Goal: Transaction & Acquisition: Obtain resource

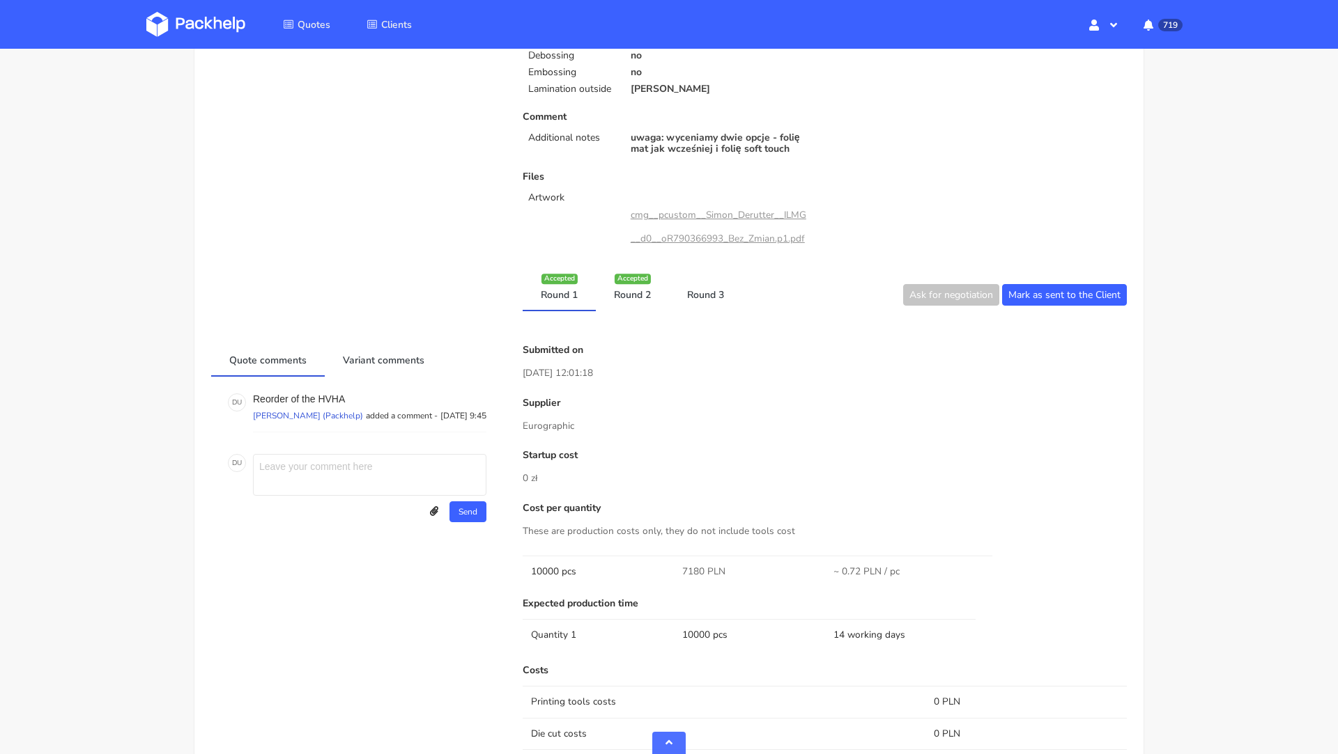
scroll to position [518, 0]
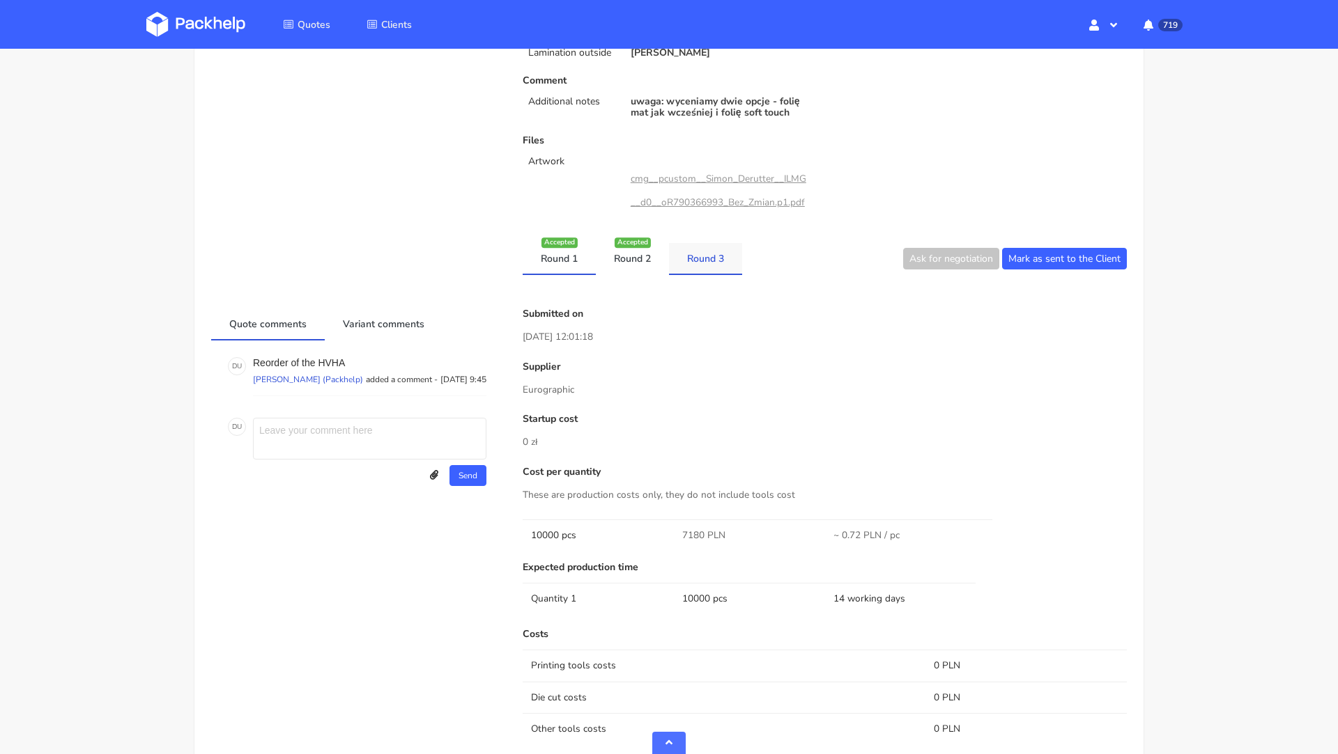
click at [714, 260] on link "Round 3" at bounding box center [705, 258] width 73 height 31
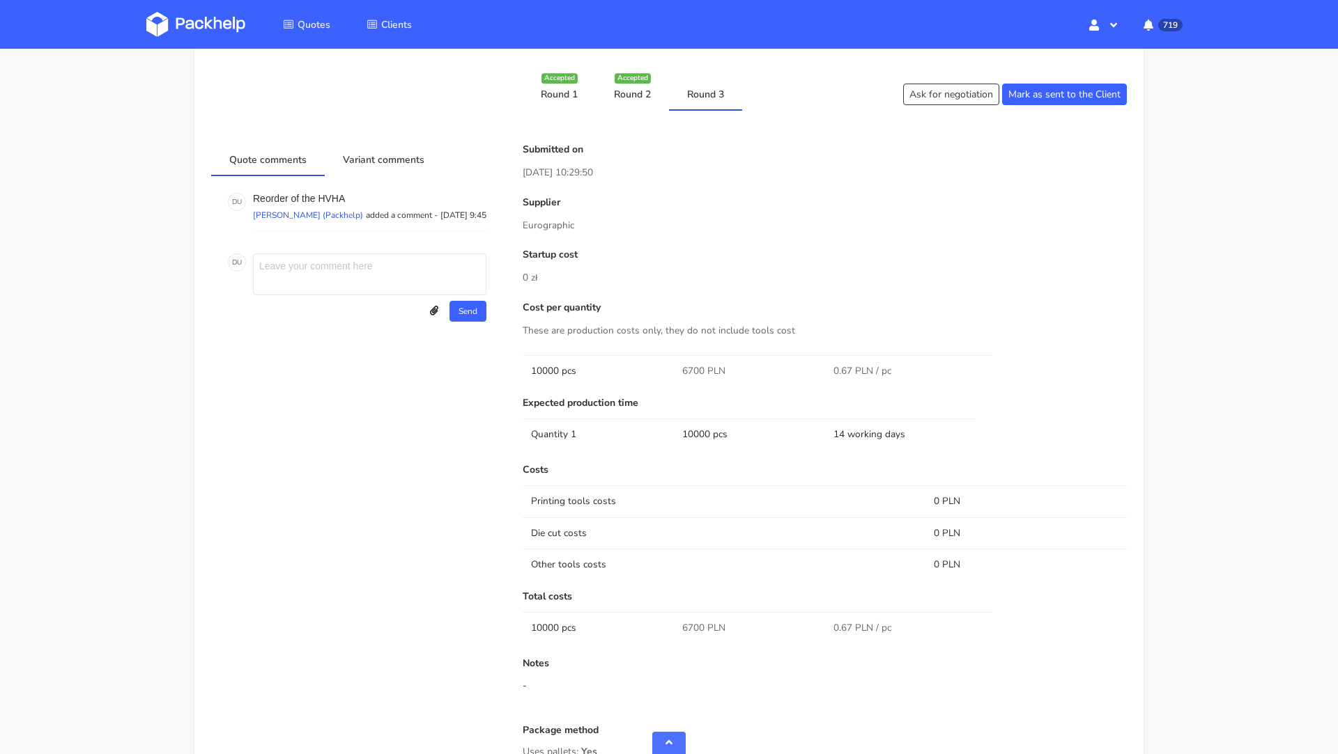
scroll to position [619, 0]
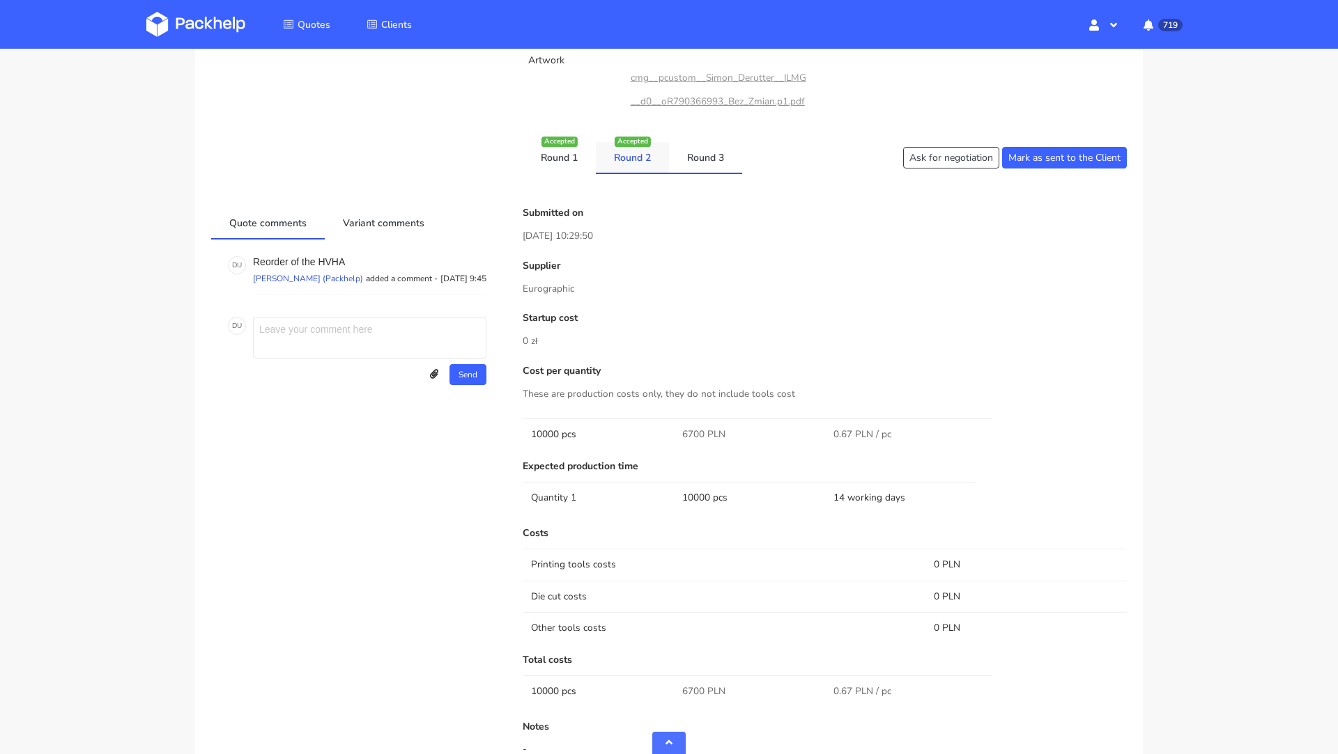
click at [632, 157] on link "Round 2" at bounding box center [632, 157] width 73 height 31
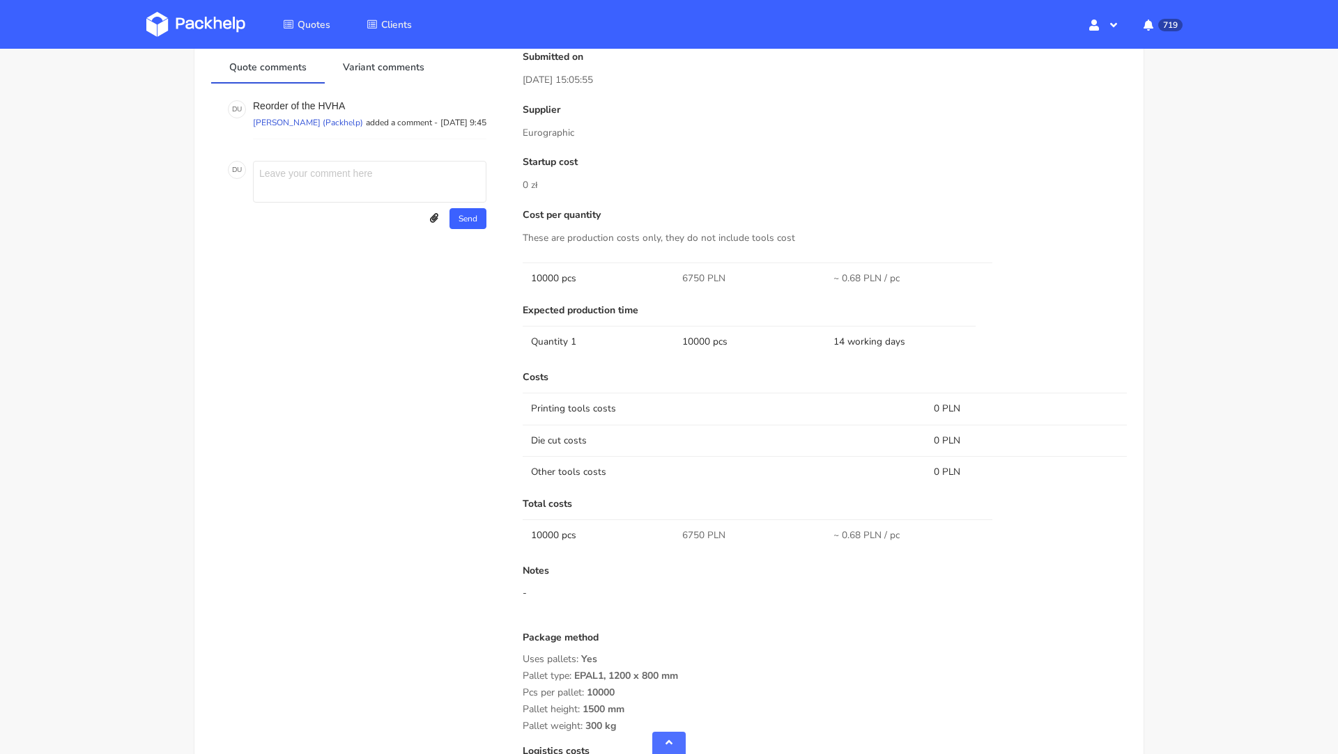
scroll to position [650, 0]
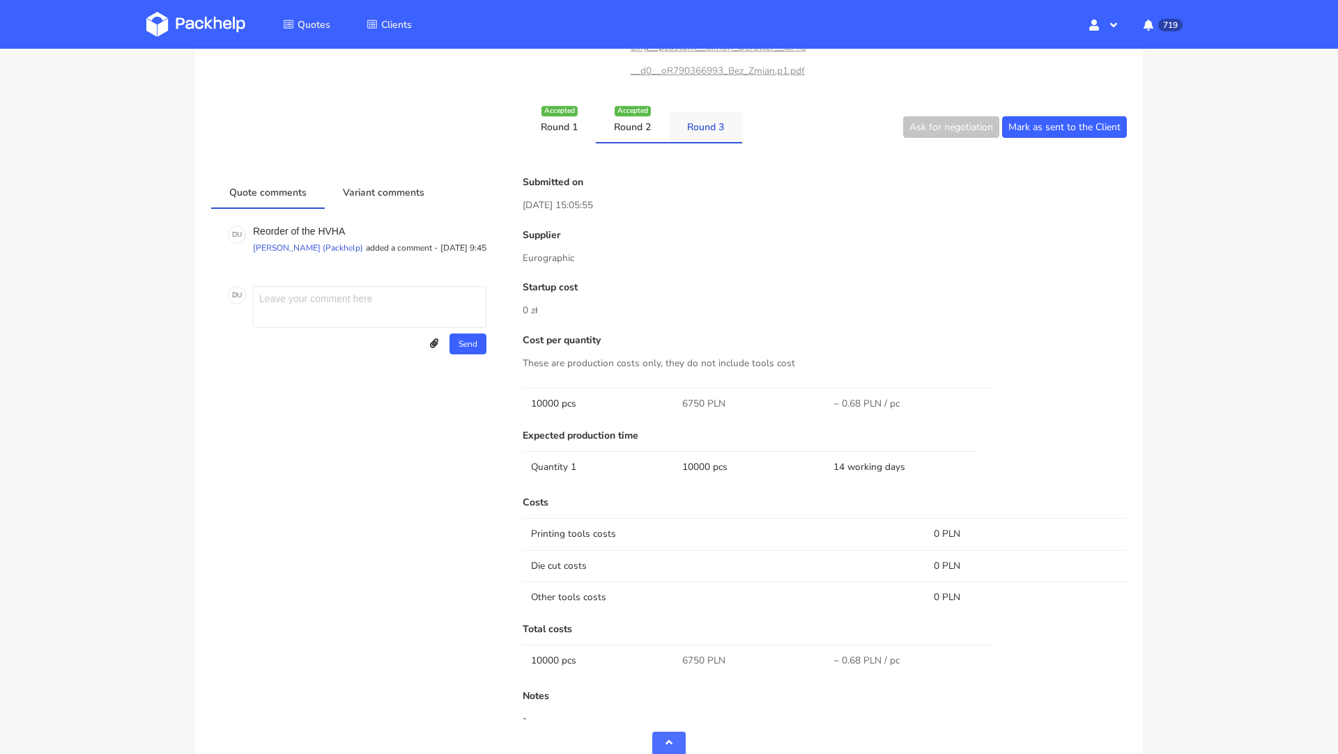
click at [692, 125] on link "Round 3" at bounding box center [705, 126] width 73 height 31
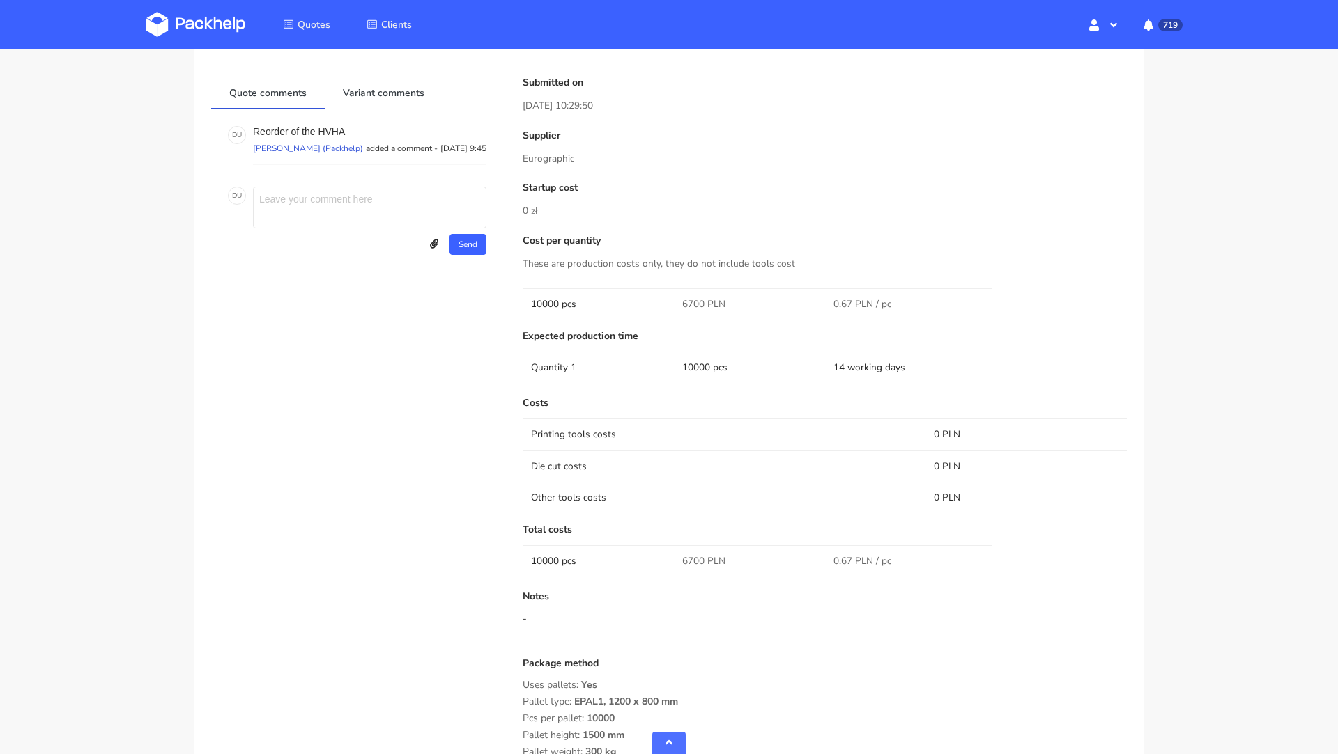
scroll to position [828, 0]
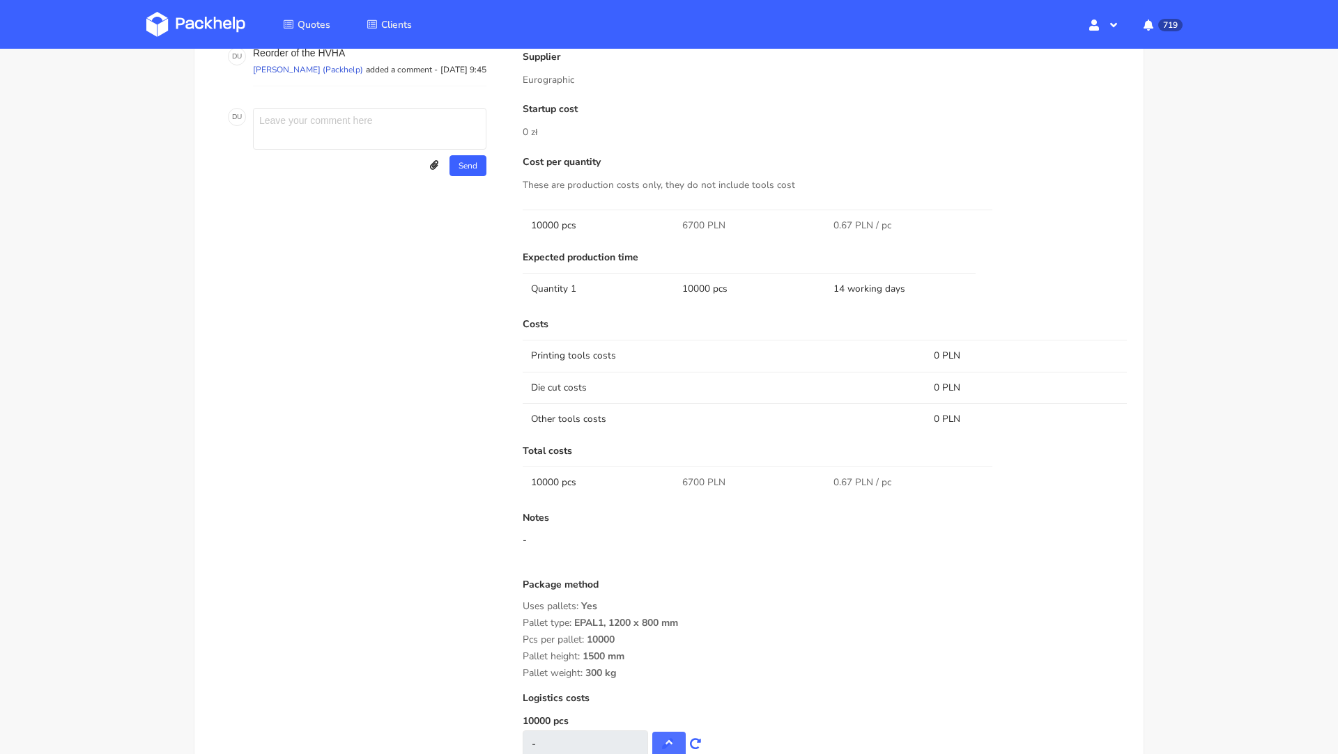
click at [690, 478] on span "6700 PLN" at bounding box center [703, 483] width 43 height 14
copy span "6700"
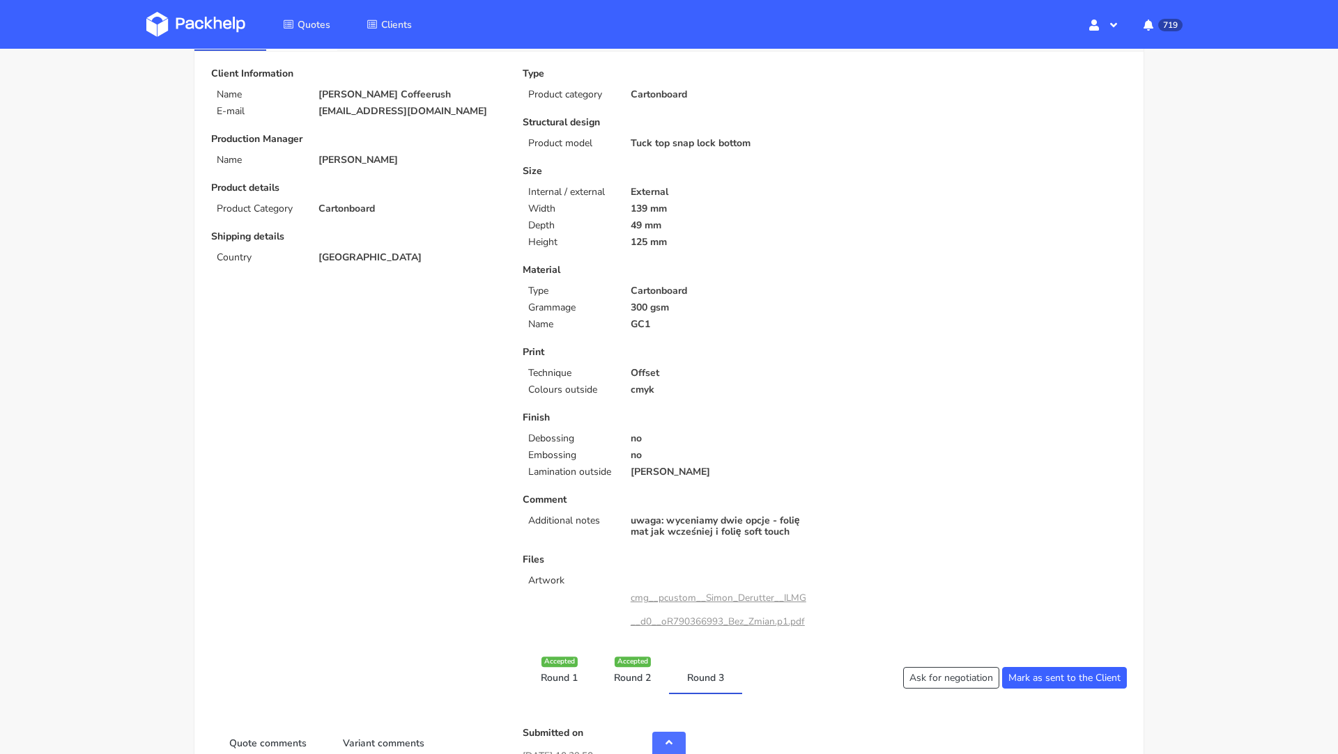
scroll to position [0, 0]
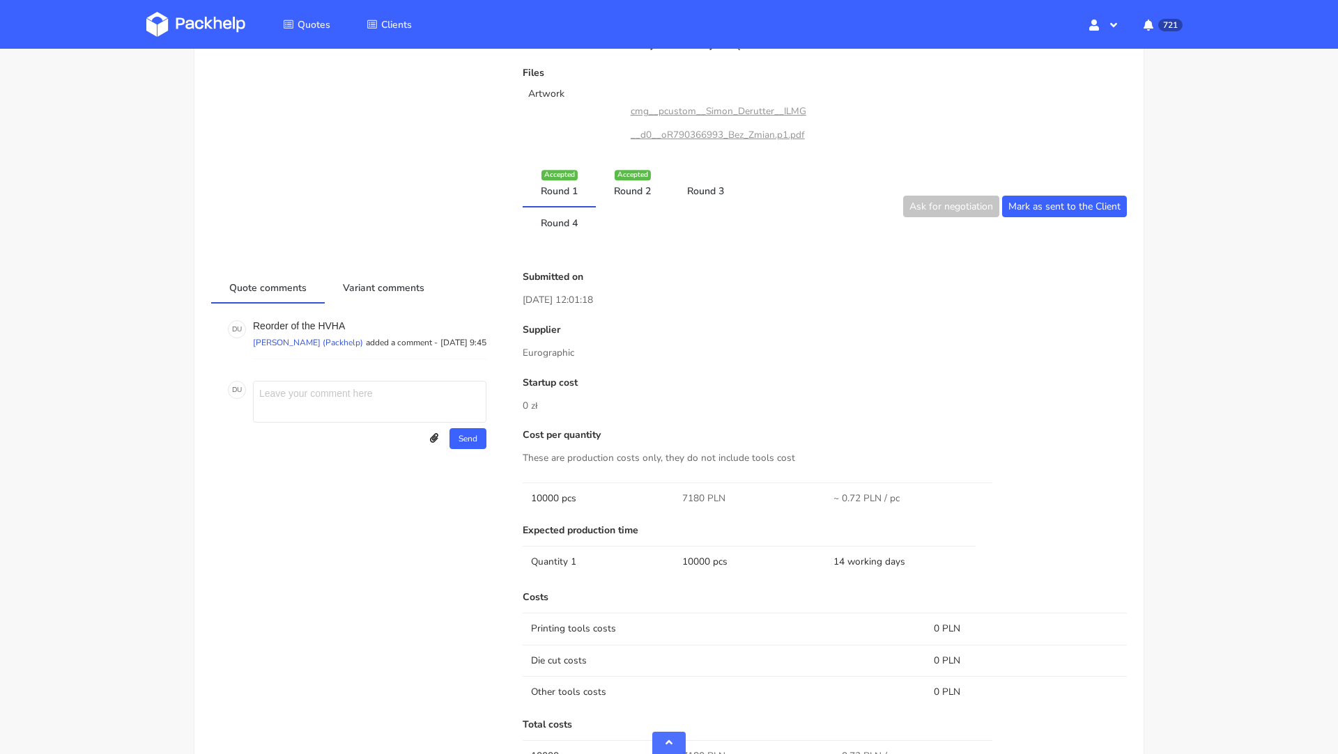
scroll to position [624, 0]
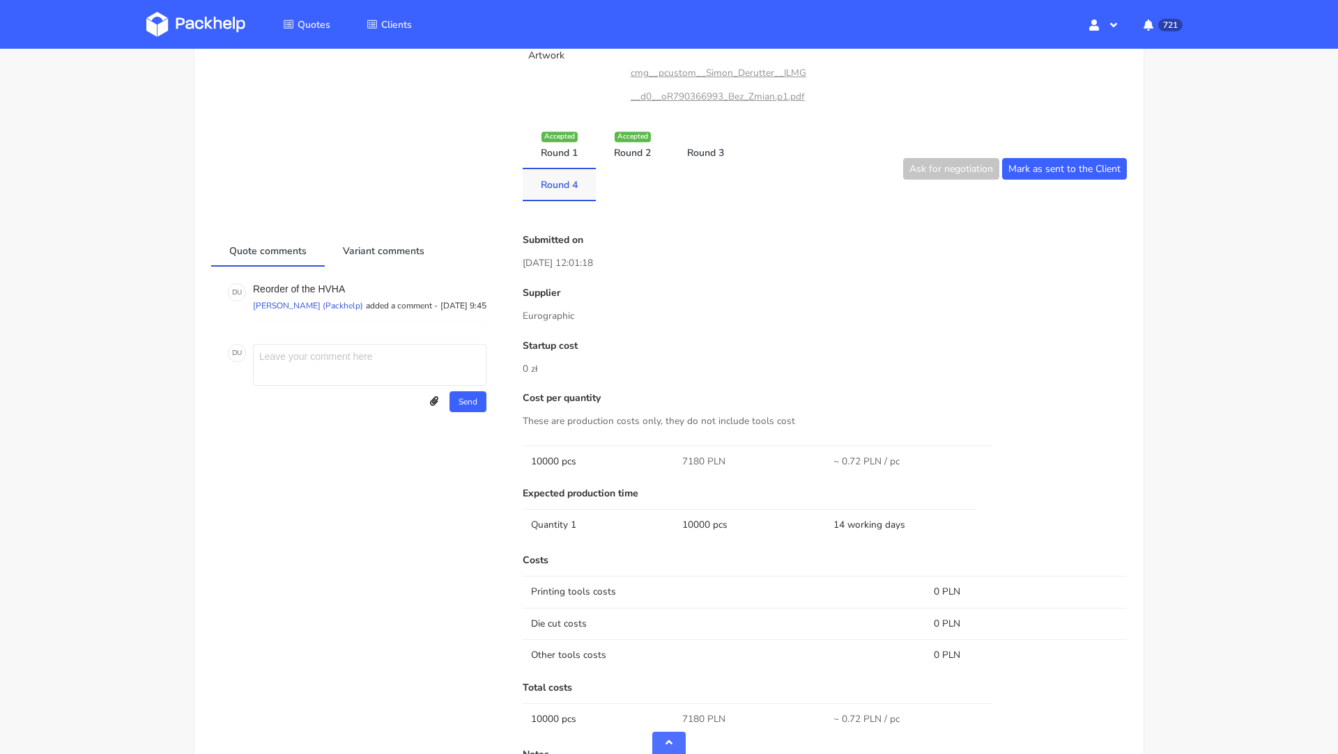
click at [535, 192] on link "Round 4" at bounding box center [558, 184] width 73 height 31
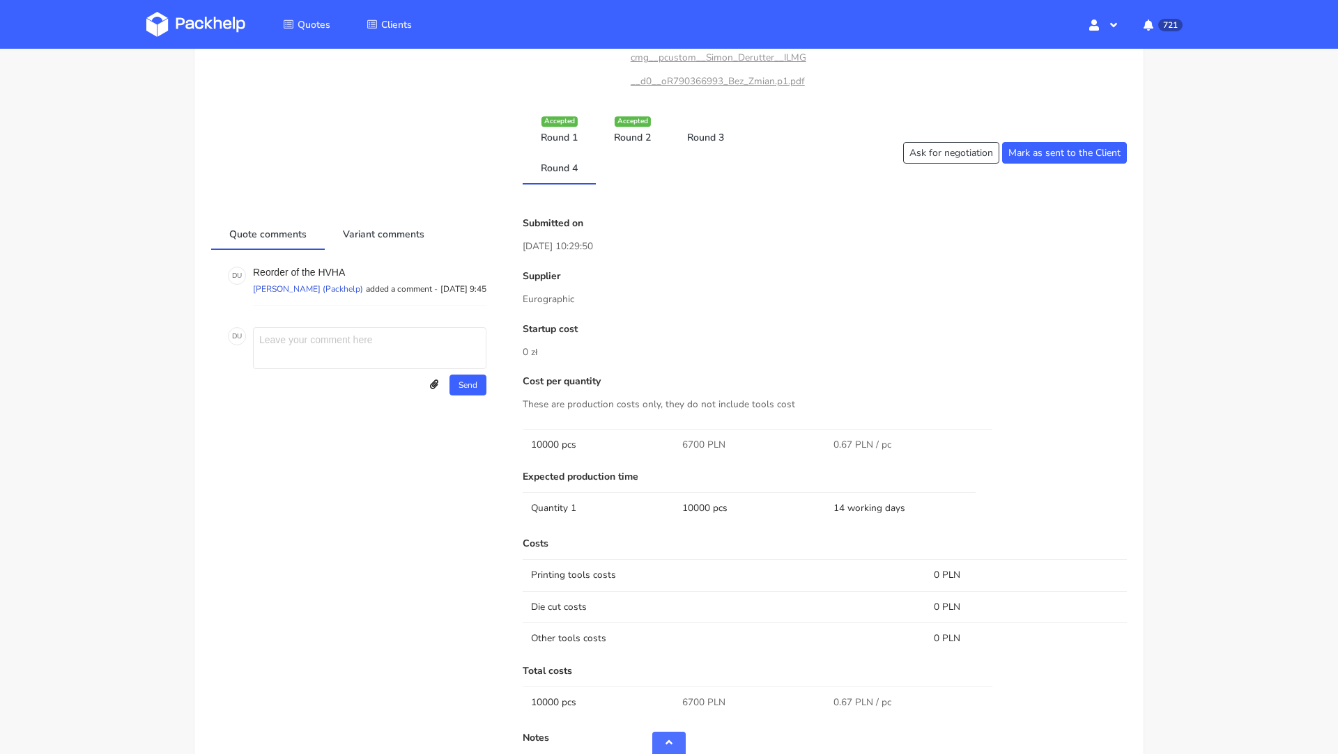
scroll to position [627, 0]
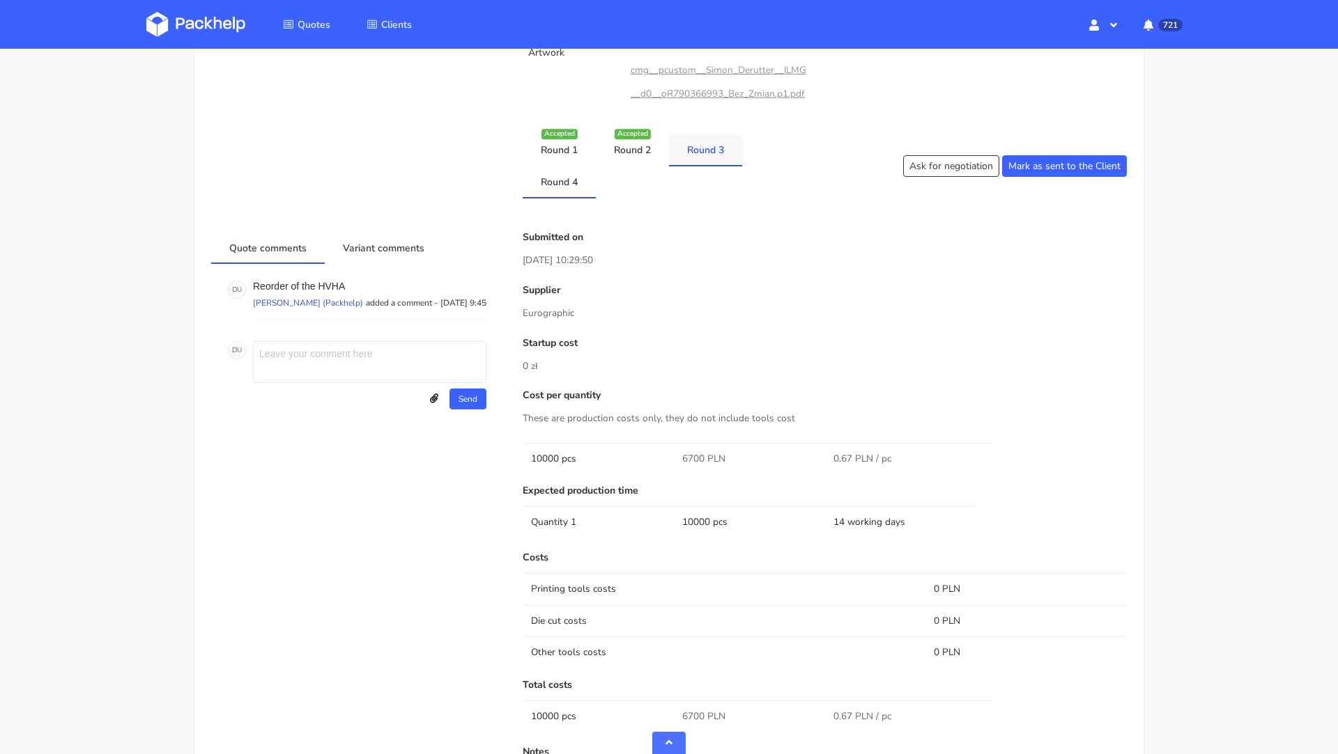
click at [711, 155] on link "Round 3" at bounding box center [705, 149] width 73 height 31
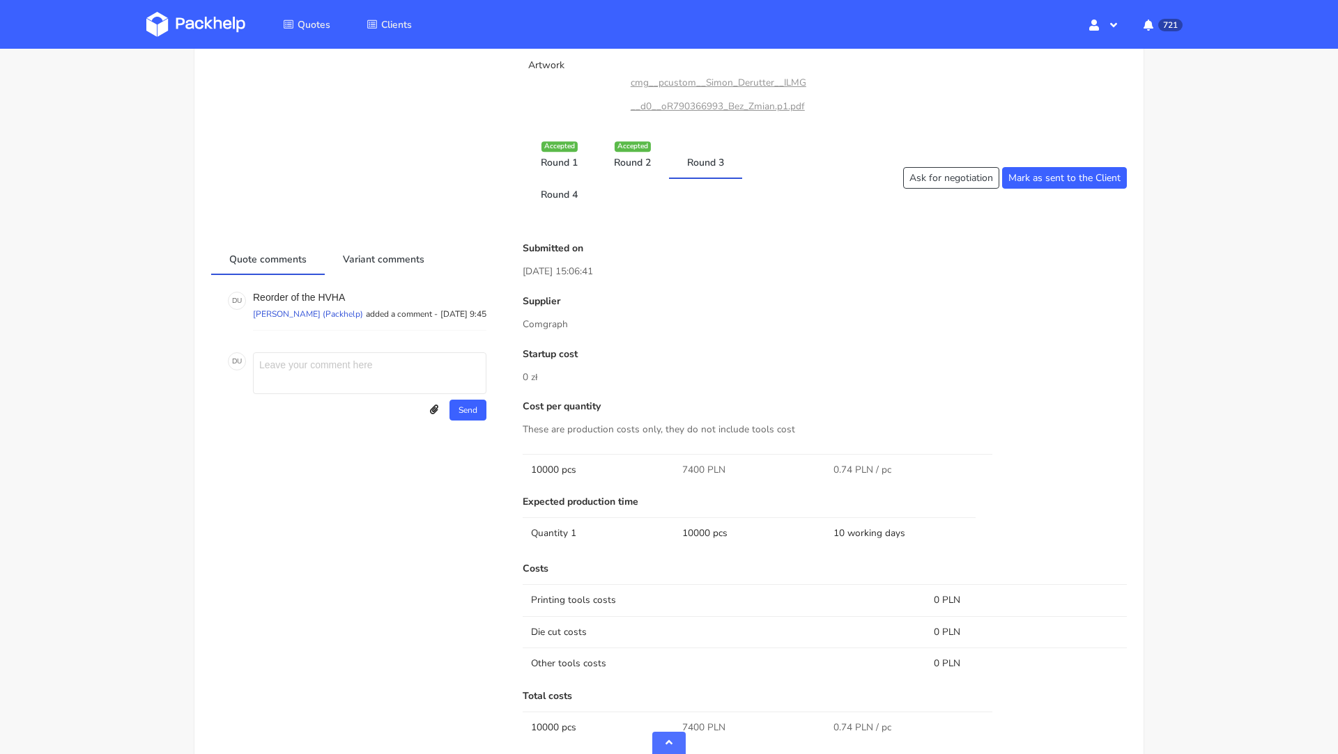
scroll to position [605, 0]
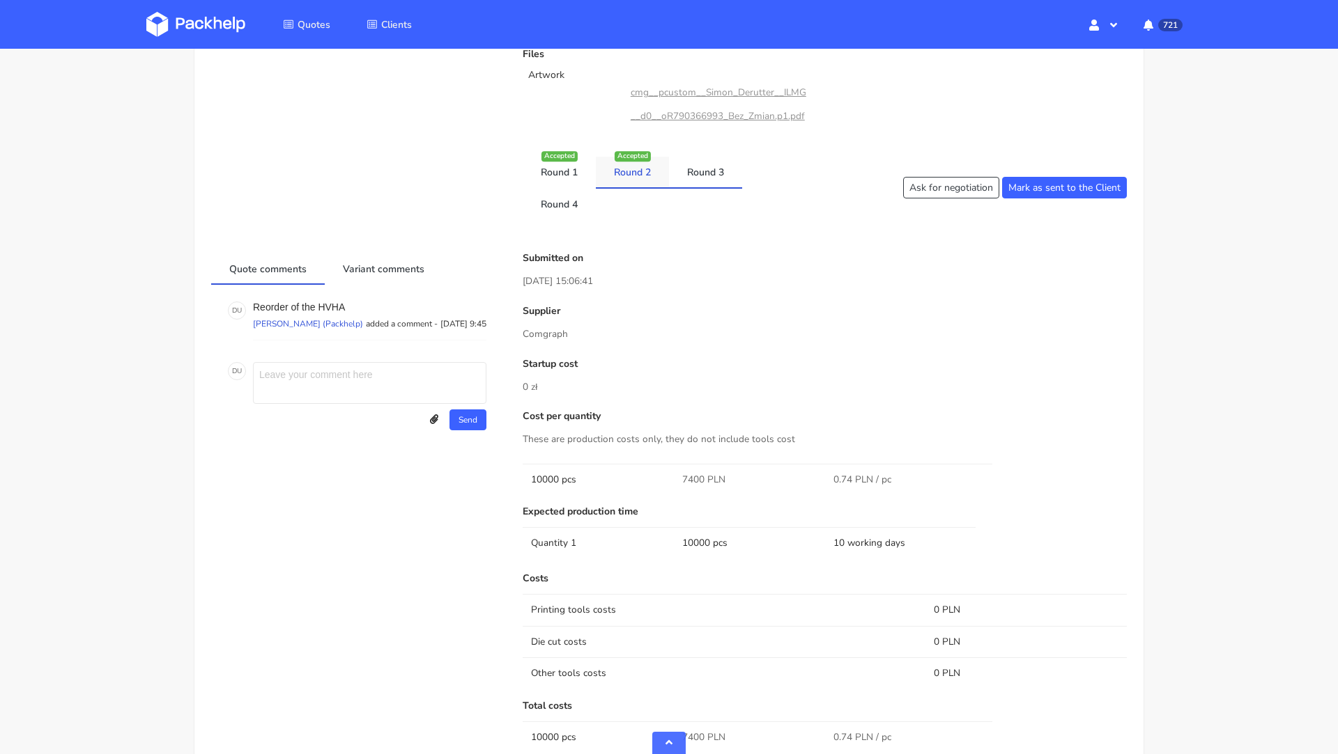
click at [635, 181] on link "Round 2" at bounding box center [632, 172] width 73 height 31
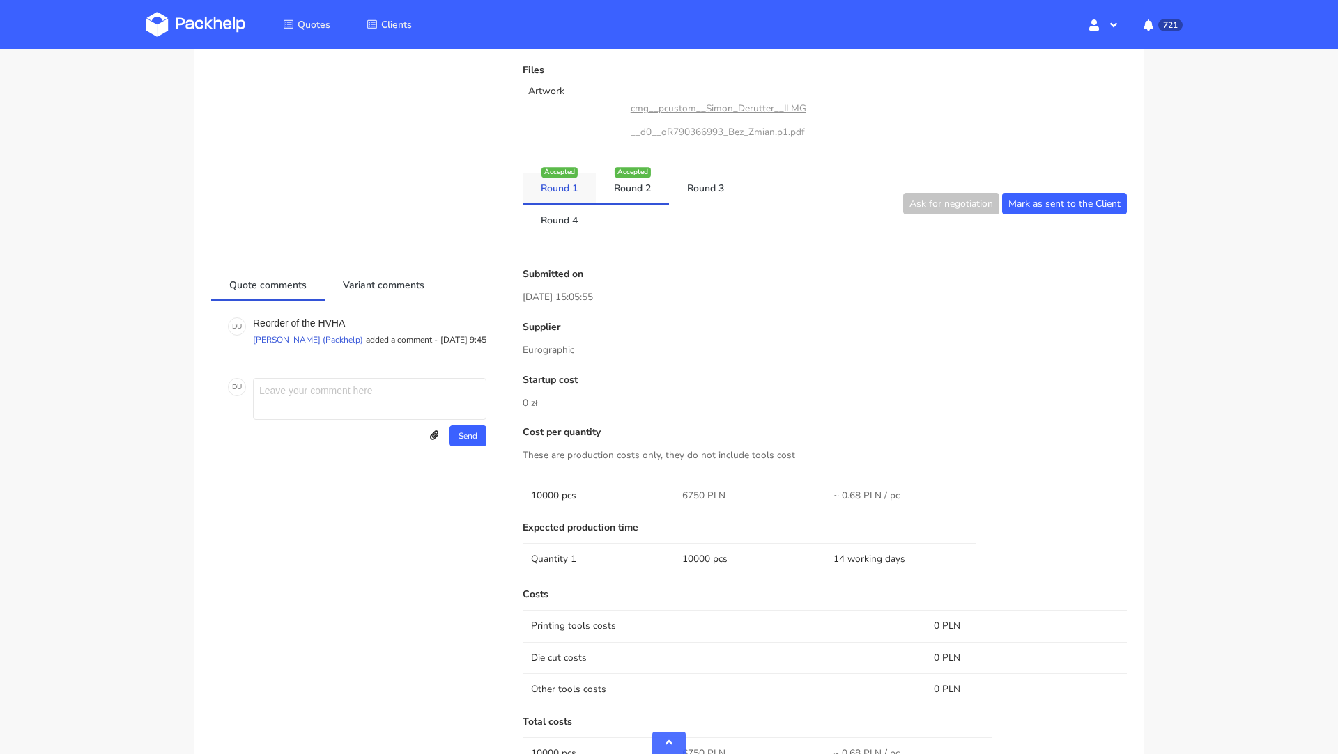
click at [566, 175] on div "Accepted" at bounding box center [559, 172] width 36 height 10
click at [567, 192] on link "Round 1" at bounding box center [558, 188] width 73 height 31
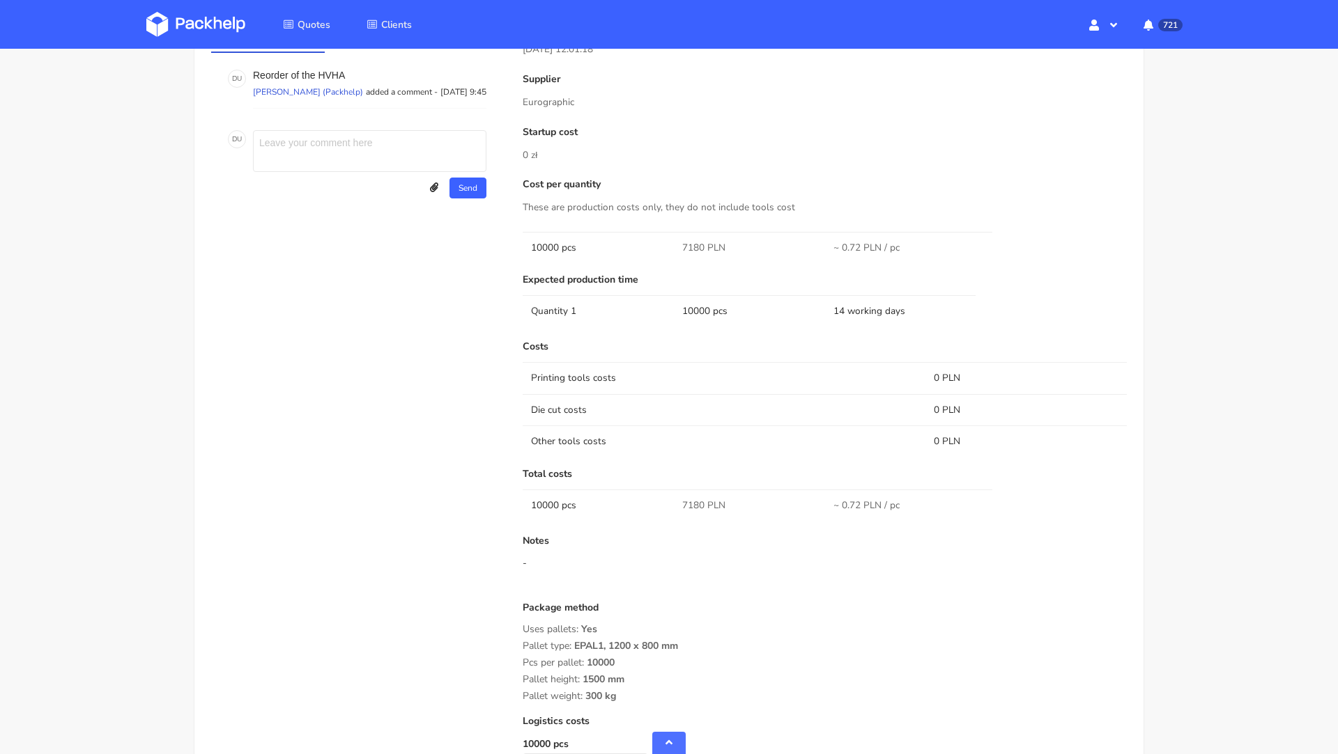
scroll to position [0, 0]
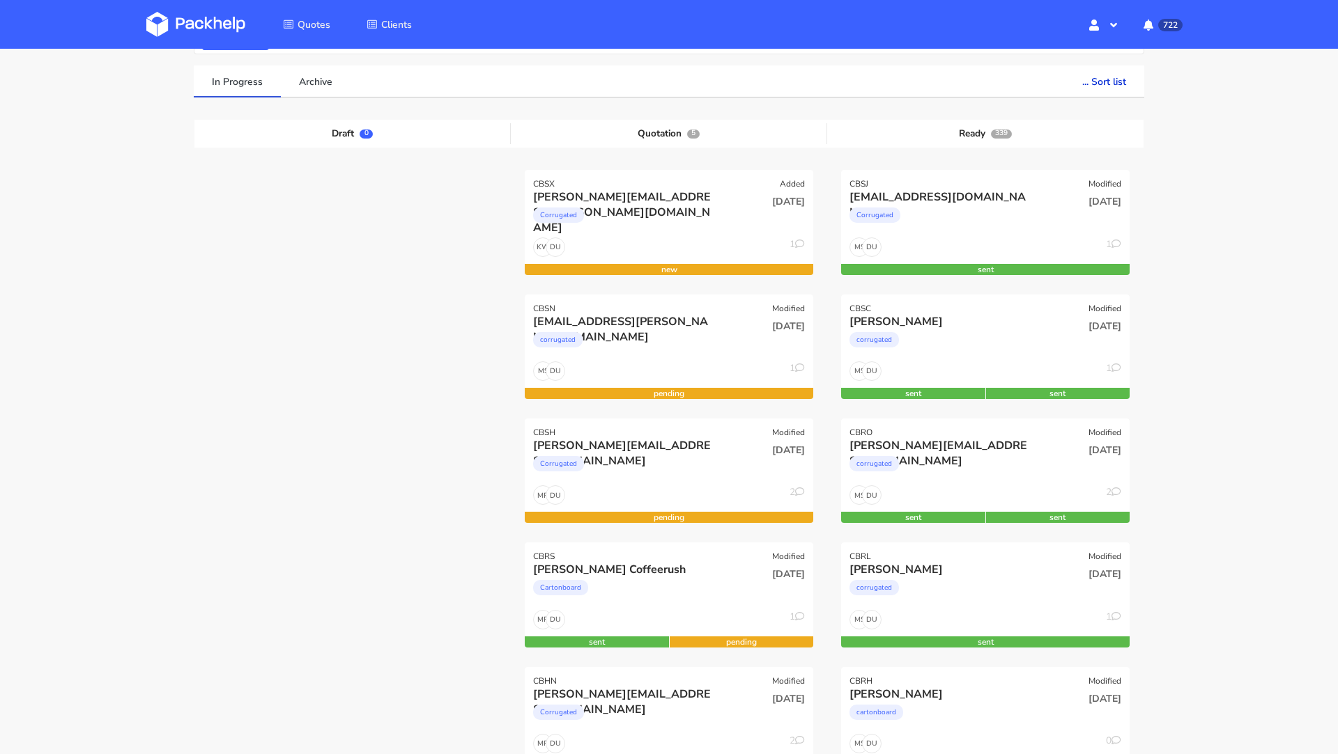
scroll to position [89, 0]
click at [214, 24] on img at bounding box center [195, 24] width 99 height 25
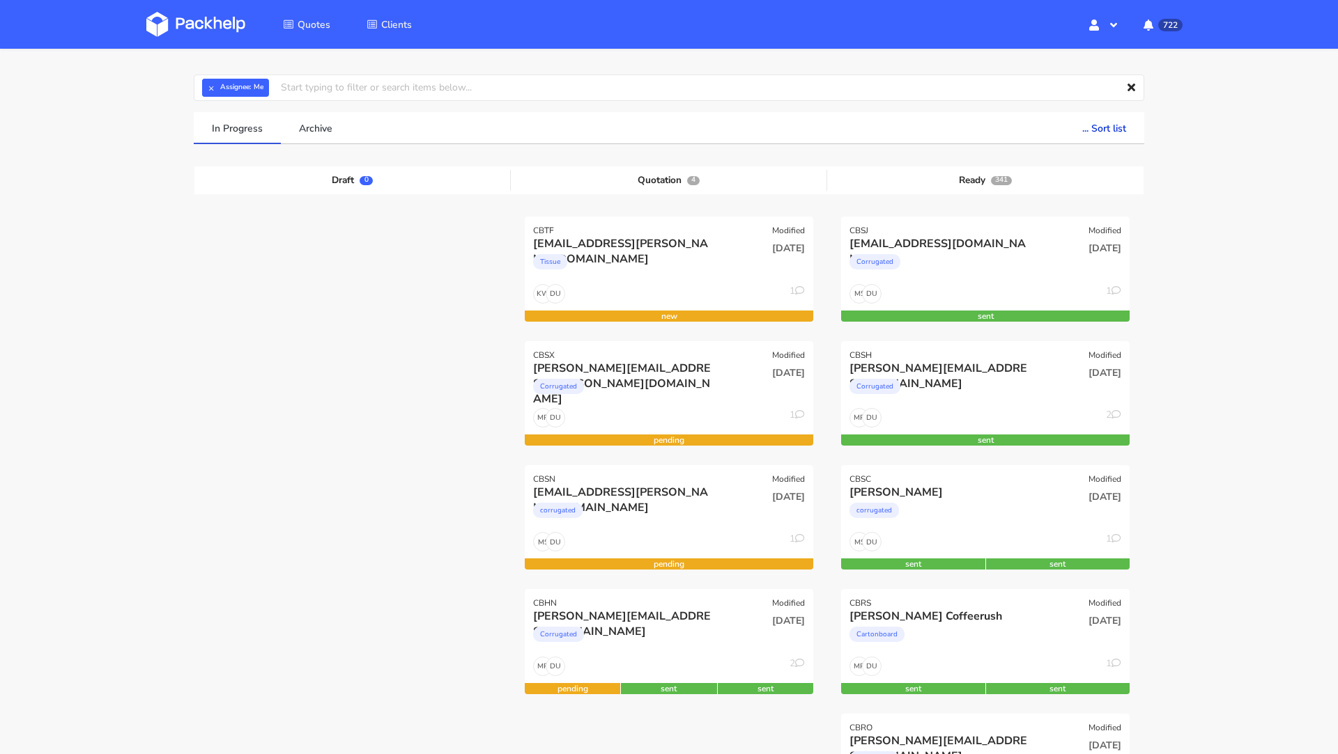
scroll to position [36, 0]
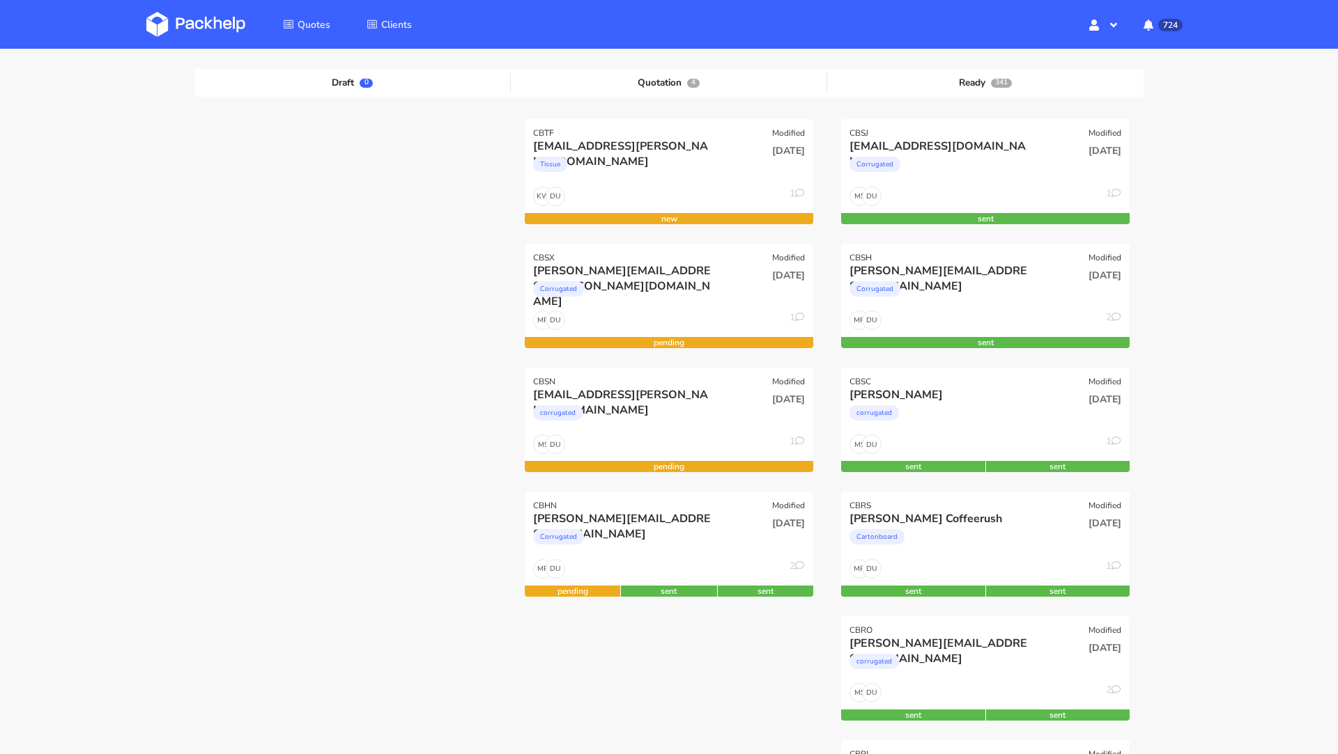
scroll to position [137, 0]
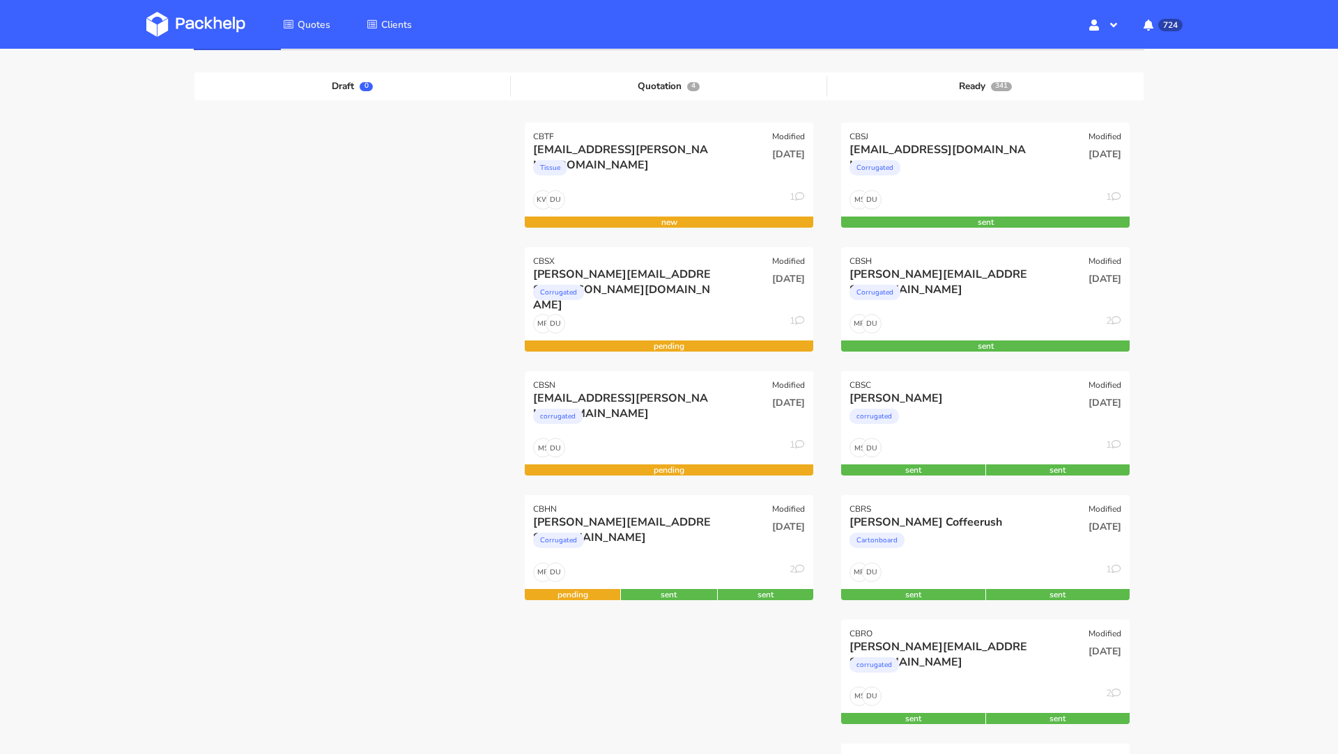
click at [364, 286] on div at bounding box center [352, 744] width 316 height 1243
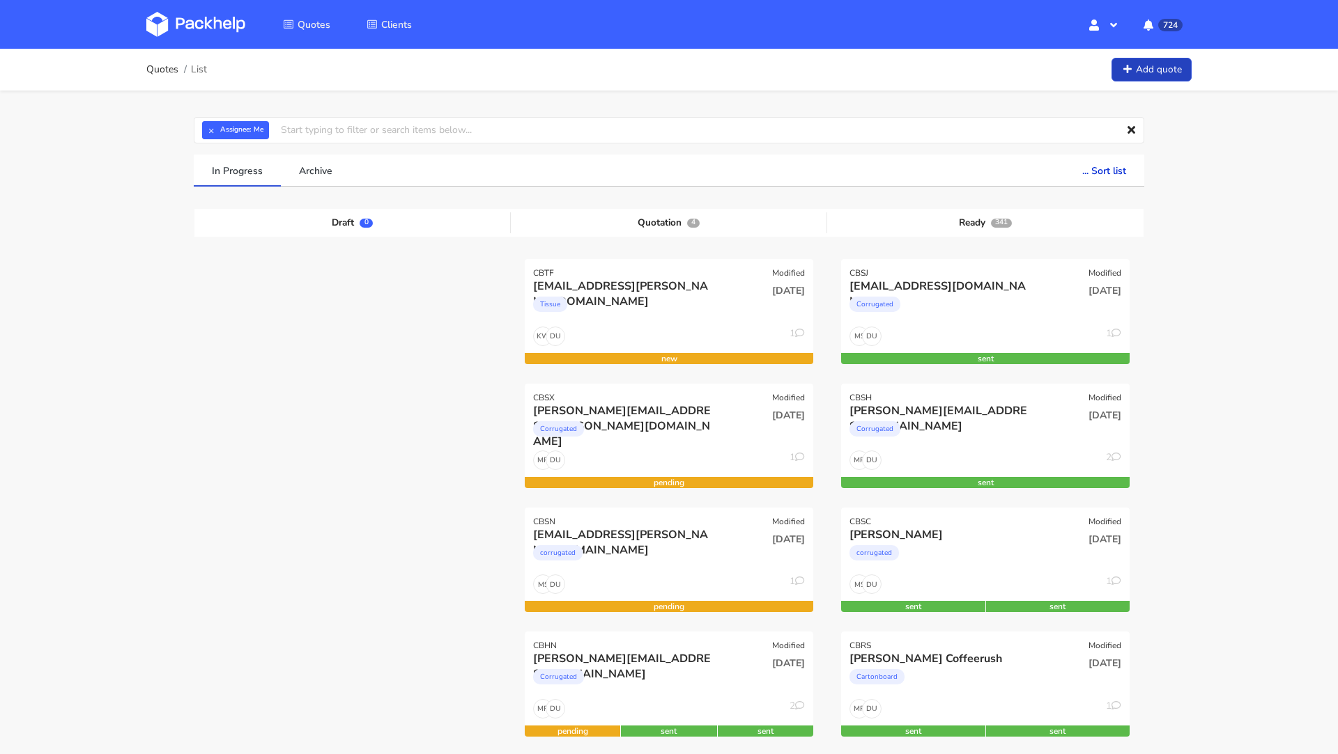
click at [1145, 75] on link "Add quote" at bounding box center [1151, 70] width 80 height 24
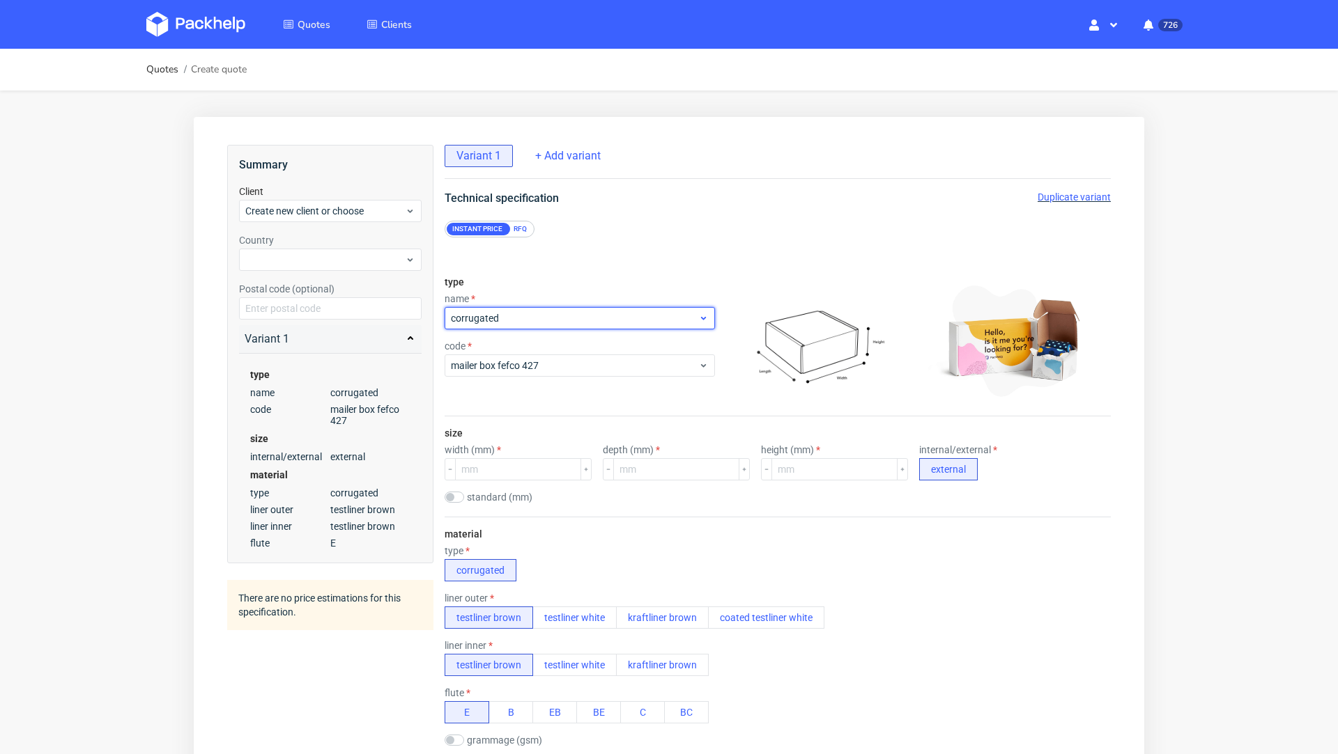
click at [513, 309] on div "corrugated" at bounding box center [579, 318] width 270 height 22
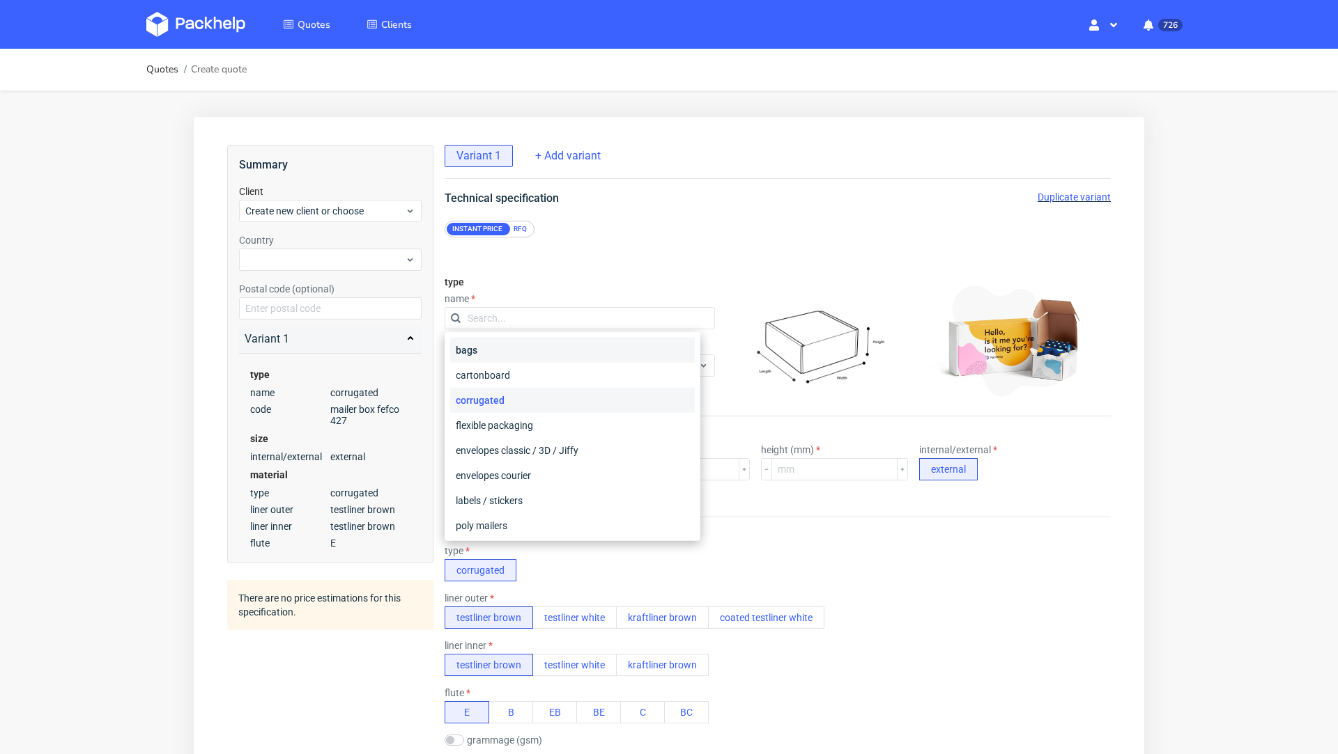
click at [503, 351] on div "bags" at bounding box center [572, 350] width 245 height 25
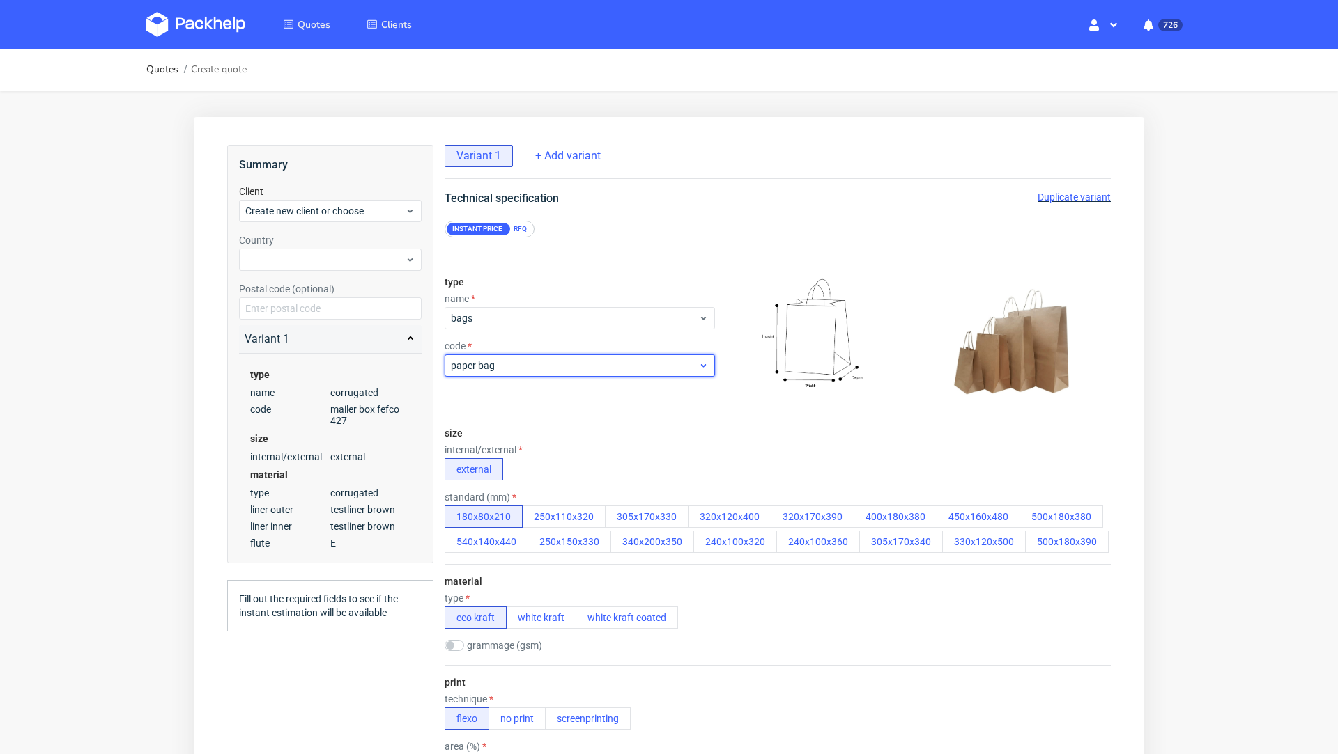
click at [515, 372] on div "paper bag" at bounding box center [579, 366] width 270 height 22
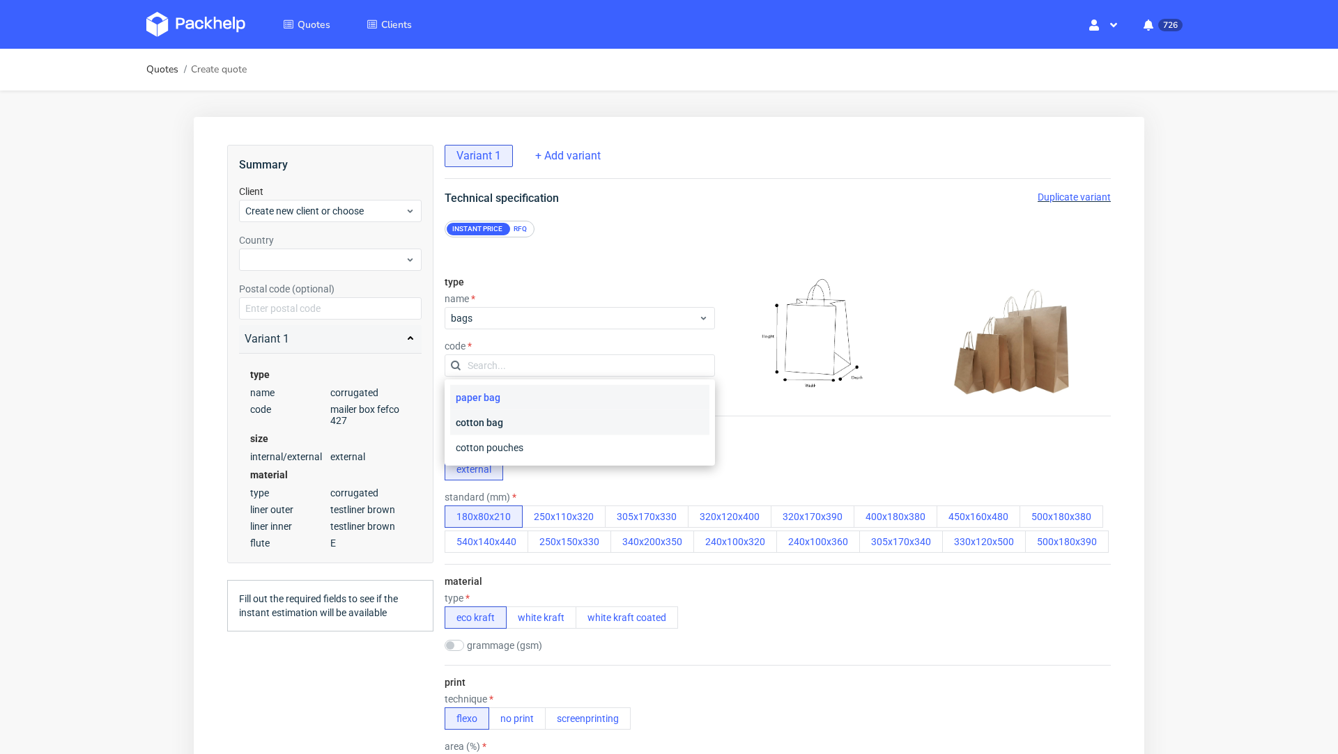
click at [520, 426] on div "cotton bag" at bounding box center [579, 422] width 259 height 25
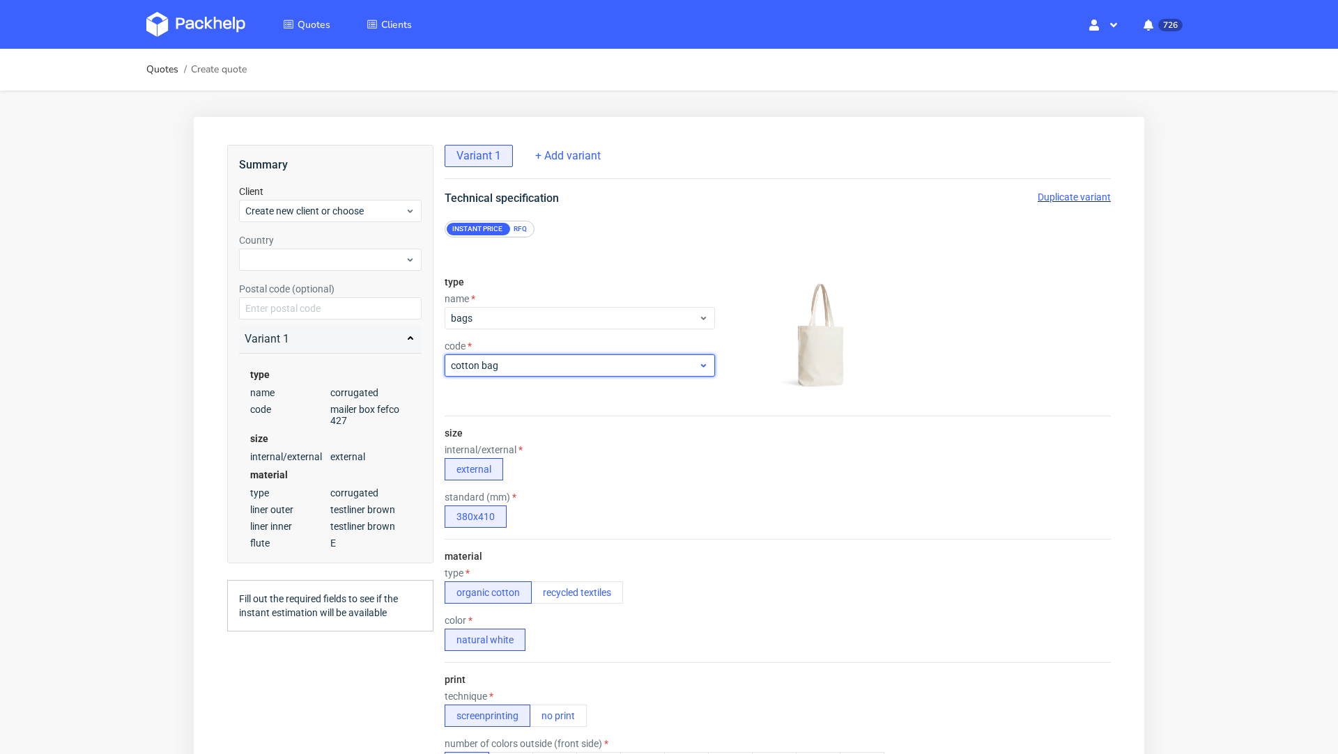
click at [516, 362] on span "cotton bag" at bounding box center [574, 366] width 247 height 14
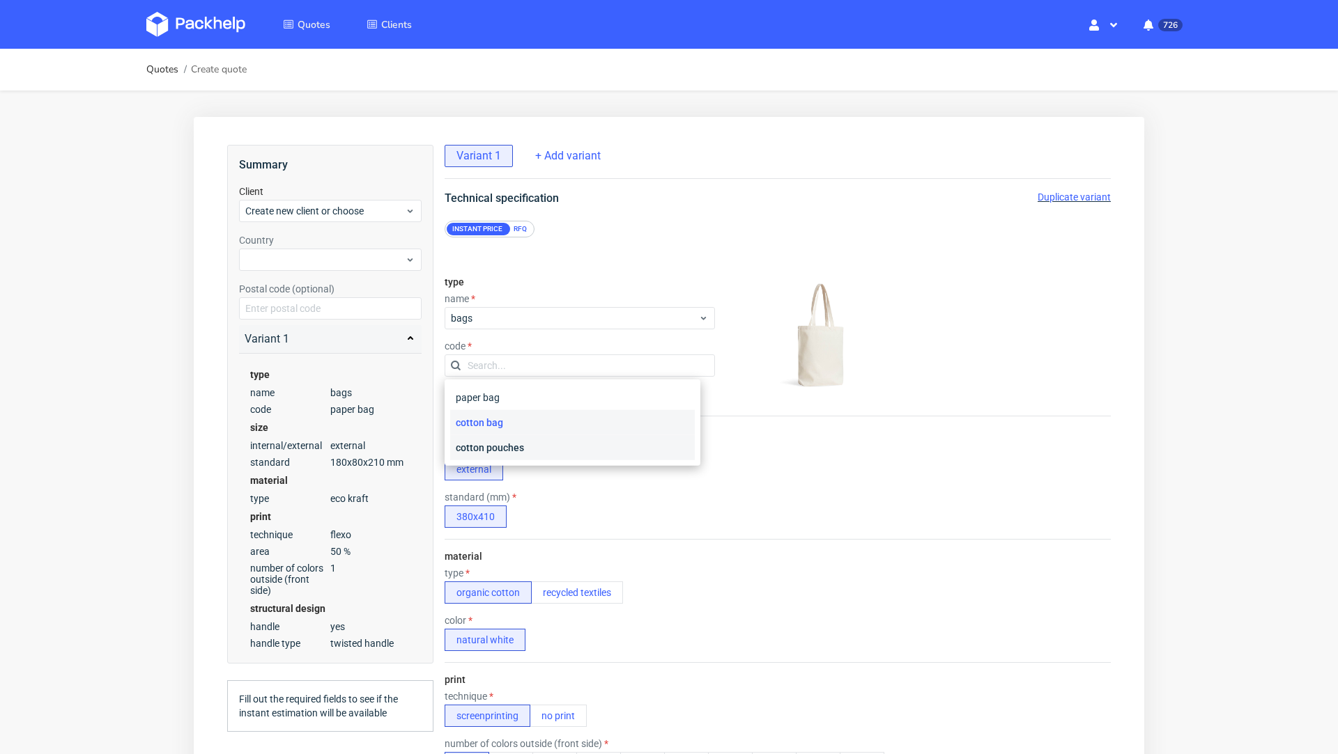
click at [520, 449] on div "cotton pouches" at bounding box center [572, 447] width 245 height 25
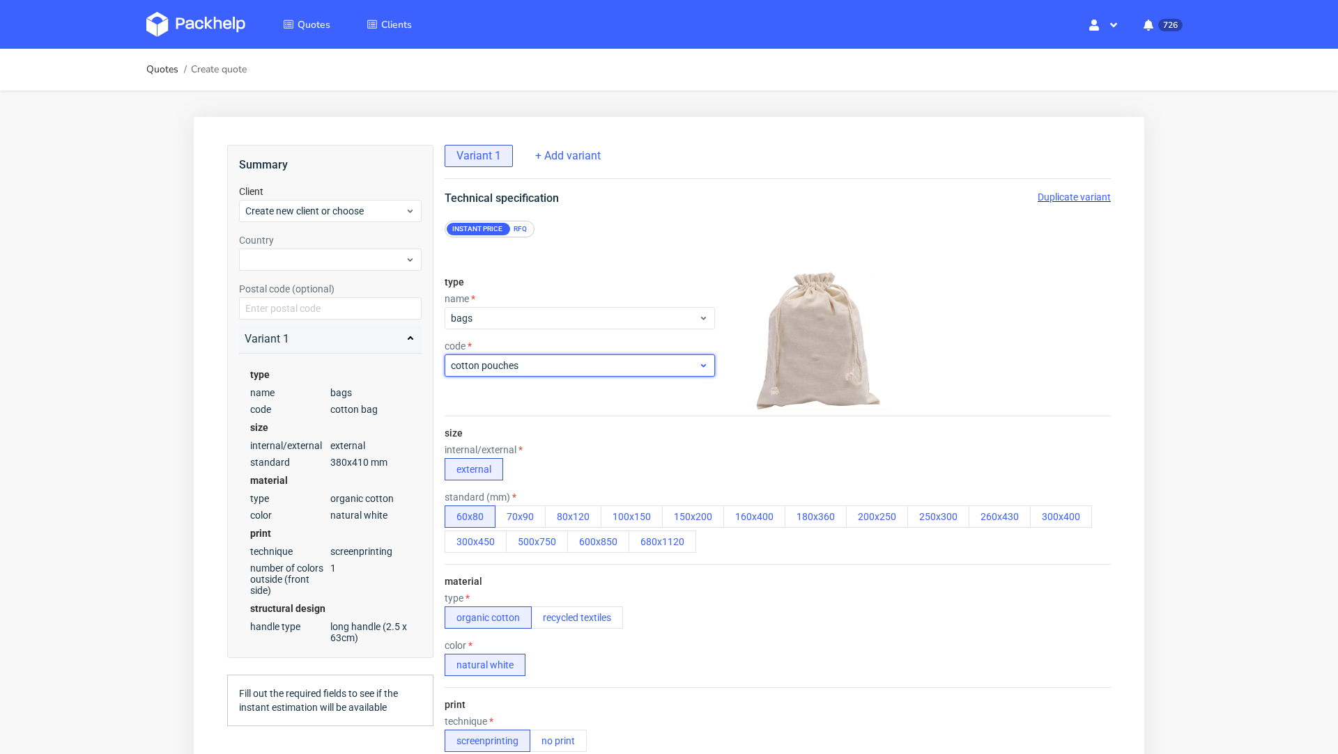
click at [505, 371] on span "cotton pouches" at bounding box center [574, 366] width 247 height 14
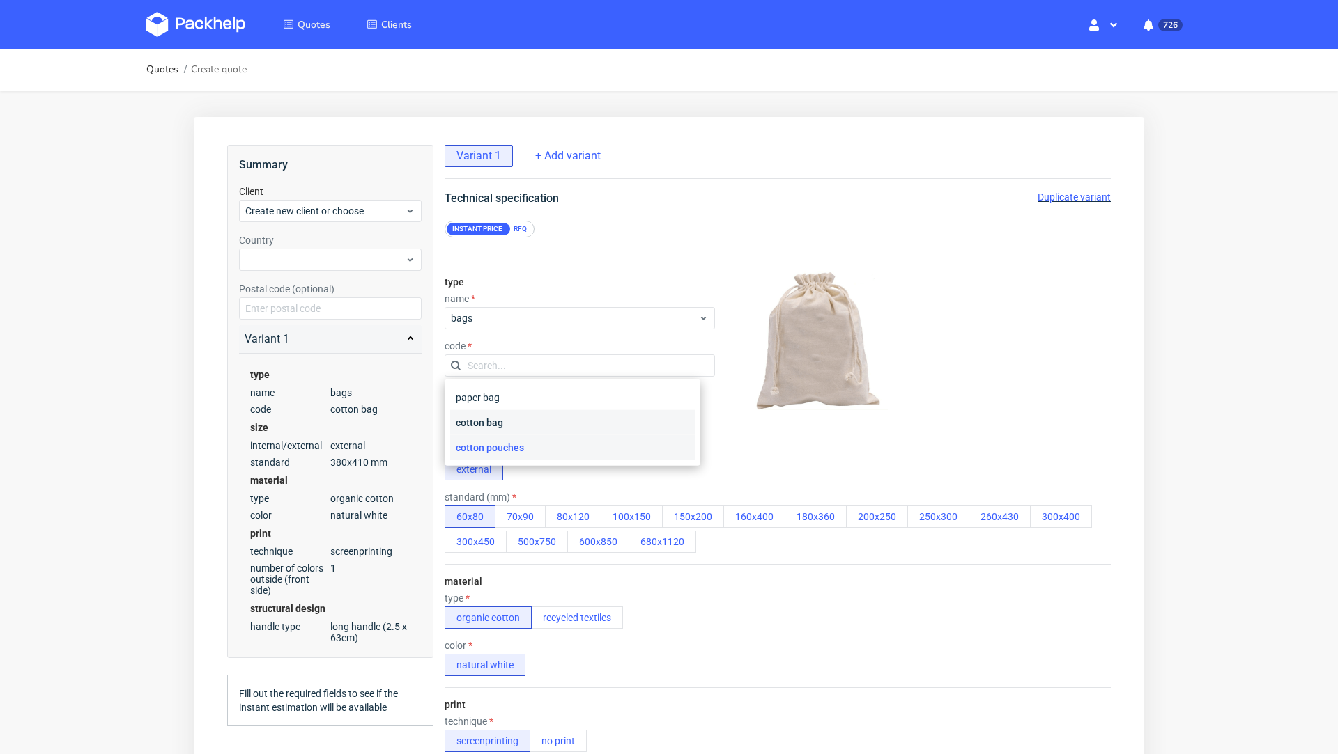
click at [506, 421] on div "cotton bag" at bounding box center [572, 422] width 245 height 25
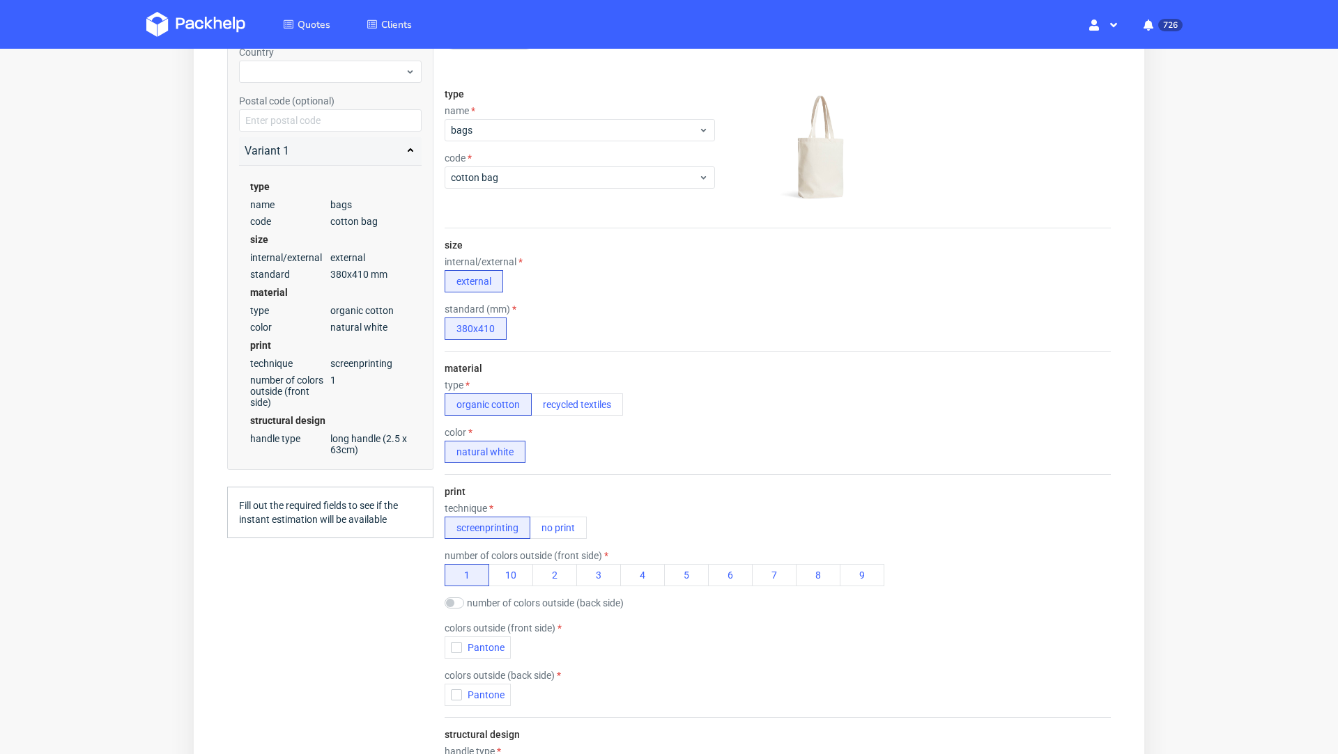
scroll to position [195, 0]
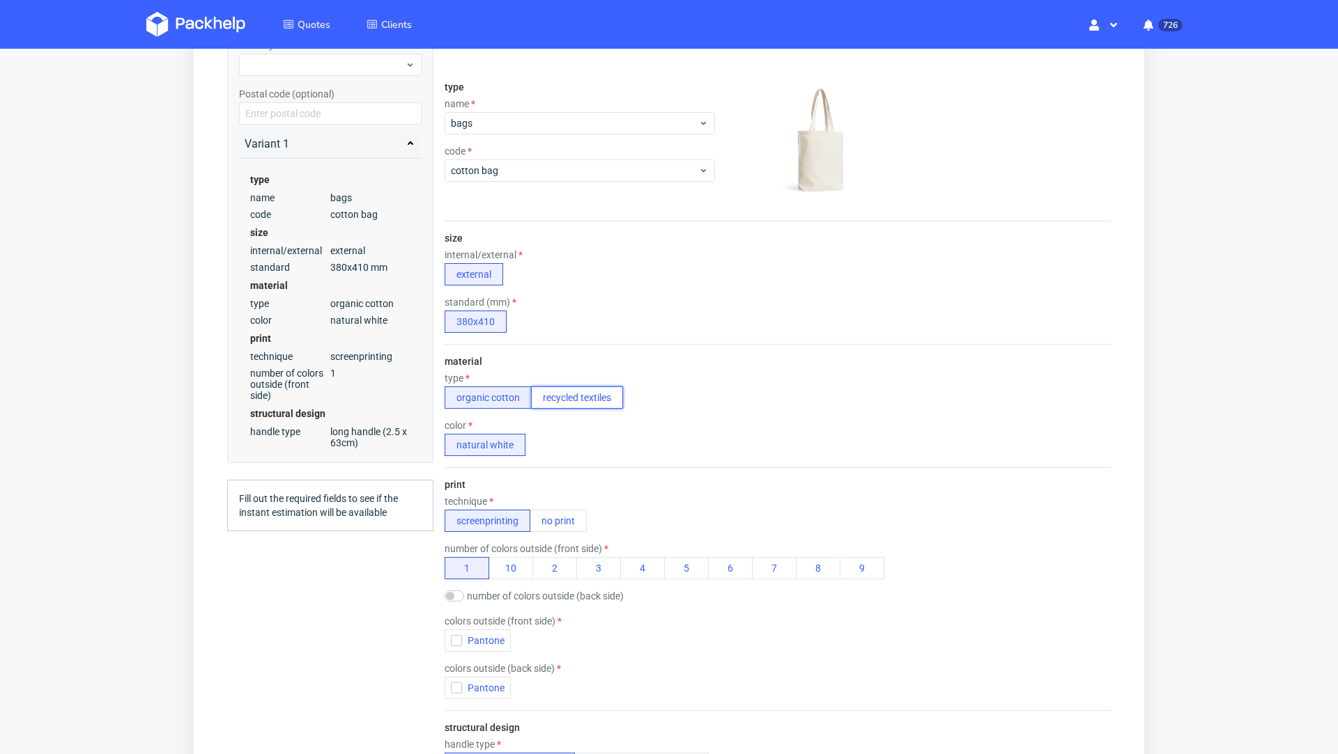
click at [569, 396] on button "recycled textiles" at bounding box center [577, 398] width 92 height 22
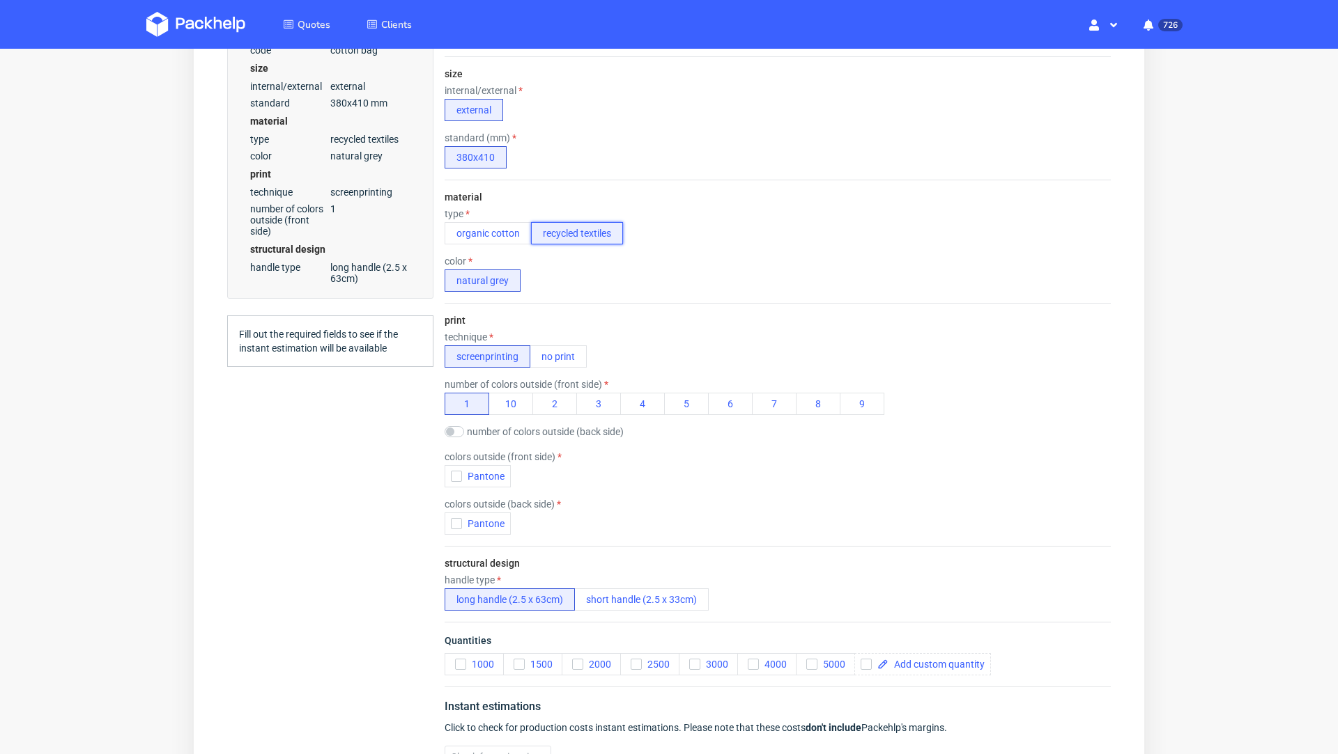
scroll to position [360, 0]
click at [470, 470] on span "Pantone" at bounding box center [483, 475] width 42 height 11
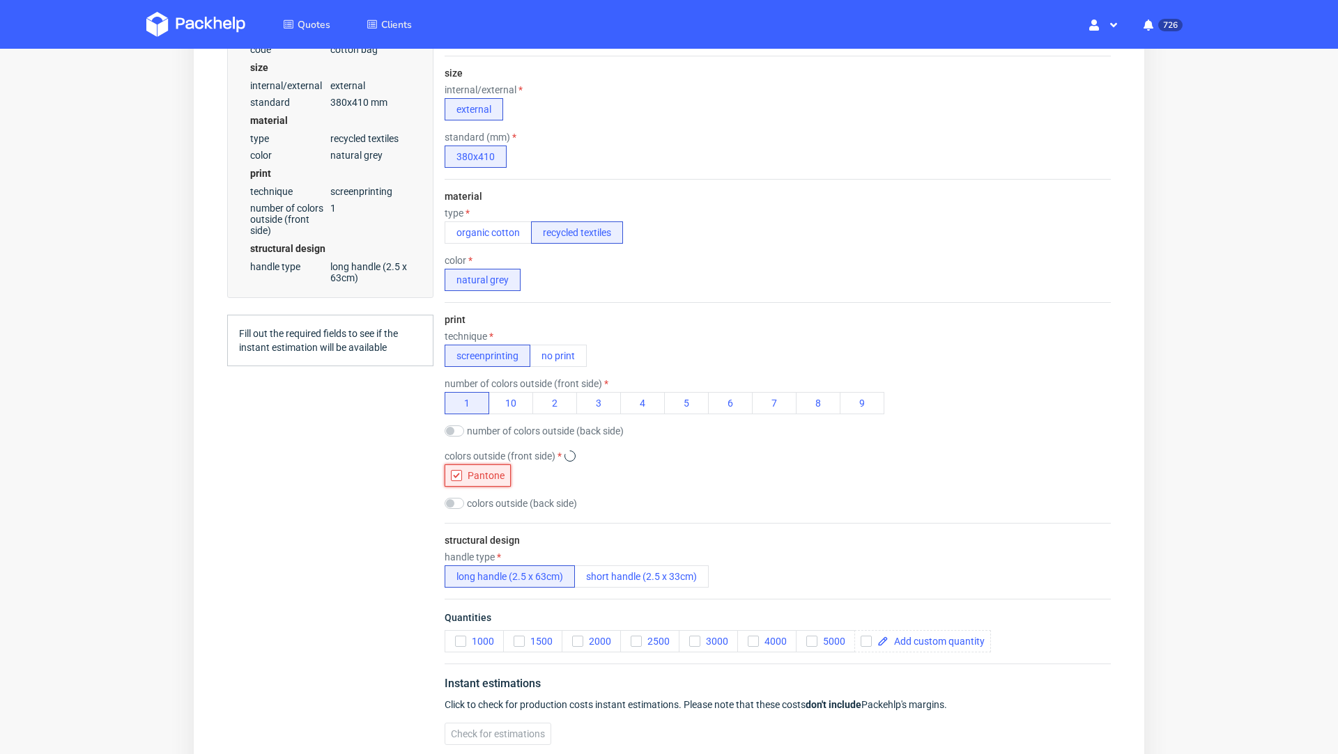
scroll to position [0, 0]
click at [464, 499] on div "colors outside (back side)" at bounding box center [510, 503] width 132 height 11
click at [457, 499] on input "checkbox" at bounding box center [454, 503] width 20 height 11
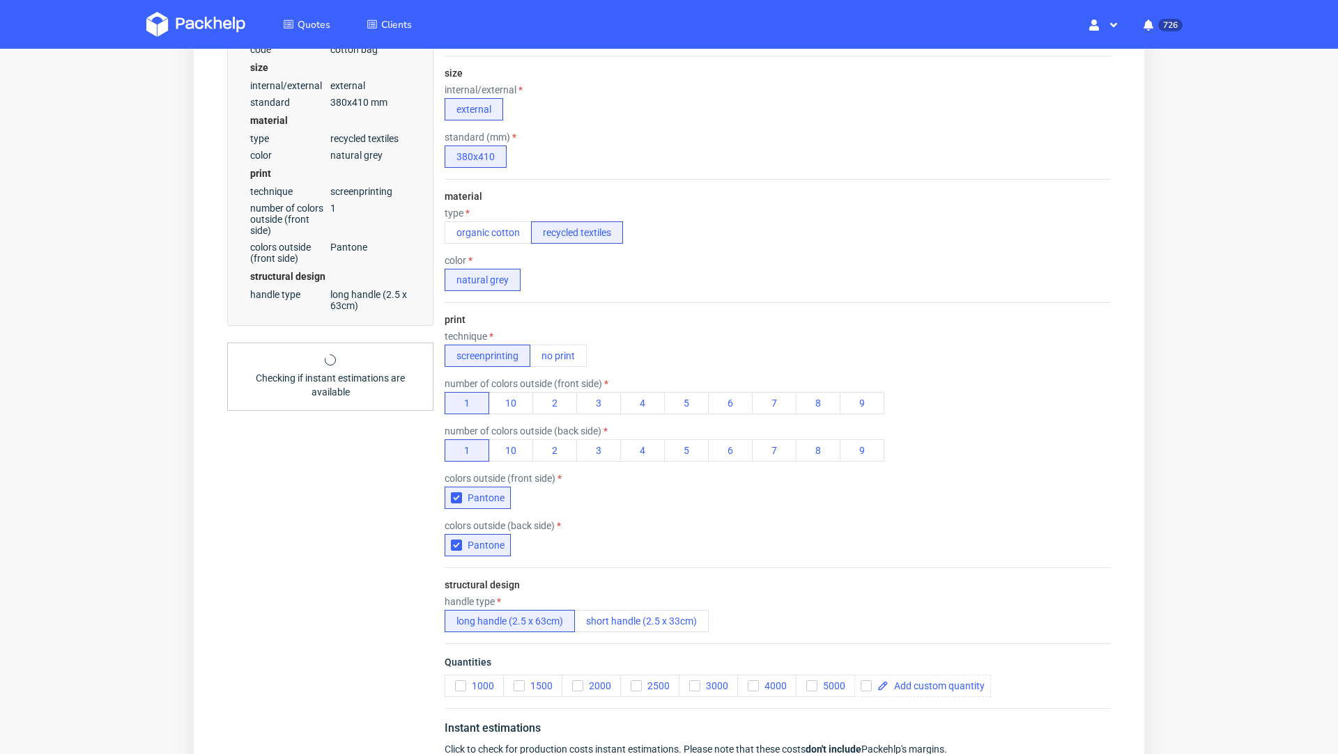
click at [1051, 462] on div "print technique screenprinting no print number of colors outside (front side) 1…" at bounding box center [777, 434] width 666 height 265
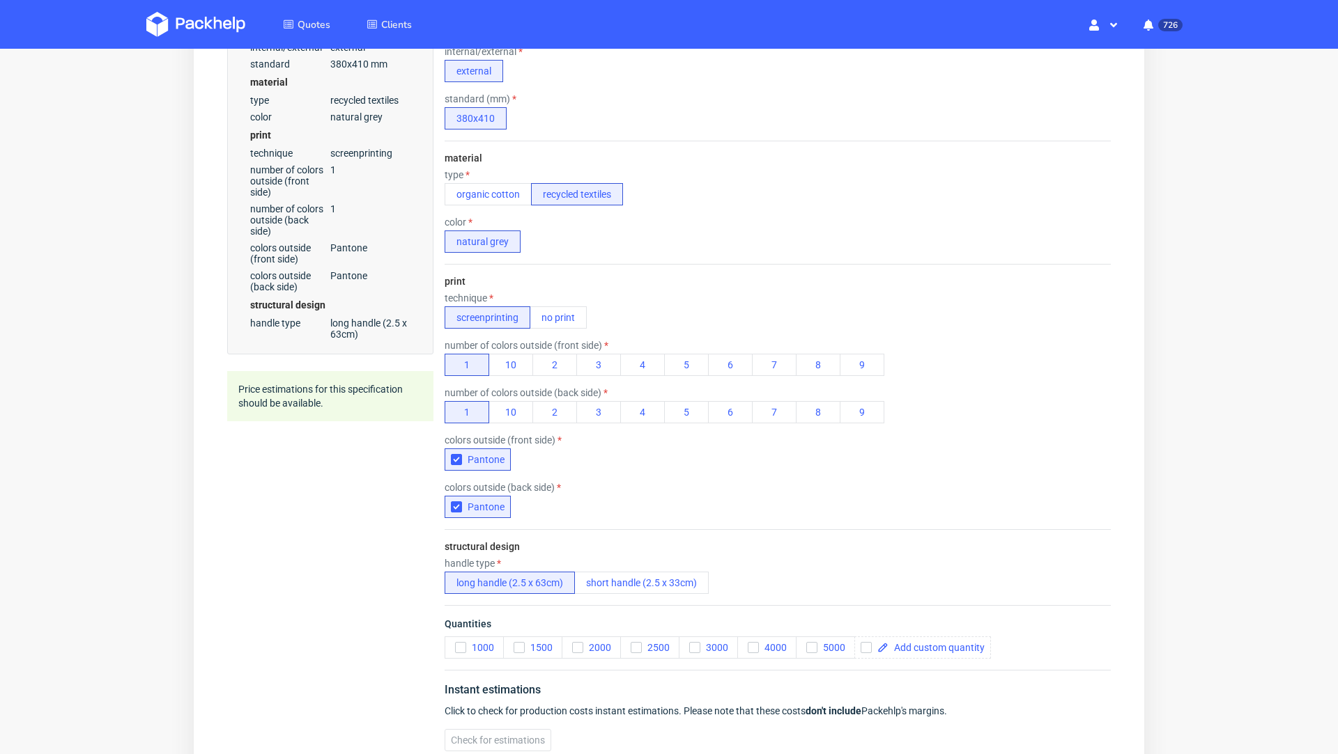
scroll to position [437, 0]
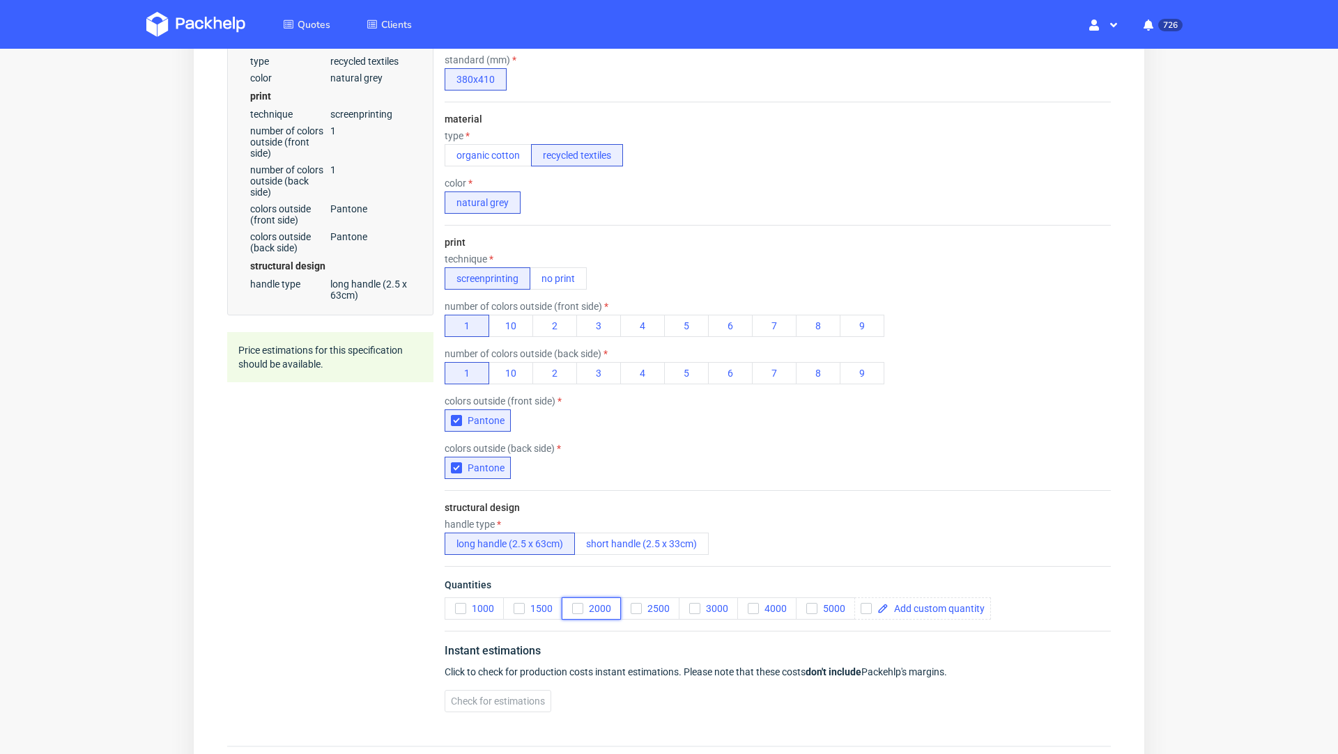
click at [571, 606] on button "2000" at bounding box center [591, 609] width 59 height 22
click at [1209, 452] on div "Quotes Create quote Your browser does not support iframes." at bounding box center [669, 229] width 1338 height 1237
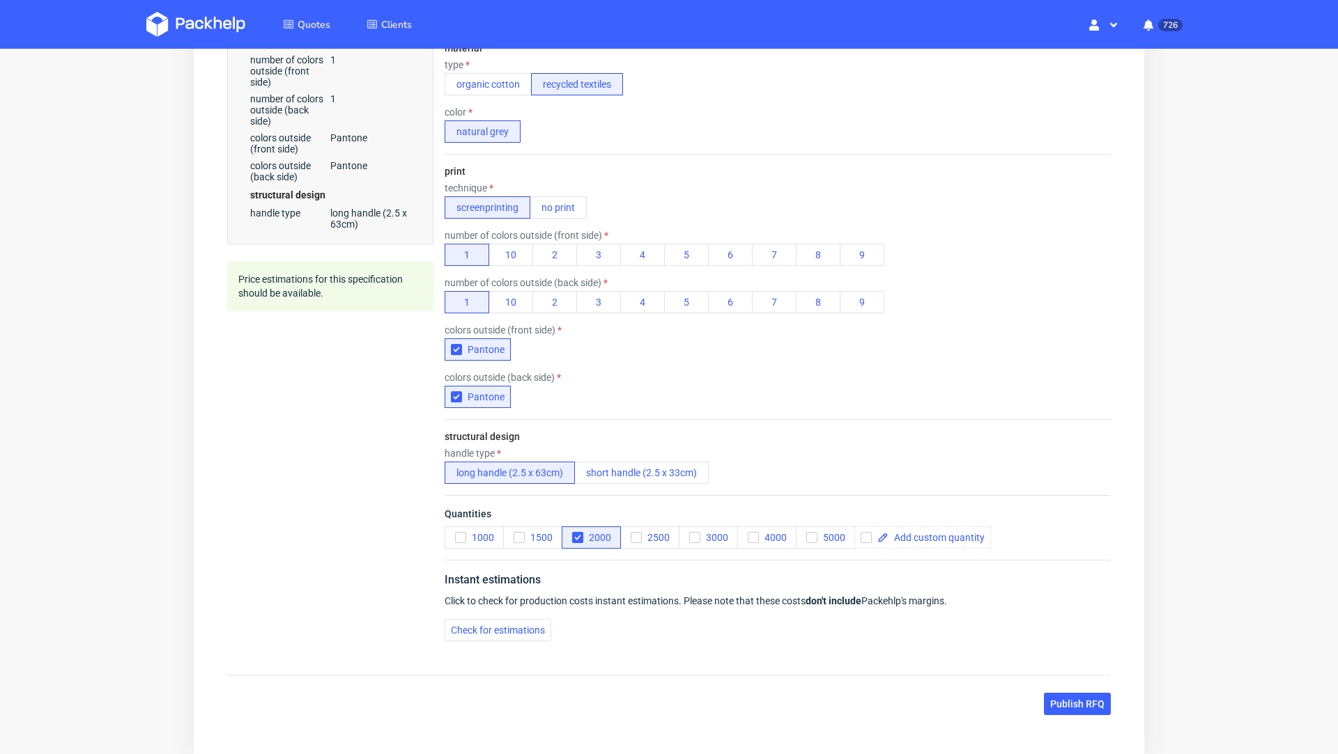
scroll to position [580, 0]
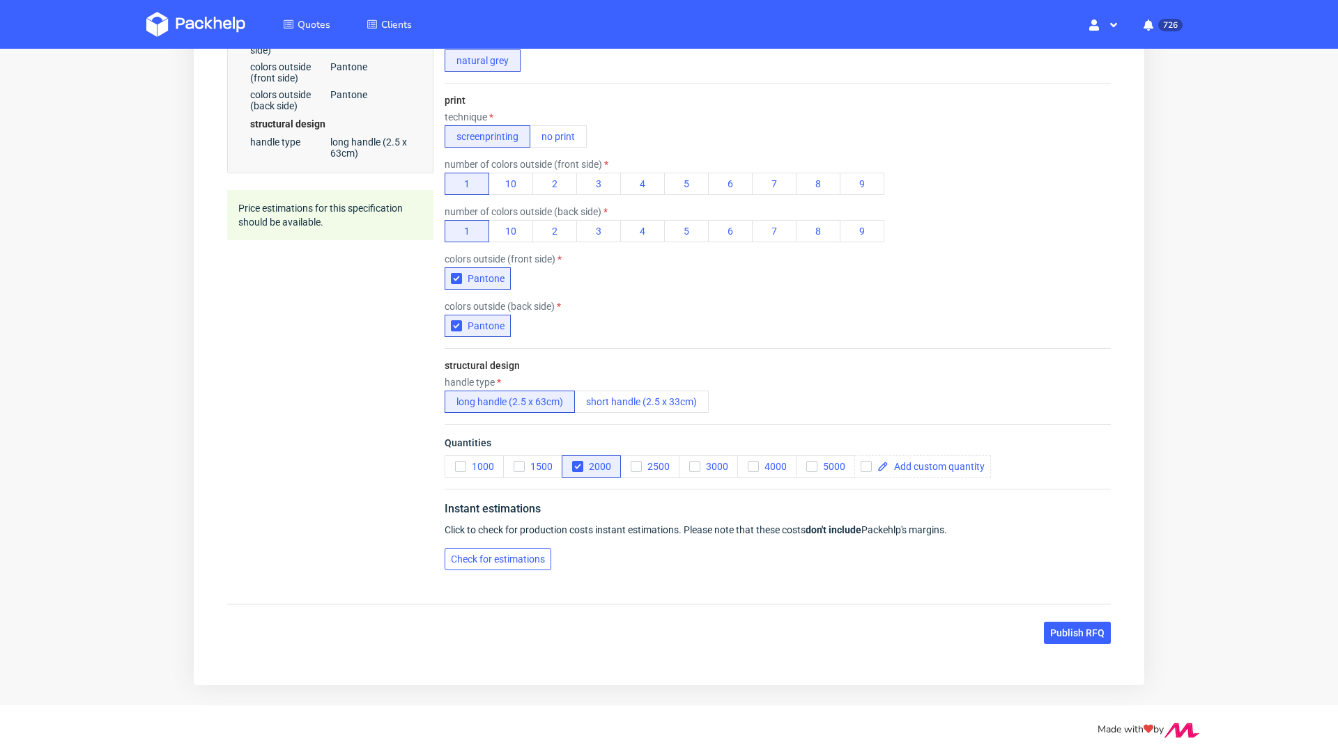
click at [505, 565] on button "Check for estimations" at bounding box center [497, 559] width 107 height 22
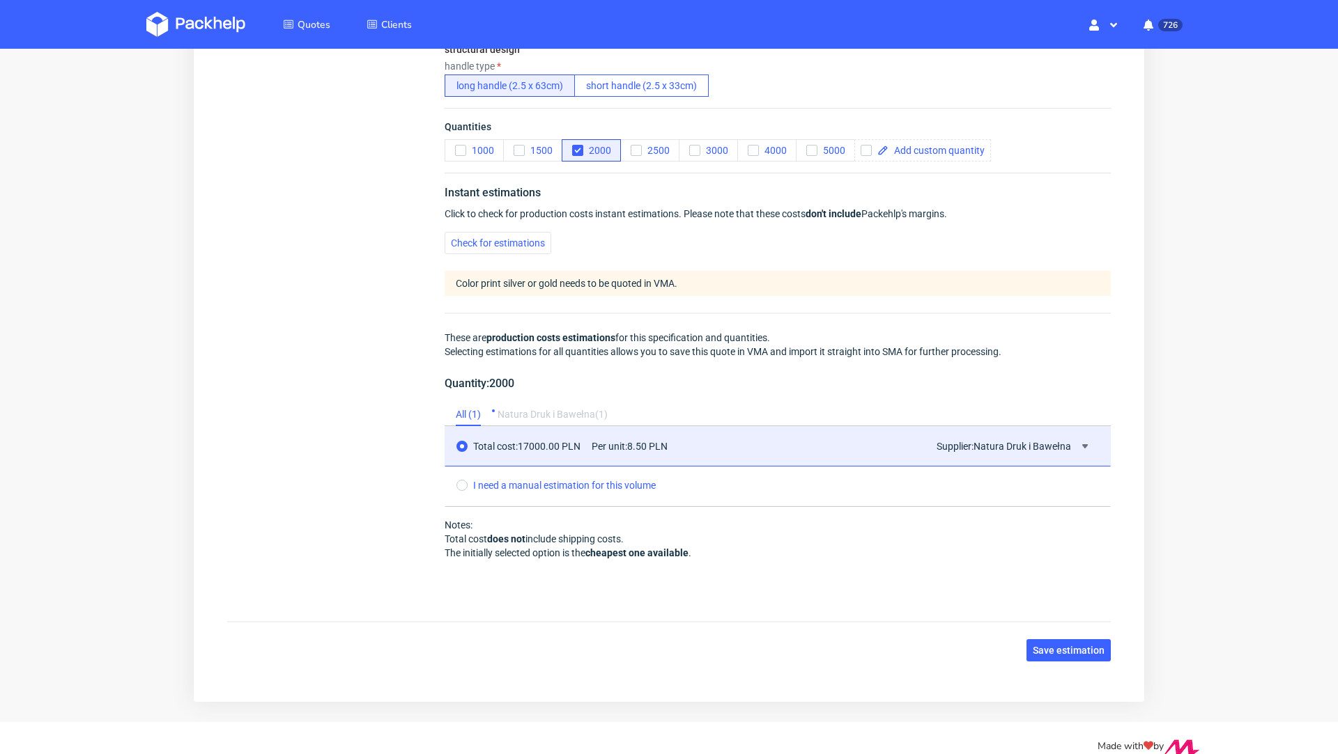
scroll to position [913, 0]
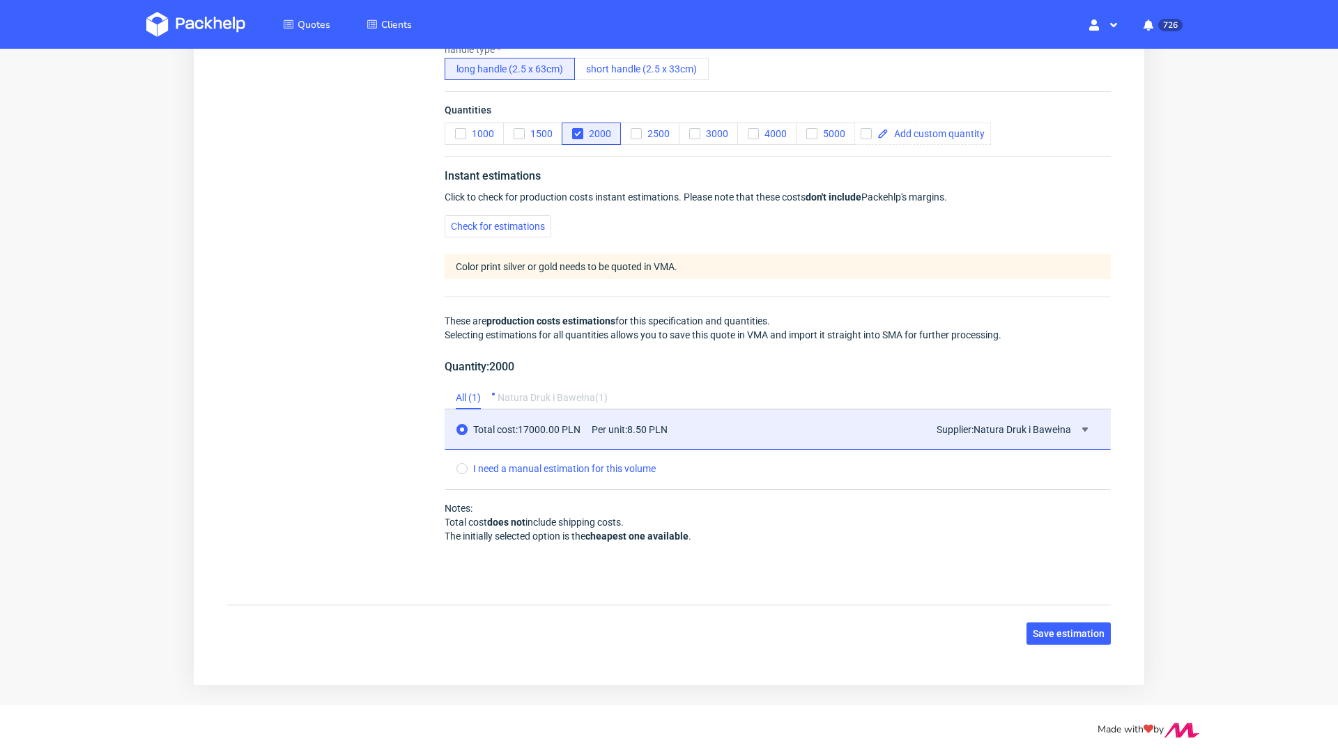
click at [525, 392] on div "Natura Druk i Bawełna ( 1 )" at bounding box center [552, 398] width 110 height 22
click at [472, 395] on div "All ( 1 )" at bounding box center [468, 398] width 25 height 22
click at [504, 393] on div "Natura Druk i Bawełna ( 1 )" at bounding box center [552, 398] width 110 height 22
click at [1059, 424] on div "Supplier: Natura Druk i Bawełna" at bounding box center [1014, 429] width 157 height 17
click at [1079, 427] on icon at bounding box center [1084, 429] width 11 height 11
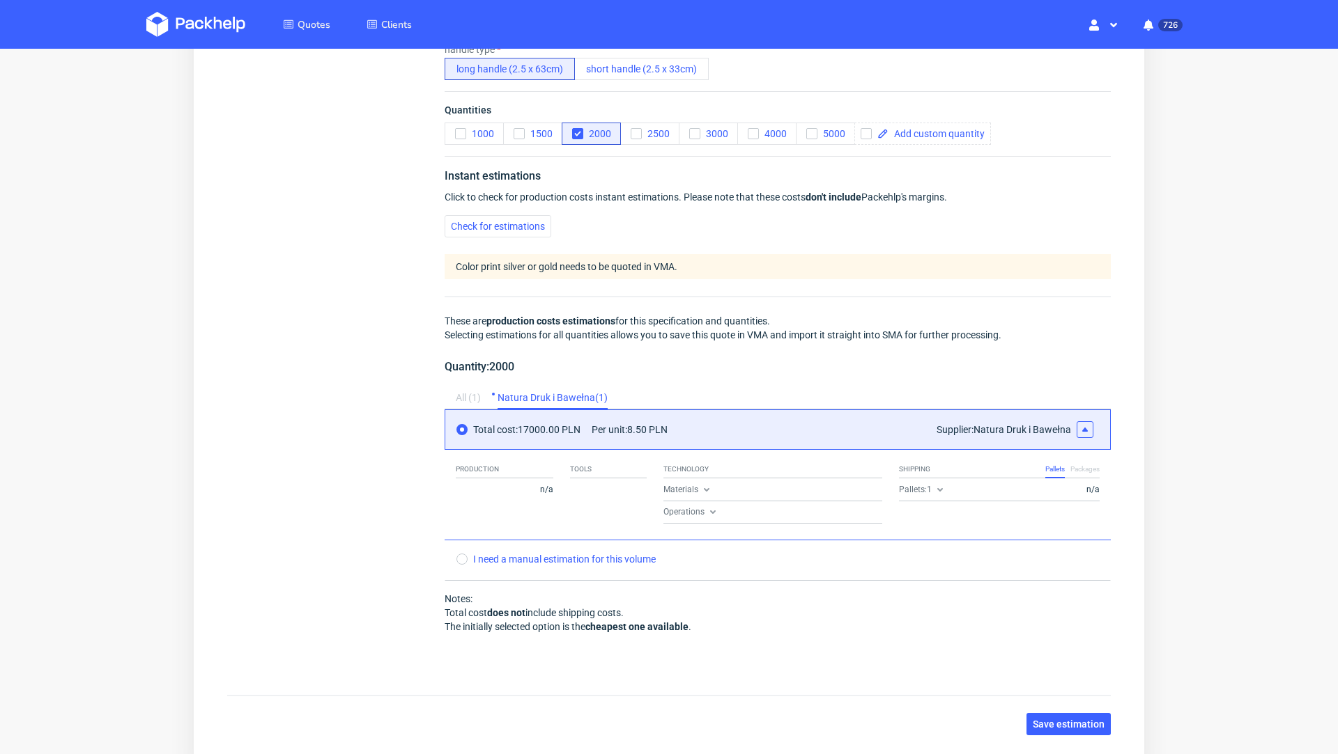
click at [479, 392] on div "All ( 1 )" at bounding box center [468, 398] width 25 height 22
click at [536, 426] on span "Total cost: 17000.00 PLN" at bounding box center [526, 429] width 107 height 11
click at [476, 429] on span "Total cost: 17000.00 PLN" at bounding box center [526, 429] width 107 height 11
click at [481, 428] on span "Total cost: 17000.00 PLN" at bounding box center [526, 429] width 107 height 11
click at [536, 428] on span "Total cost: 17000.00 PLN" at bounding box center [526, 429] width 107 height 11
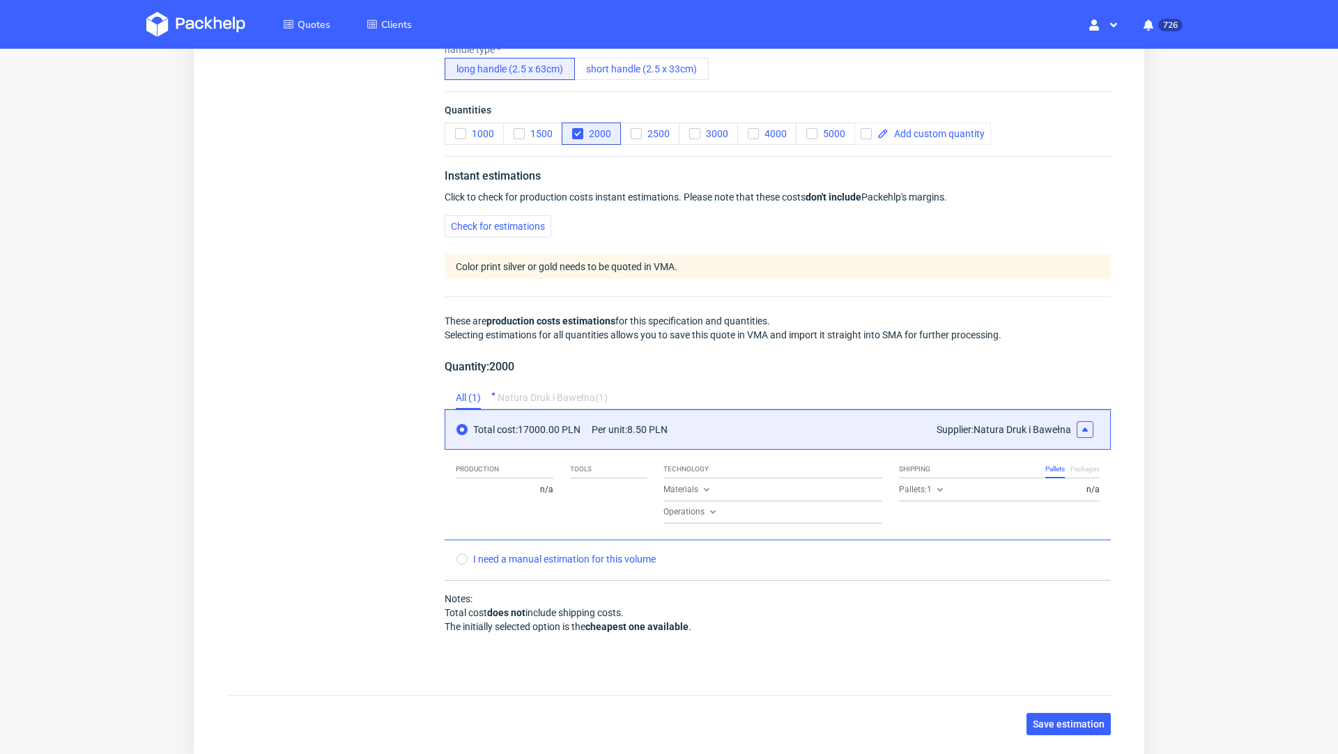
click at [478, 416] on div "Total cost: 17000.00 PLN Per unit: 8.50 PLN Supplier: Natura Druk i Bawełna" at bounding box center [777, 430] width 666 height 40
click at [459, 424] on input "radio" at bounding box center [461, 429] width 11 height 11
click at [506, 429] on span "Total cost: 17000.00 PLN" at bounding box center [526, 429] width 107 height 11
click at [1079, 424] on icon at bounding box center [1084, 429] width 11 height 11
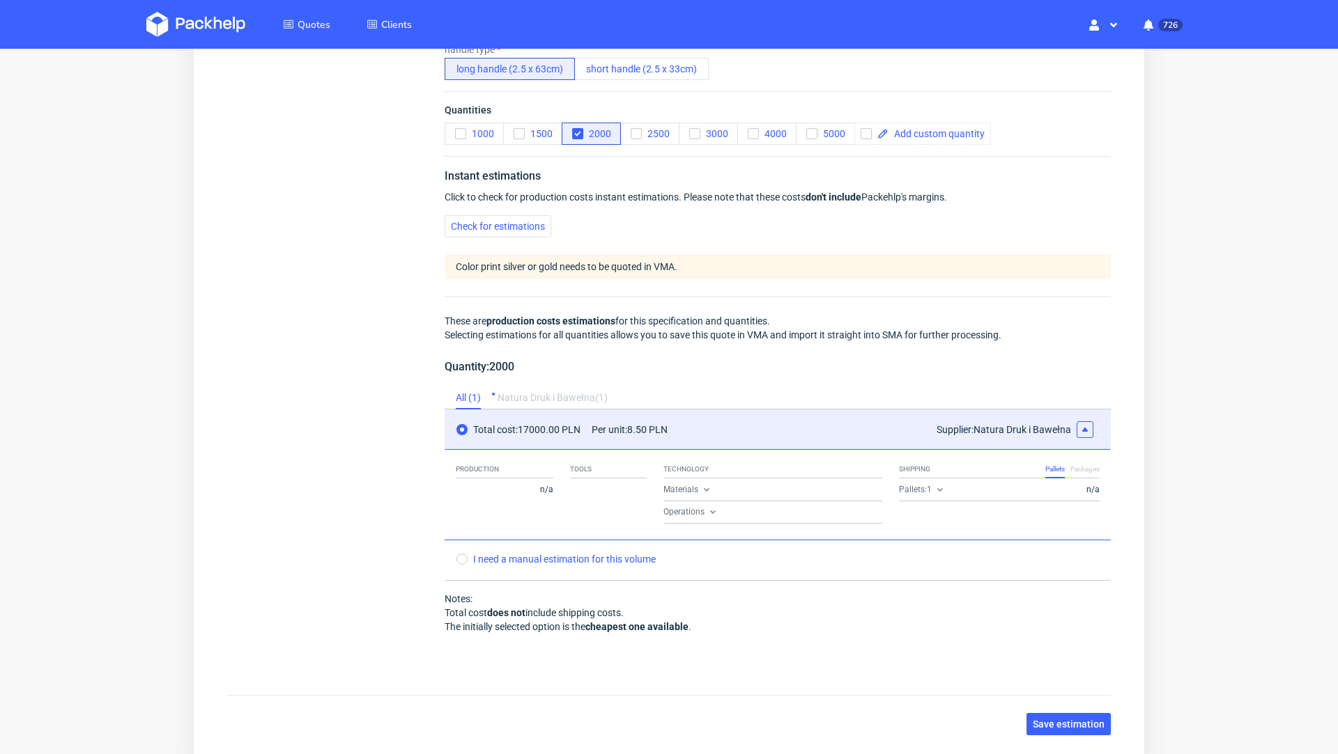
scroll to position [0, 0]
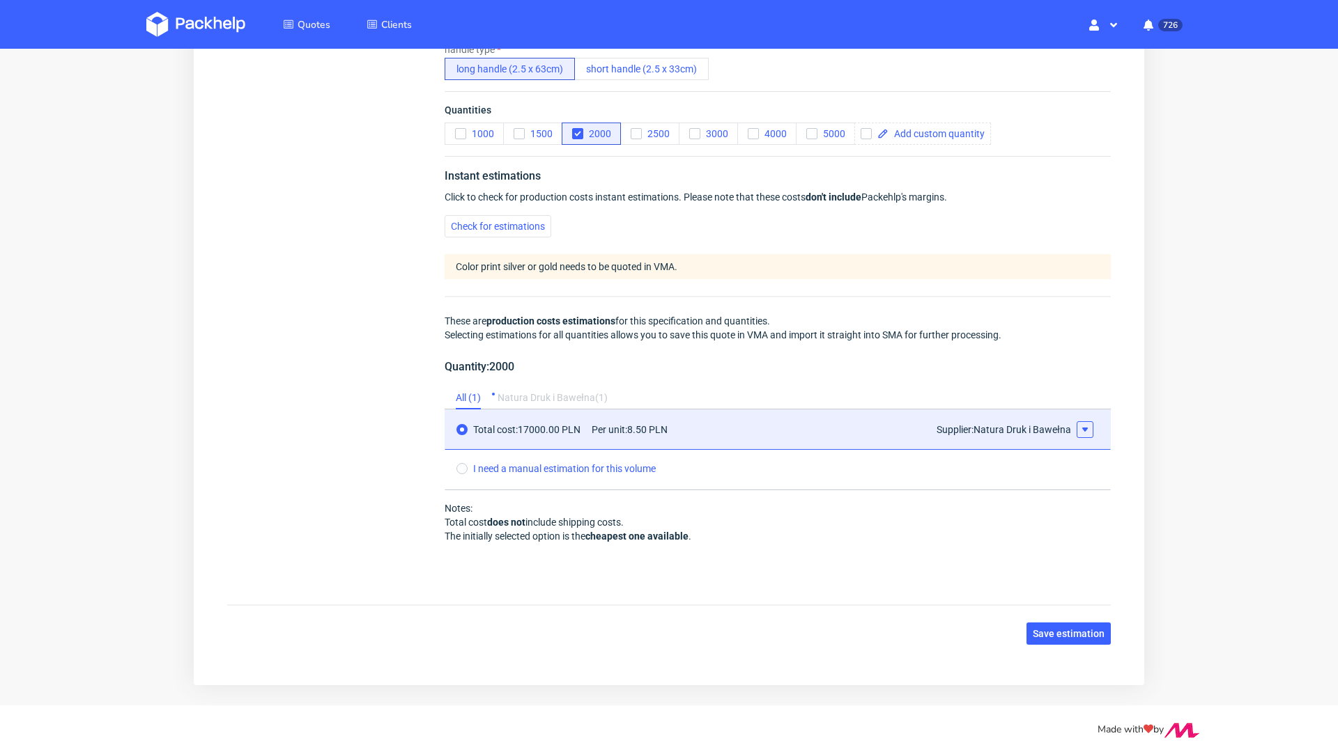
click at [1079, 424] on icon at bounding box center [1084, 429] width 11 height 11
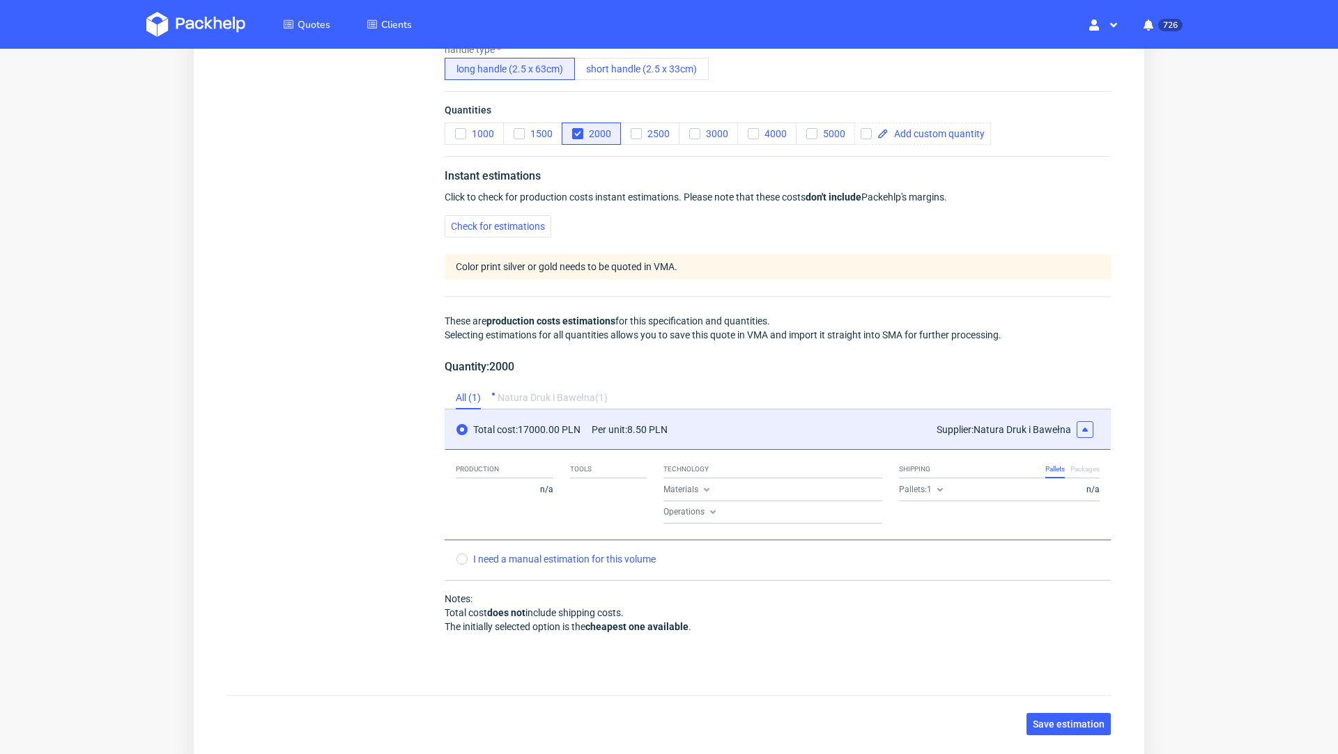
click at [1070, 472] on div "Packages" at bounding box center [1084, 470] width 29 height 17
click at [1045, 470] on div "Pallets" at bounding box center [1055, 470] width 20 height 17
click at [531, 395] on div "Natura Druk i Bawełna ( 1 )" at bounding box center [552, 398] width 110 height 22
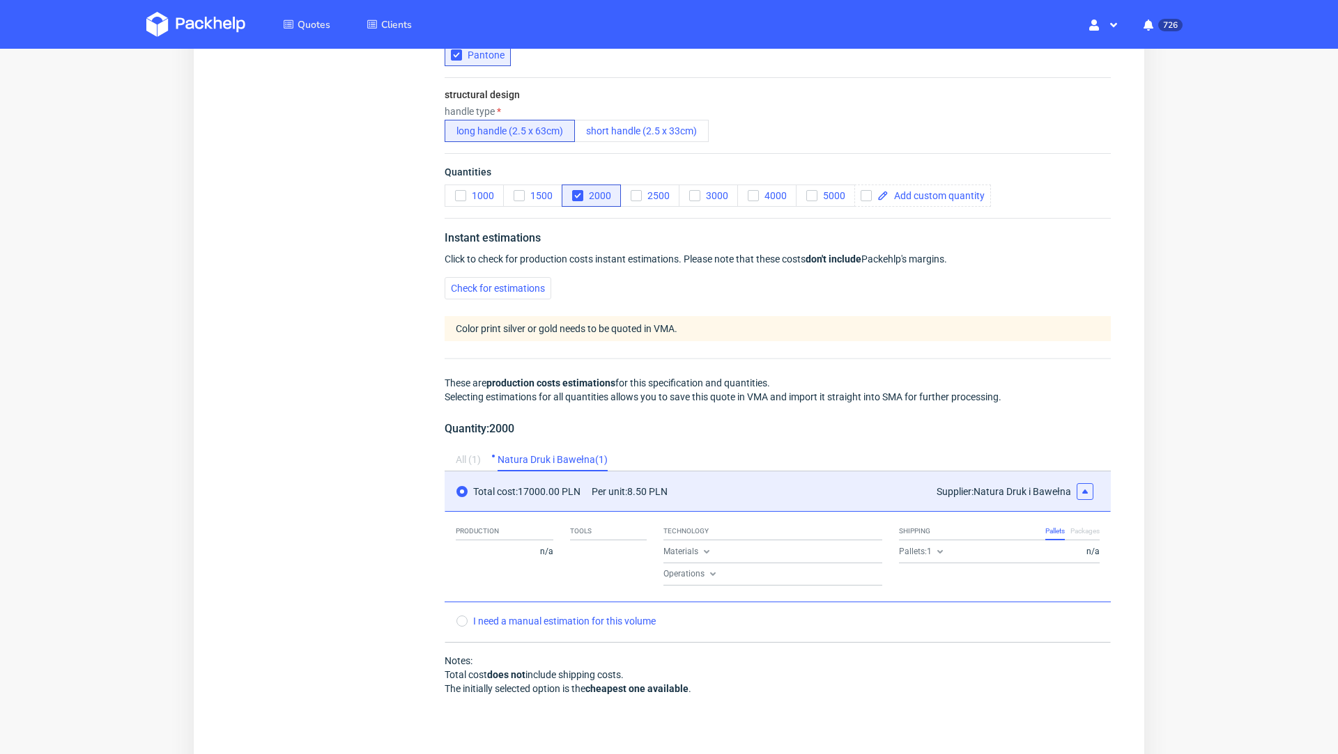
scroll to position [850, 0]
click at [600, 127] on button "short handle (2.5 x 33cm)" at bounding box center [641, 132] width 134 height 22
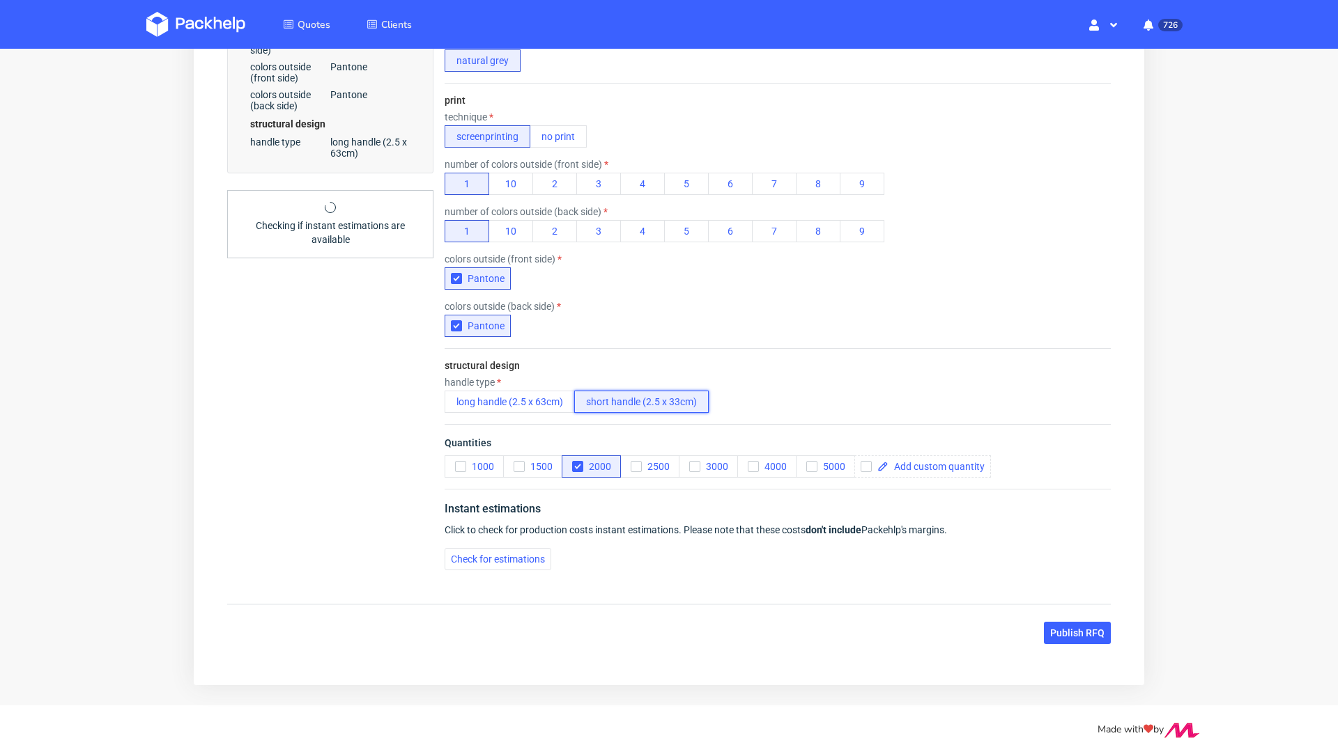
scroll to position [3, 0]
click at [488, 548] on button "Check for estimations" at bounding box center [497, 559] width 107 height 22
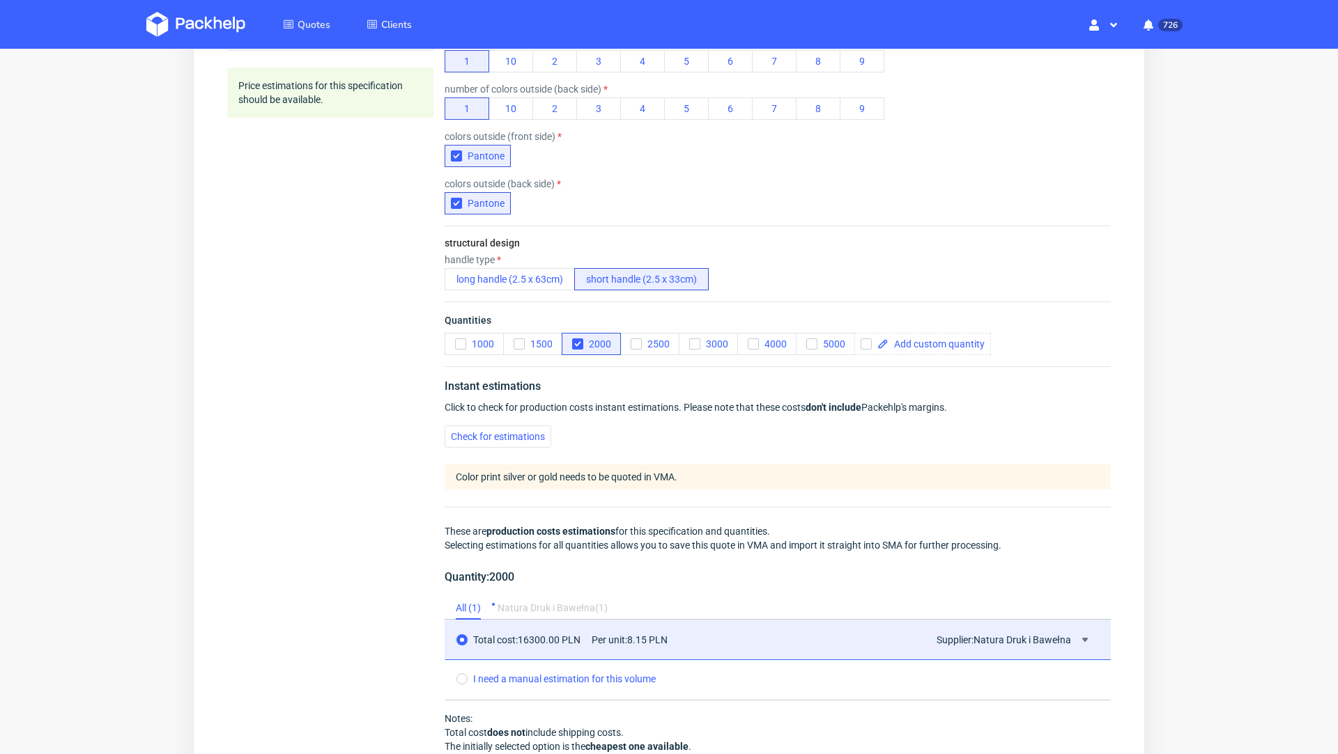
scroll to position [545, 0]
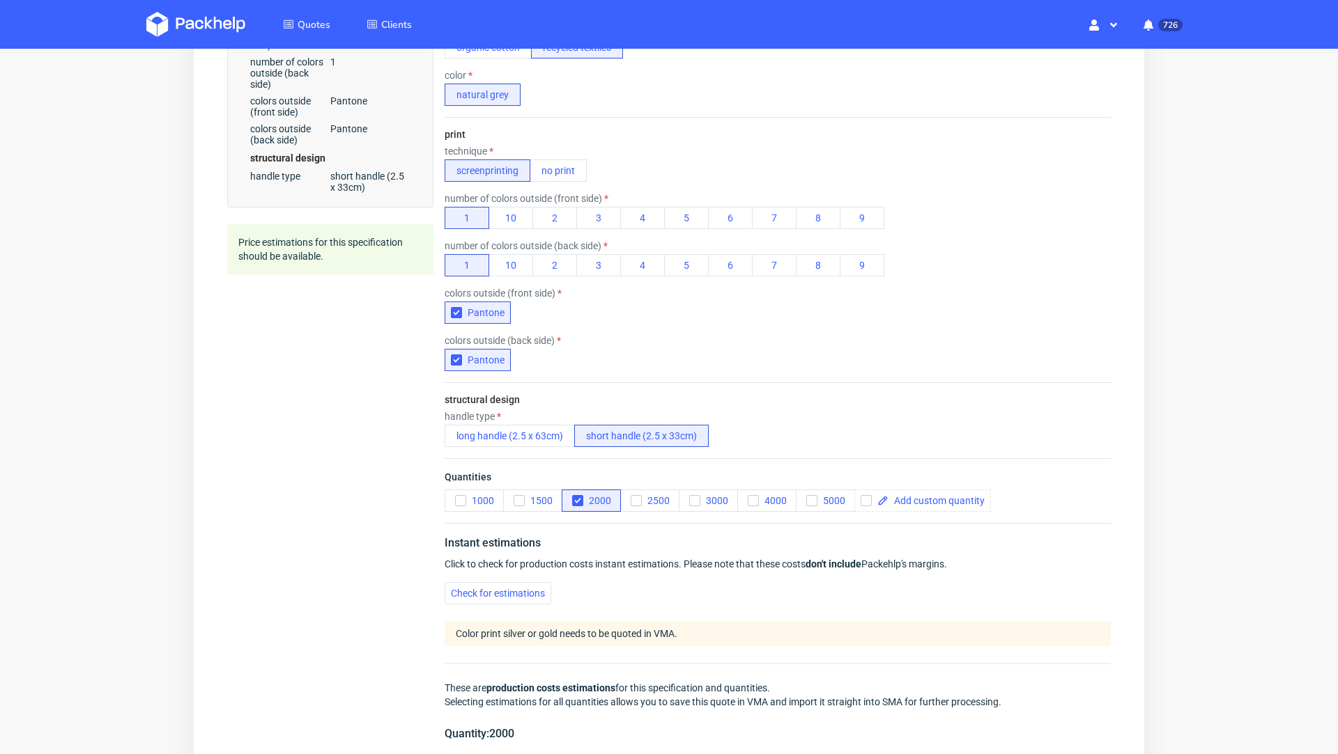
click at [522, 444] on div "structural design handle type long handle (2.5 x 63cm) short handle (2.5 x 33cm)" at bounding box center [777, 420] width 666 height 76
click at [522, 442] on button "long handle (2.5 x 63cm)" at bounding box center [509, 436] width 130 height 22
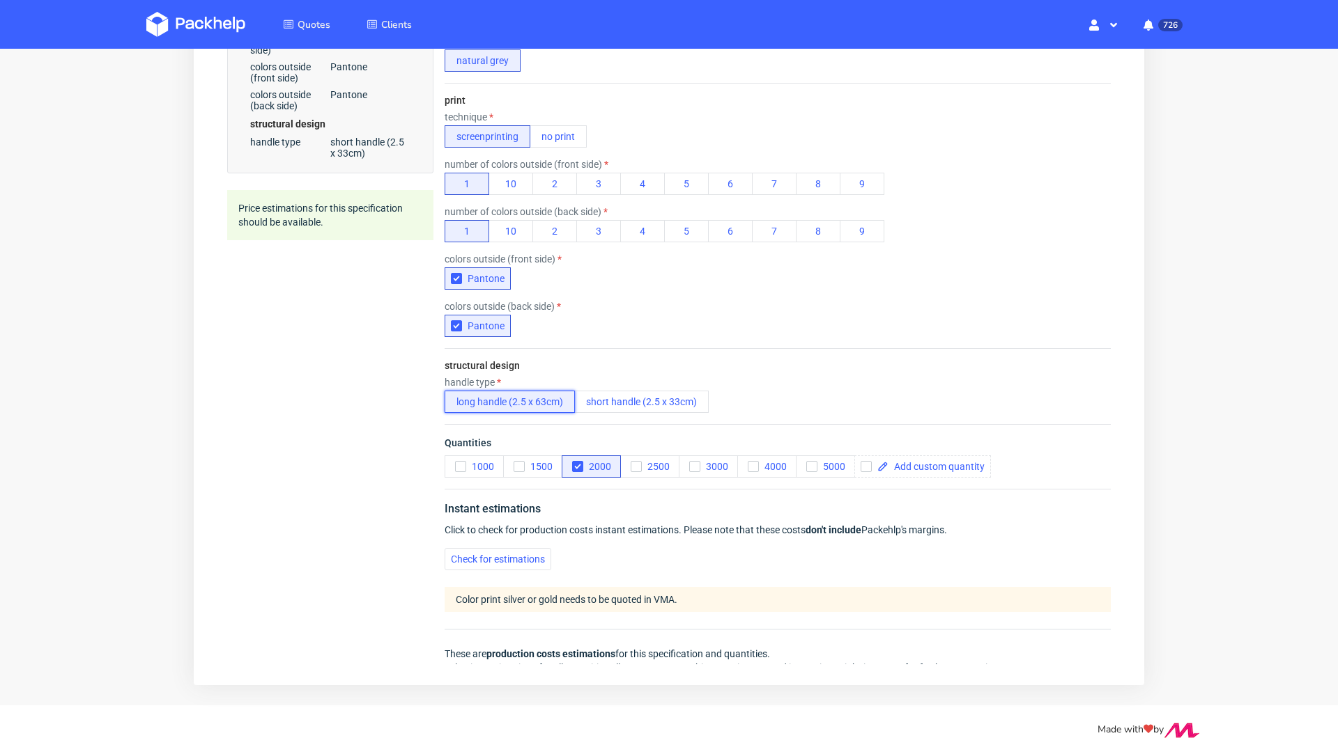
scroll to position [580, 0]
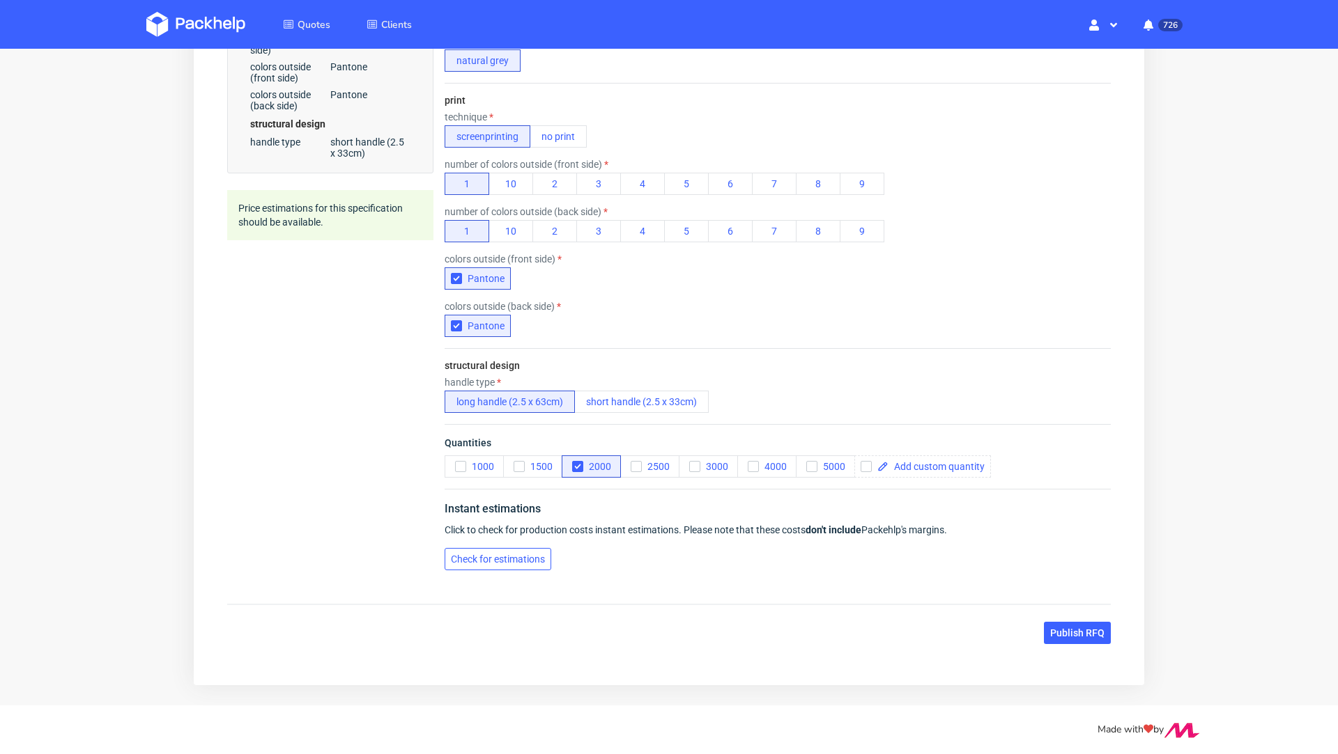
click at [488, 566] on button "Check for estimations" at bounding box center [497, 559] width 107 height 22
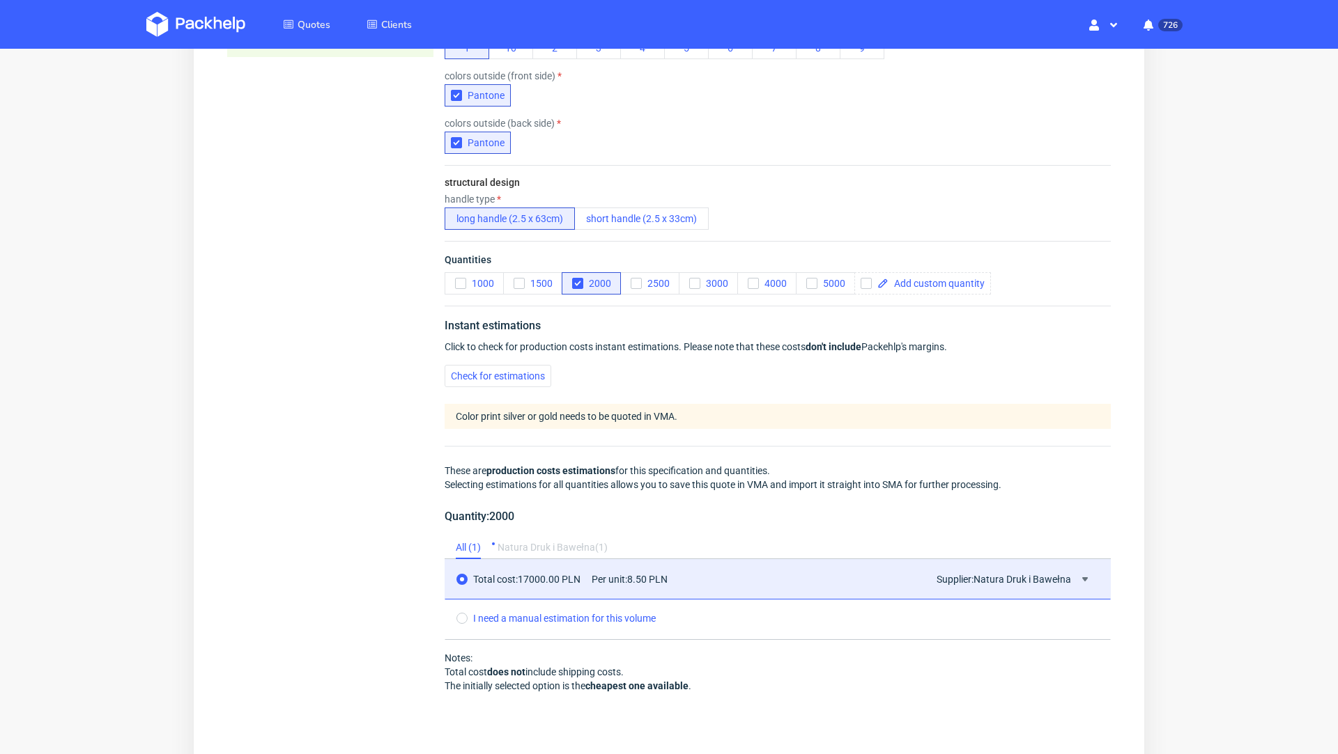
scroll to position [913, 0]
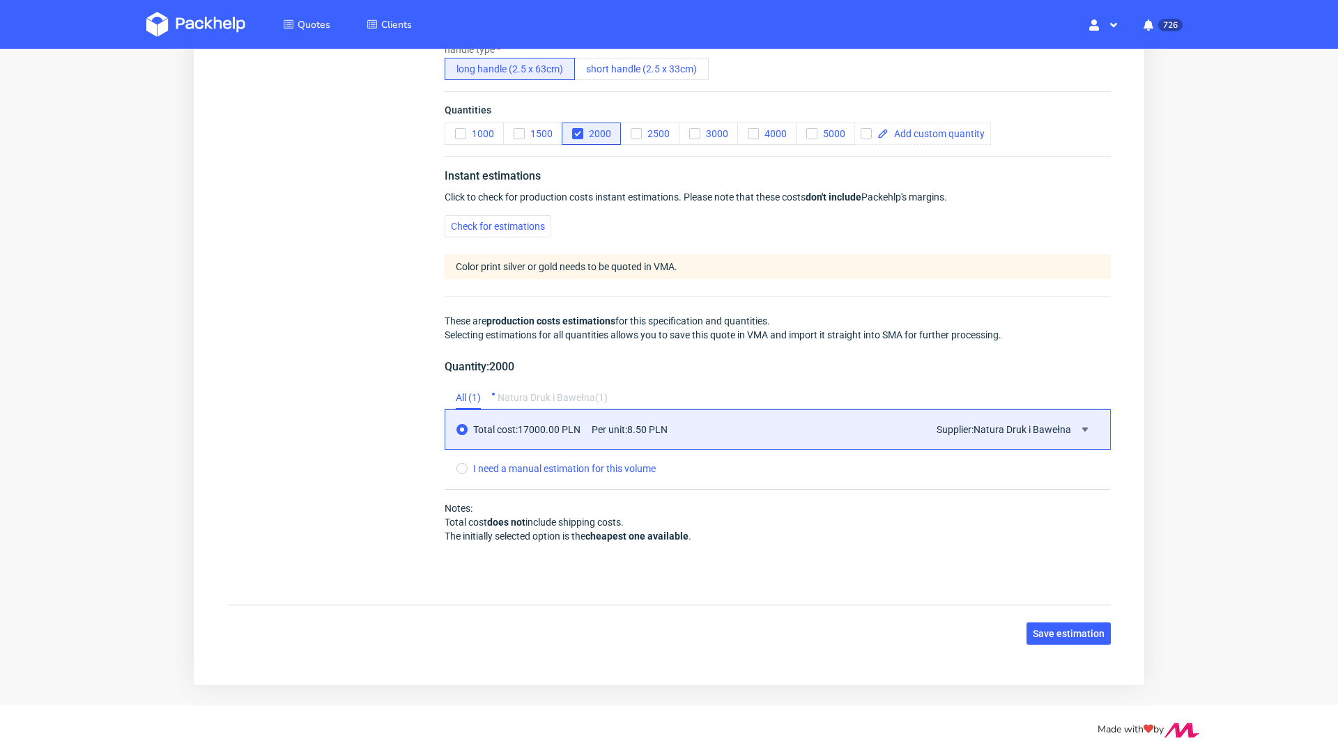
click at [520, 435] on div "Total cost: 17000.00 PLN Per unit: 8.50 PLN Supplier: Natura Druk i Bawełna" at bounding box center [777, 430] width 666 height 40
click at [553, 433] on div "Total cost: 17000.00 PLN Per unit: 8.50 PLN Supplier: Natura Druk i Bawełna" at bounding box center [777, 430] width 666 height 40
click at [562, 414] on div "Total cost: 17000.00 PLN Per unit: 8.50 PLN Supplier: Natura Druk i Bawełna" at bounding box center [777, 430] width 666 height 40
click at [1010, 424] on span "Supplier: Natura Druk i Bawełna" at bounding box center [1003, 429] width 134 height 11
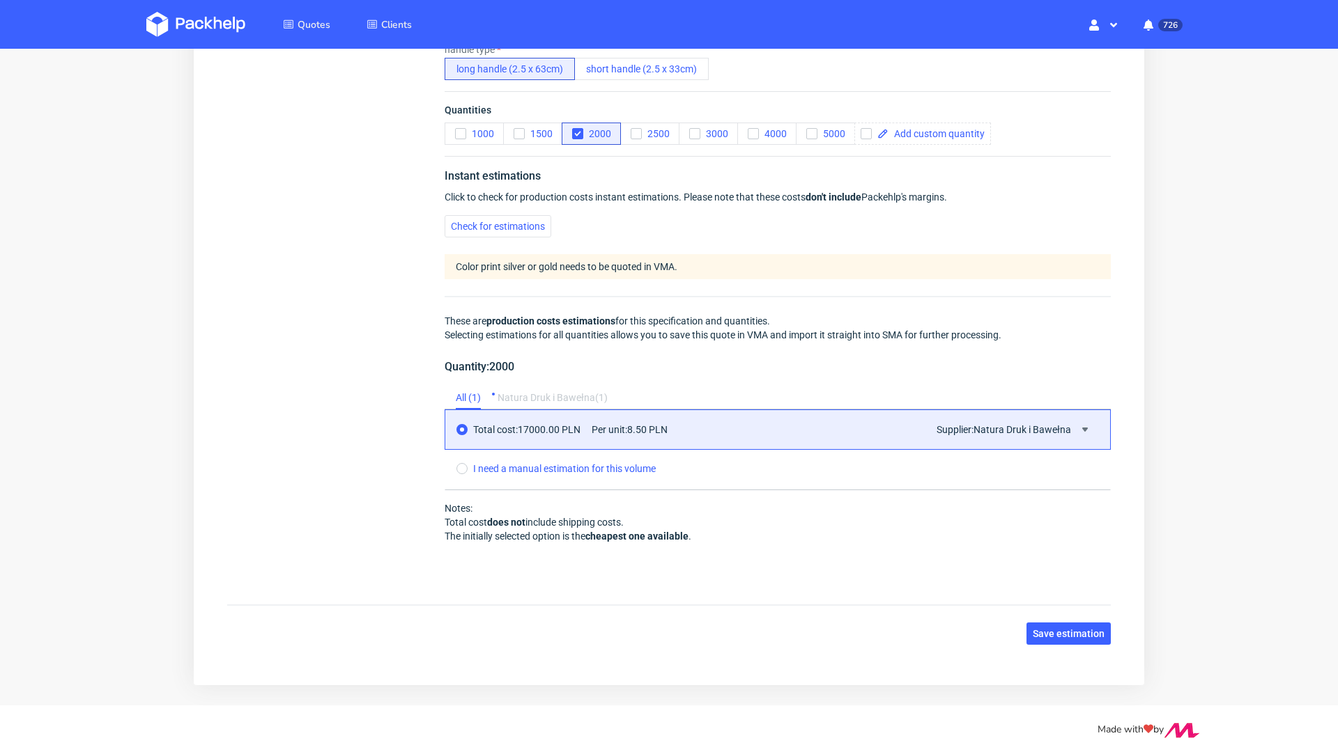
click at [1058, 424] on div "Supplier: Natura Druk i Bawełna" at bounding box center [1014, 429] width 157 height 17
click at [1079, 424] on icon at bounding box center [1084, 429] width 11 height 11
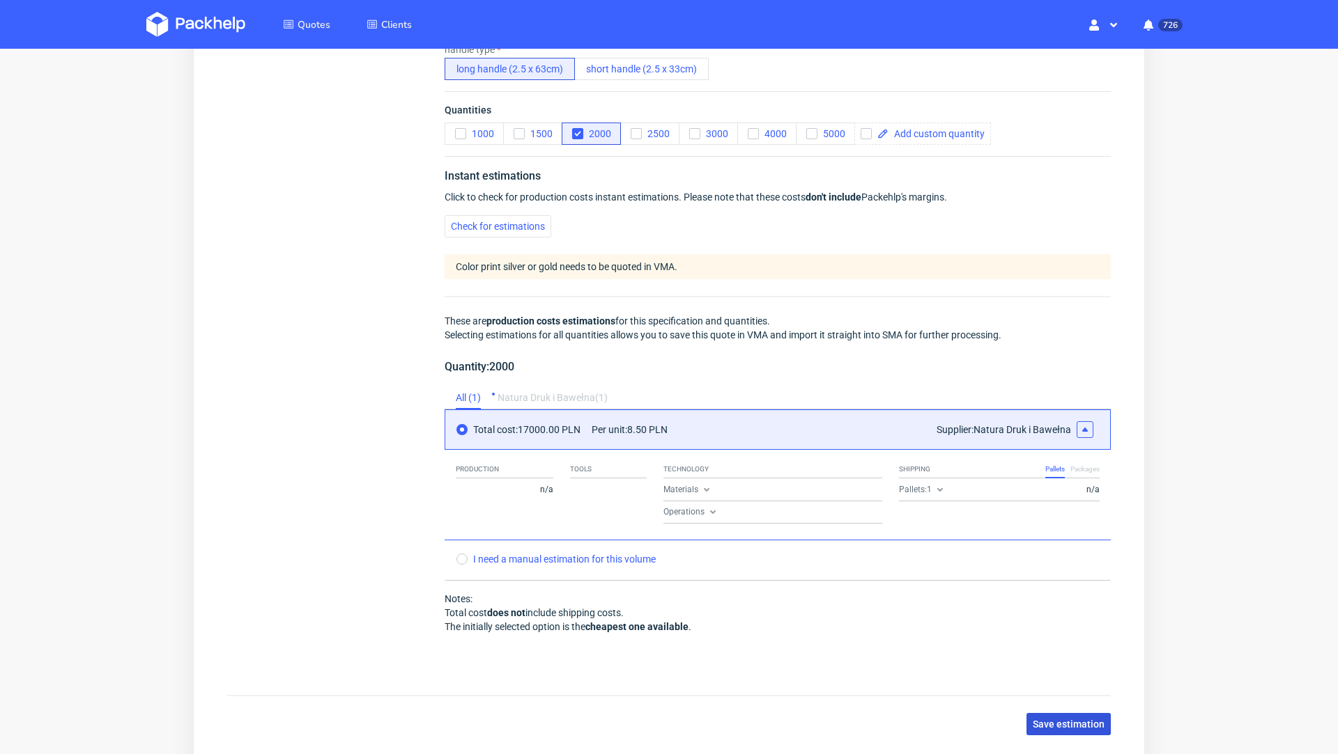
click at [1032, 720] on span "Save estimation" at bounding box center [1068, 725] width 72 height 10
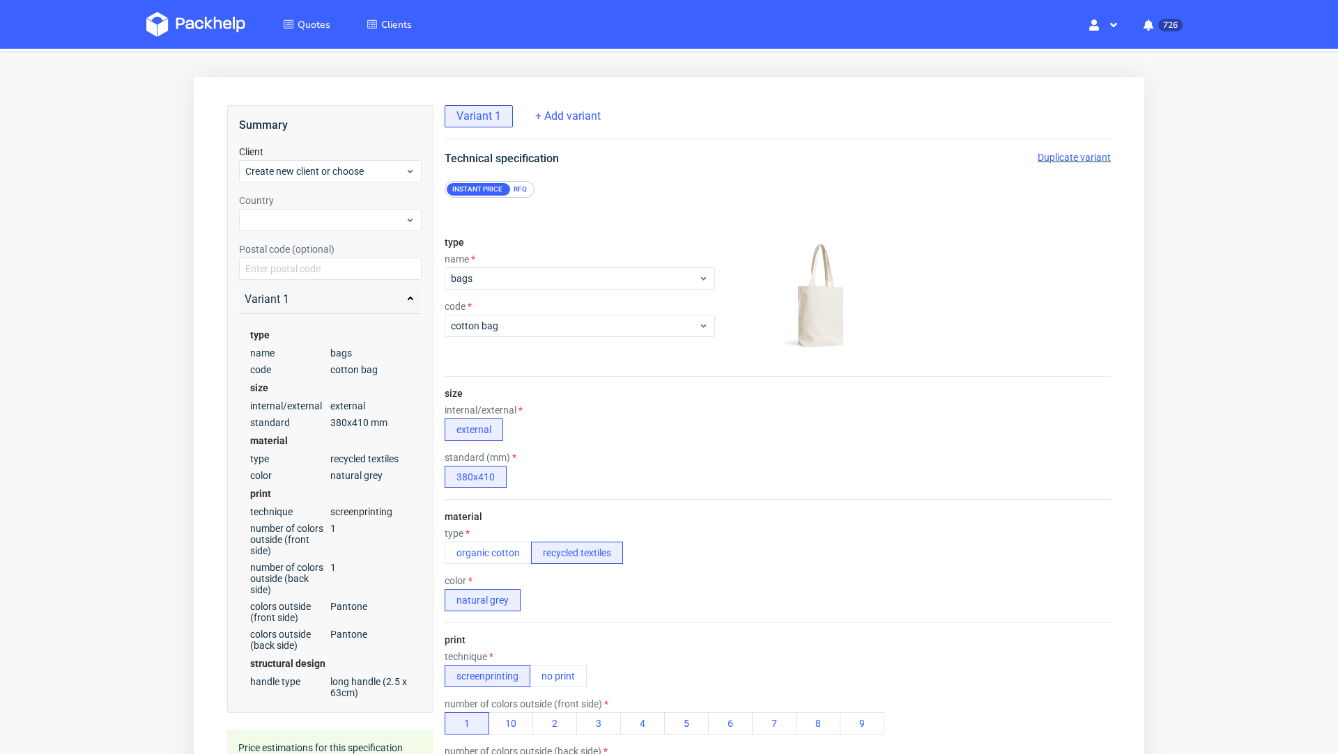
scroll to position [0, 0]
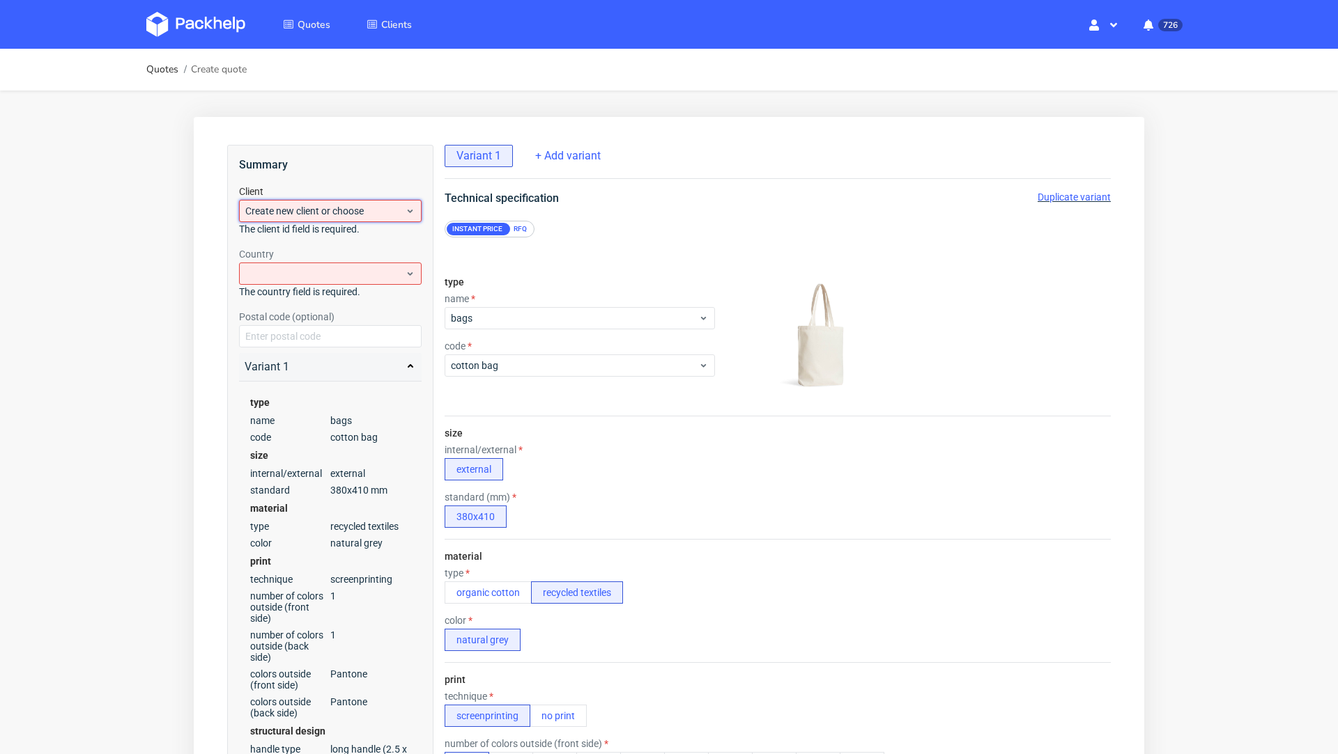
click at [303, 200] on div "Create new client or choose" at bounding box center [330, 211] width 183 height 22
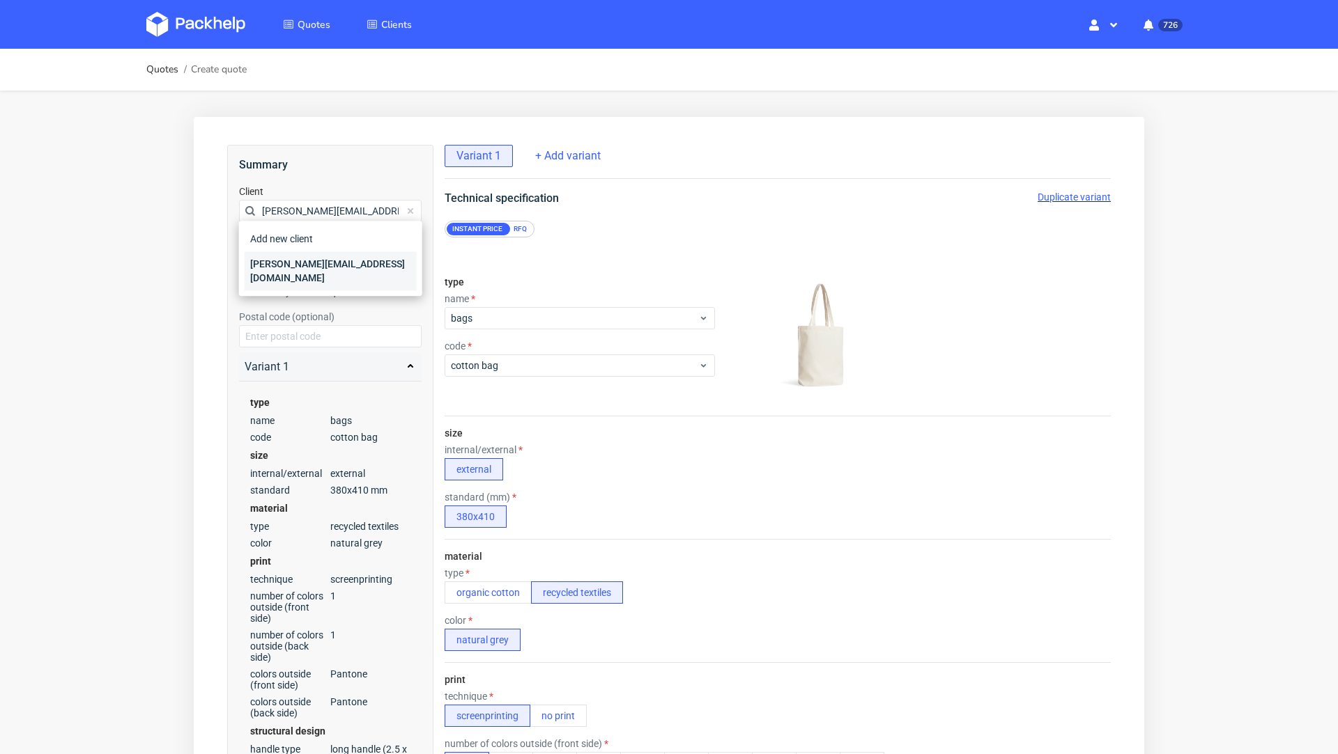
type input "[PERSON_NAME][EMAIL_ADDRESS][DOMAIN_NAME]"
click at [297, 274] on div "[EMAIL_ADDRESS][DOMAIN_NAME]" at bounding box center [331, 270] width 172 height 39
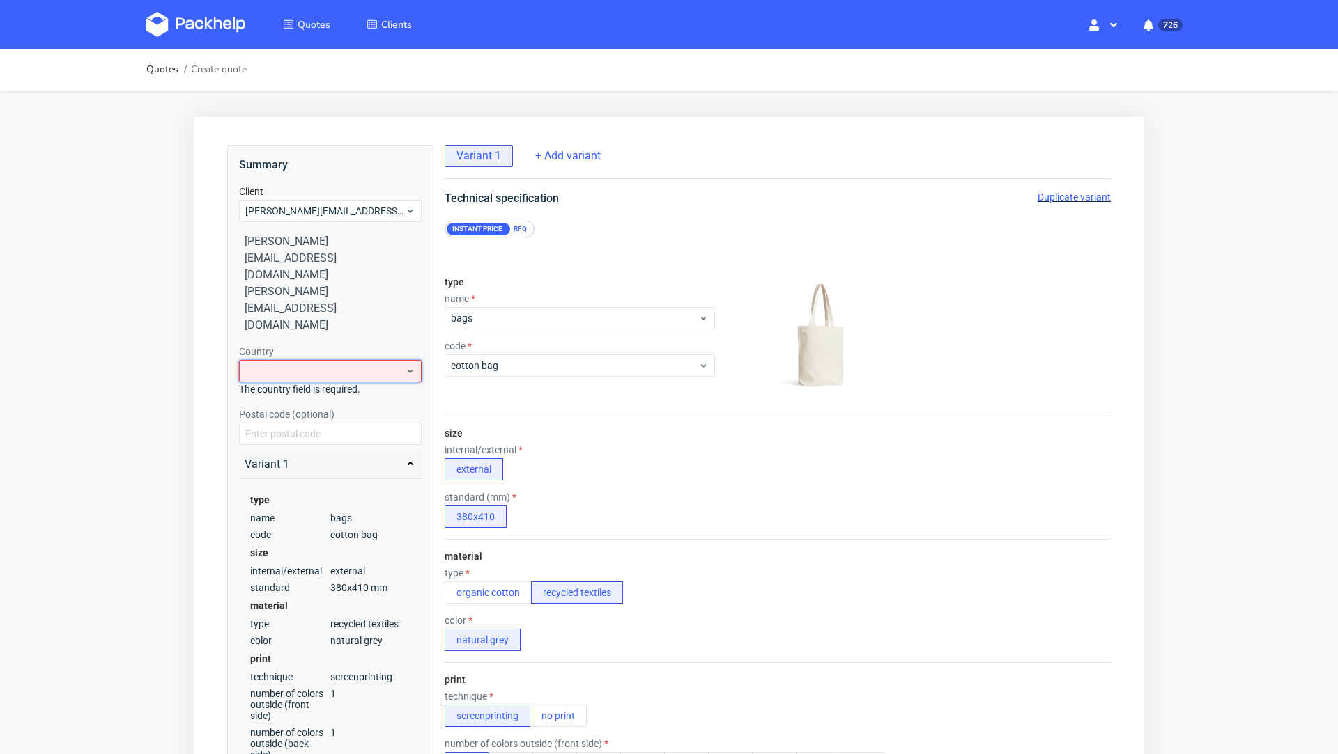
click at [278, 360] on div at bounding box center [330, 371] width 183 height 22
type input "norw"
click at [274, 334] on div "[GEOGRAPHIC_DATA]" at bounding box center [331, 332] width 172 height 25
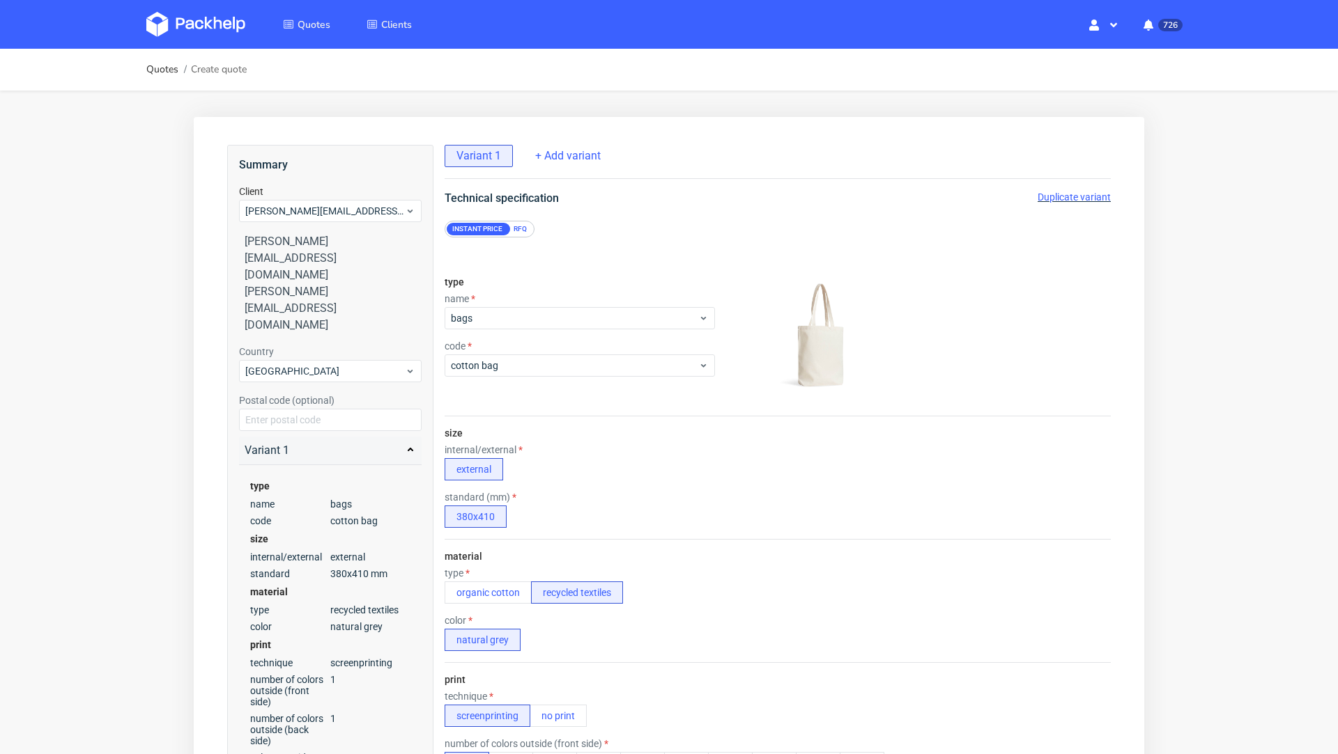
scroll to position [580, 0]
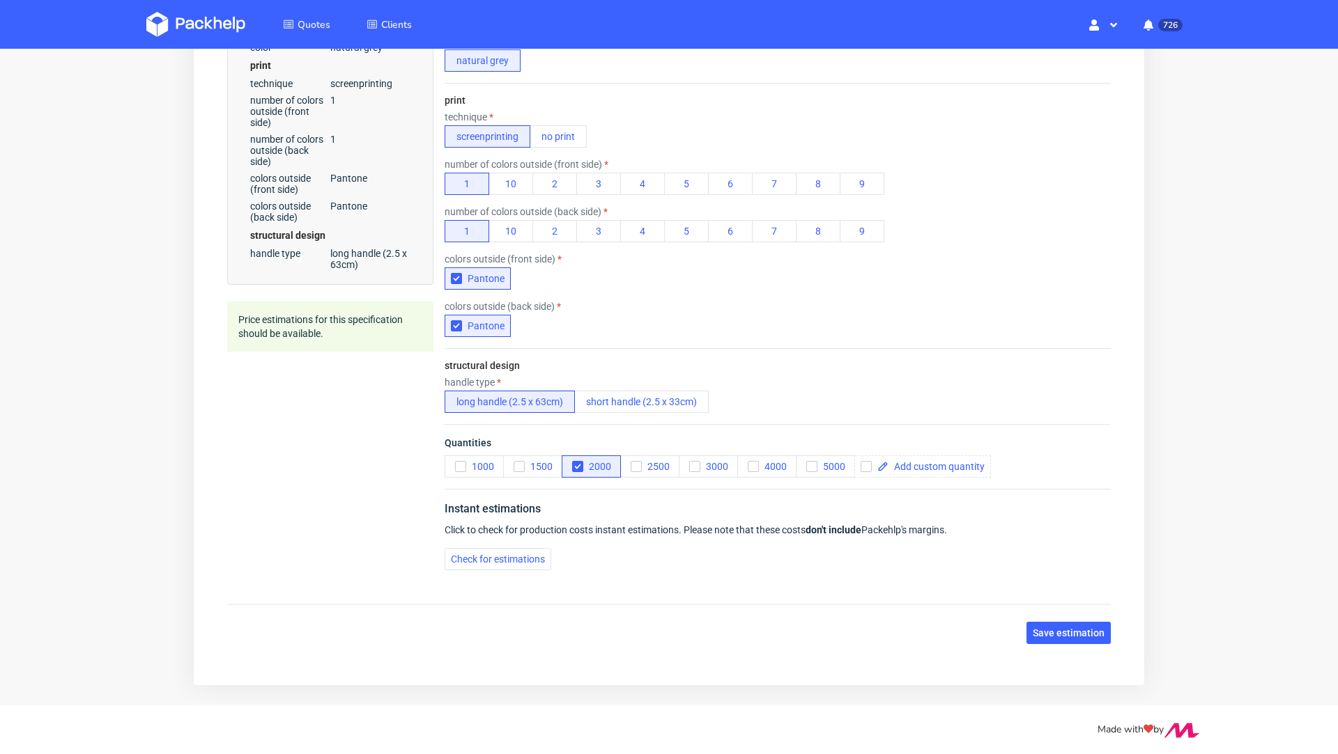
click at [1070, 614] on div "Summary Client aarja@aarjahealth.com aarja@aarjahealth.com aarja@aarjahealth.co…" at bounding box center [668, 104] width 917 height 1101
click at [1070, 634] on button "Save estimation" at bounding box center [1068, 633] width 84 height 22
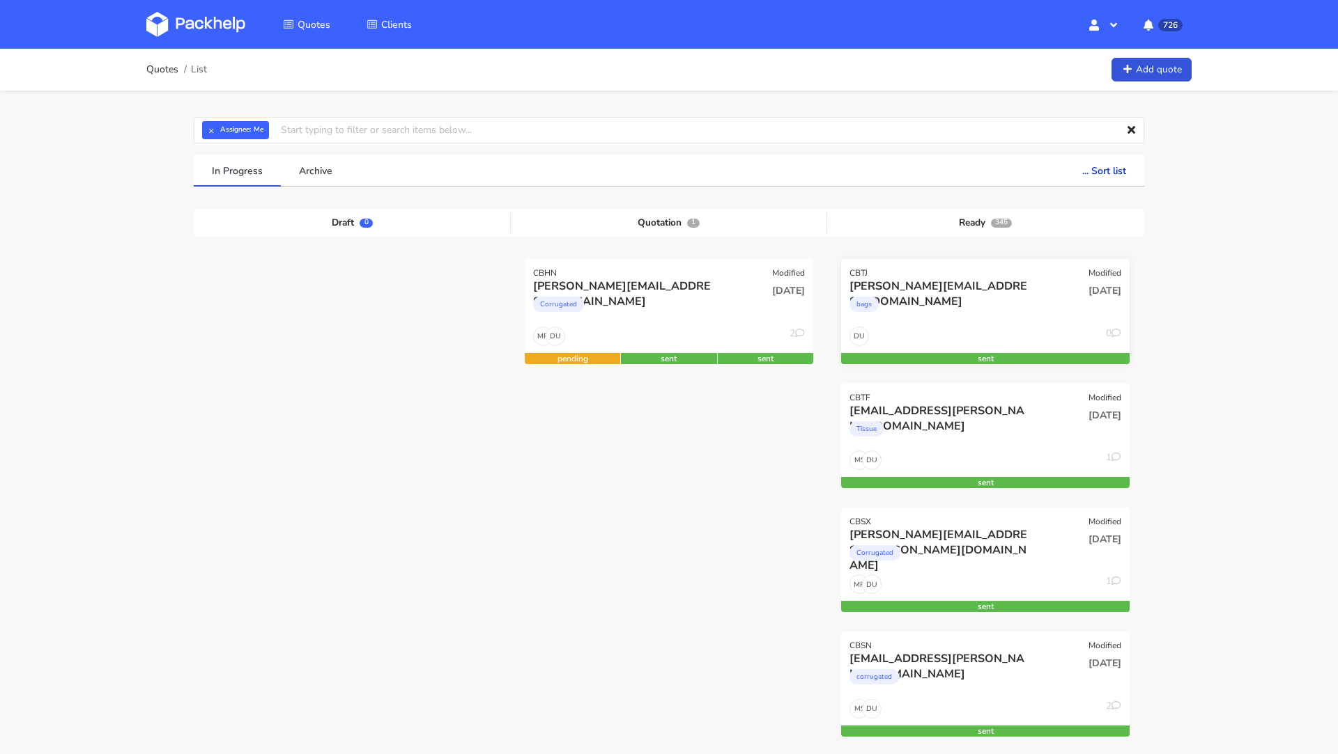
click at [1012, 281] on div "[PERSON_NAME][EMAIL_ADDRESS][DOMAIN_NAME]" at bounding box center [941, 286] width 185 height 15
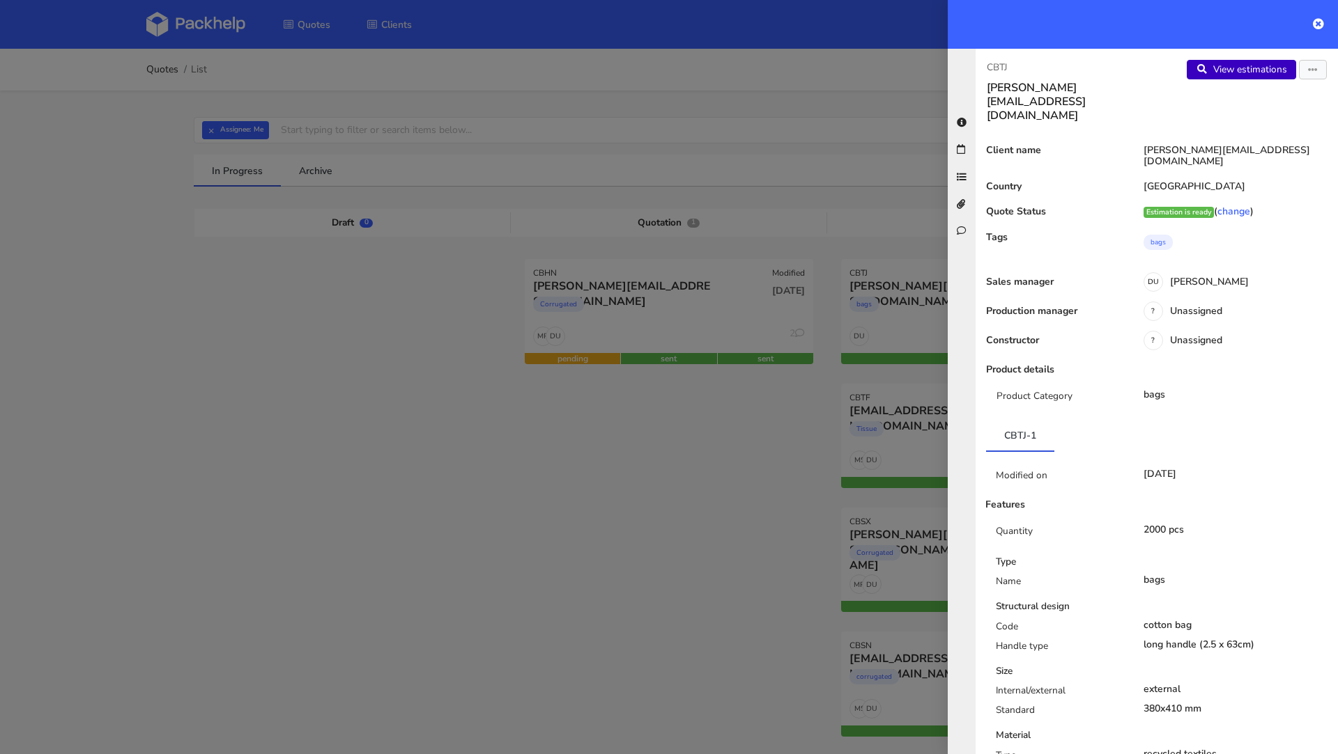
click at [1246, 72] on link "View estimations" at bounding box center [1240, 70] width 109 height 20
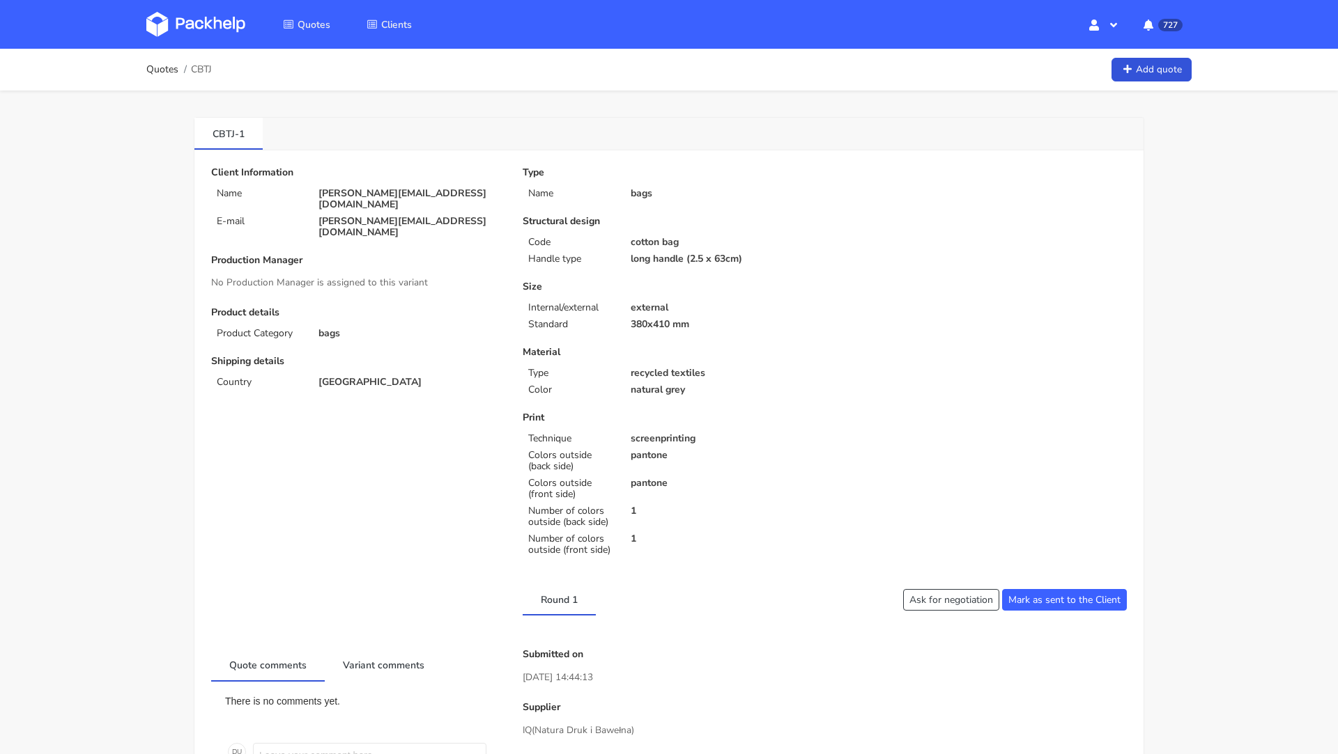
click at [201, 16] on img at bounding box center [195, 24] width 99 height 25
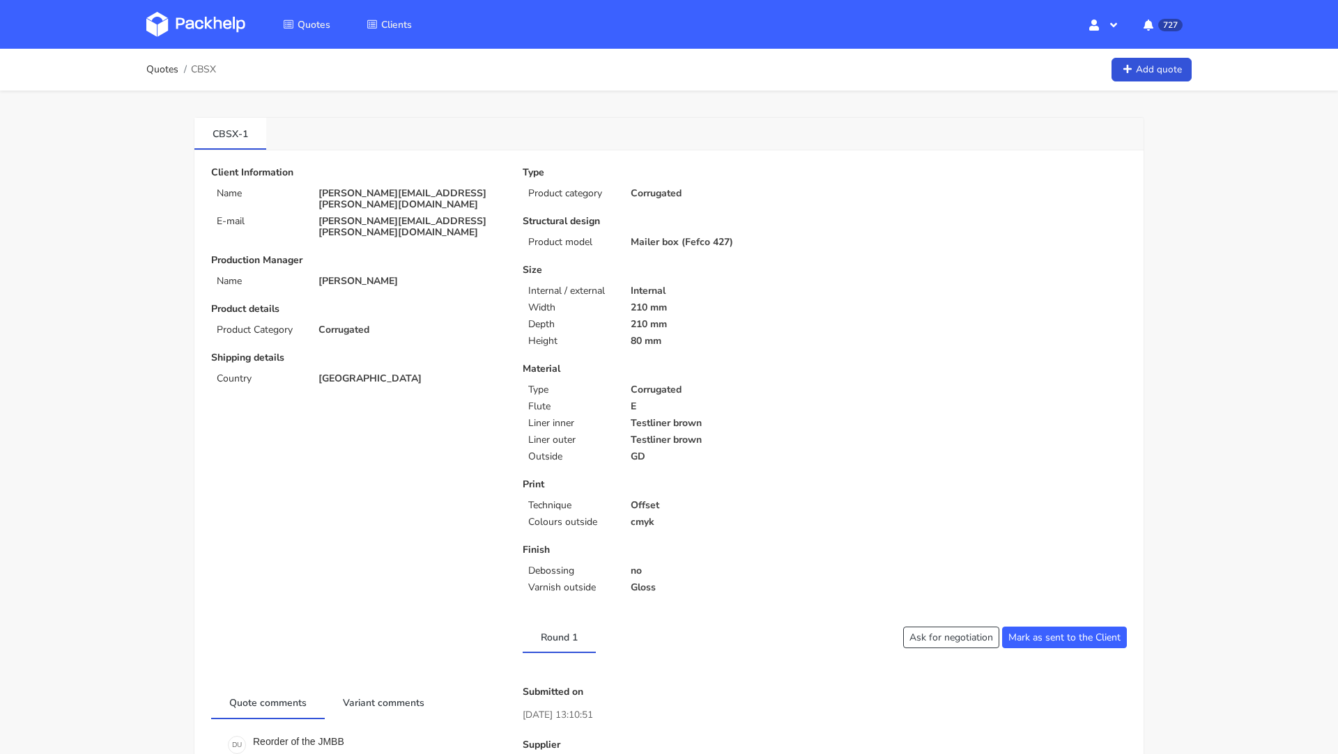
click at [708, 320] on p "210 mm" at bounding box center [722, 324] width 185 height 11
click at [354, 216] on p "[PERSON_NAME][EMAIL_ADDRESS][PERSON_NAME][DOMAIN_NAME]" at bounding box center [410, 227] width 185 height 22
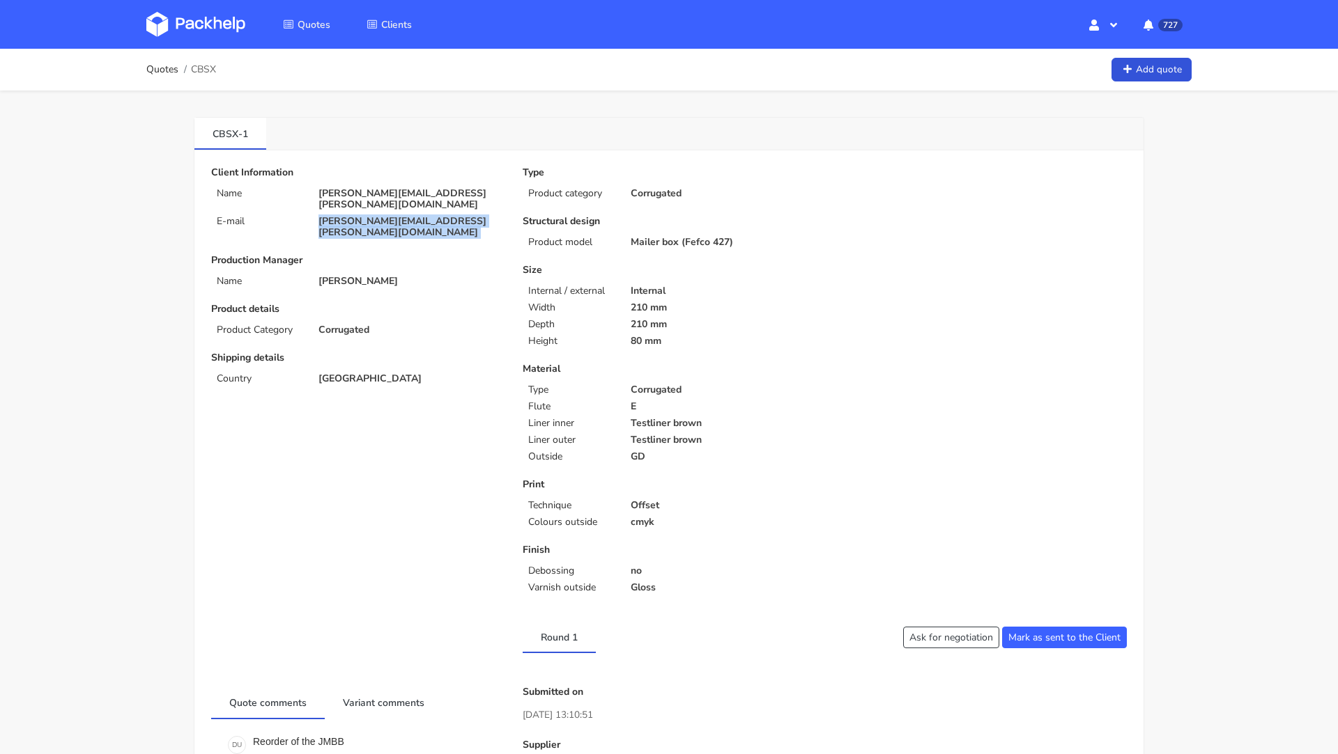
copy div "[PERSON_NAME][EMAIL_ADDRESS][PERSON_NAME][DOMAIN_NAME]"
click at [199, 65] on span "CBSX" at bounding box center [203, 69] width 25 height 11
copy span "CBSX"
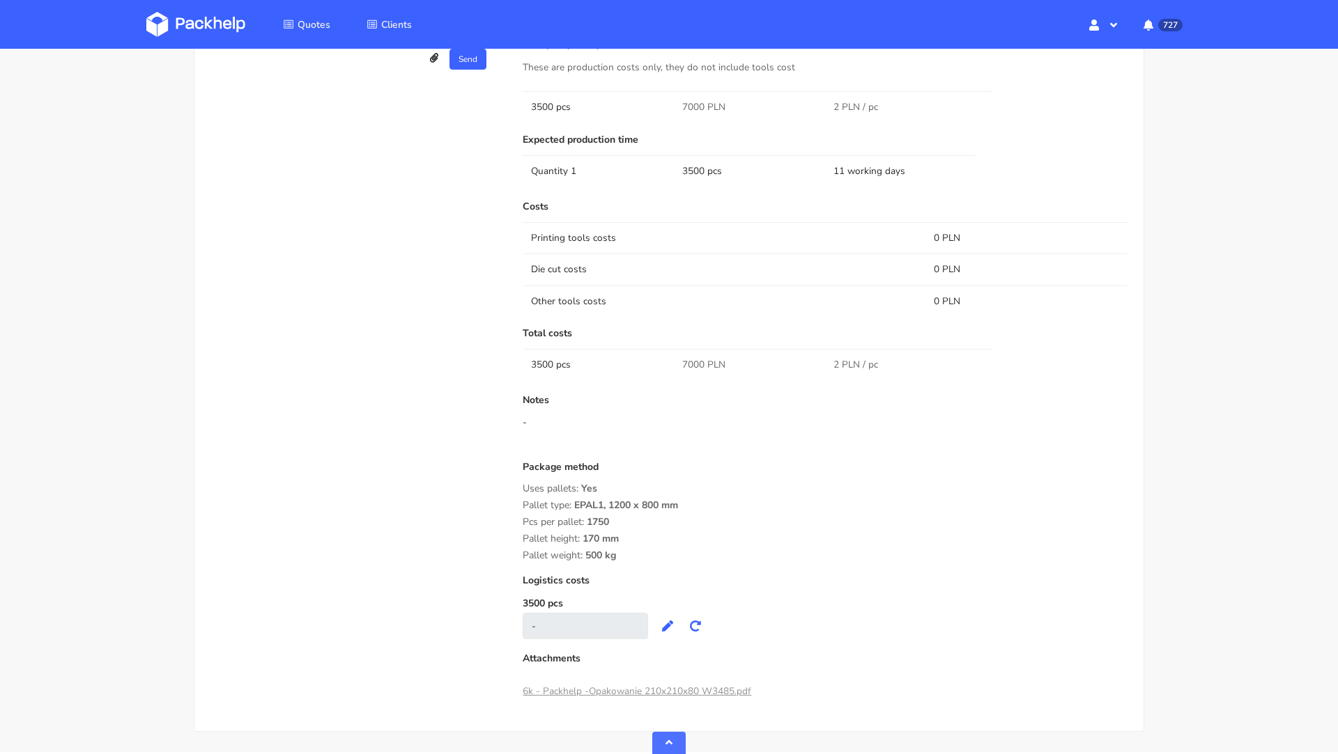
scroll to position [851, 0]
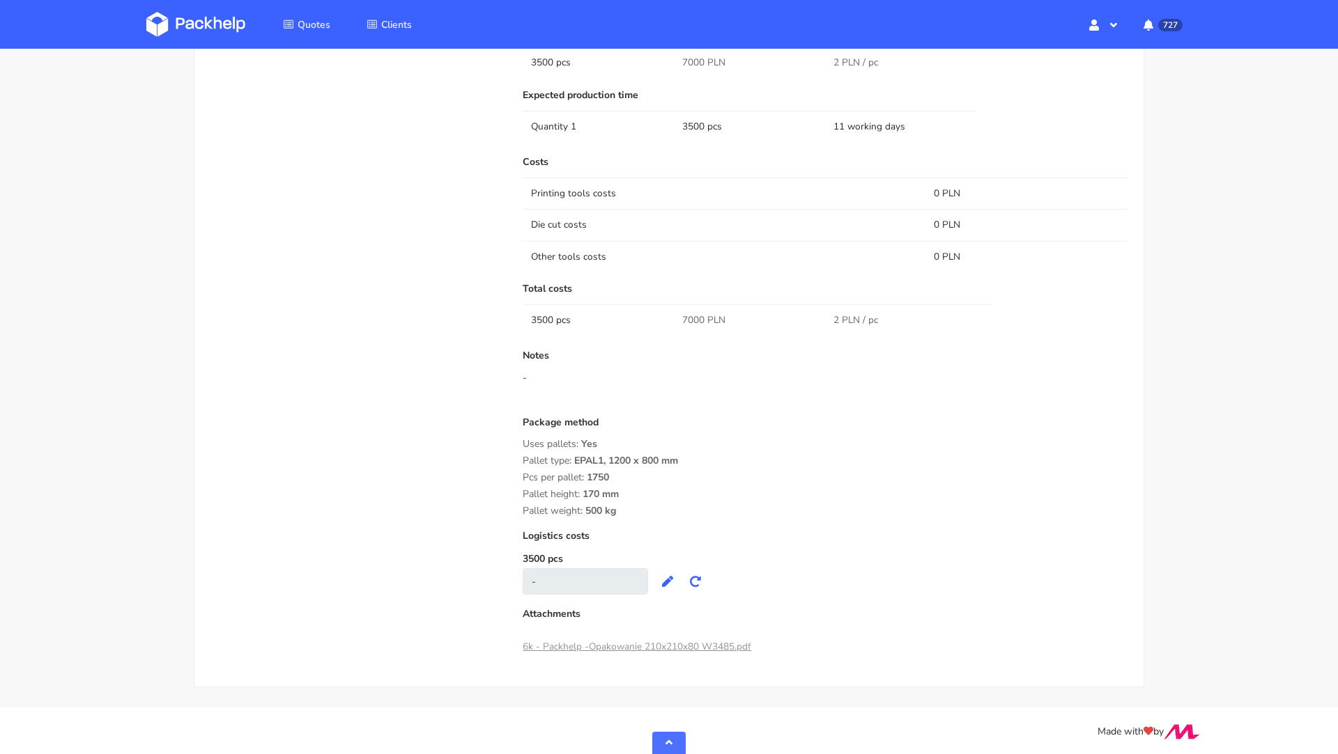
click at [692, 318] on span "7000 PLN" at bounding box center [703, 320] width 43 height 14
copy span "7000"
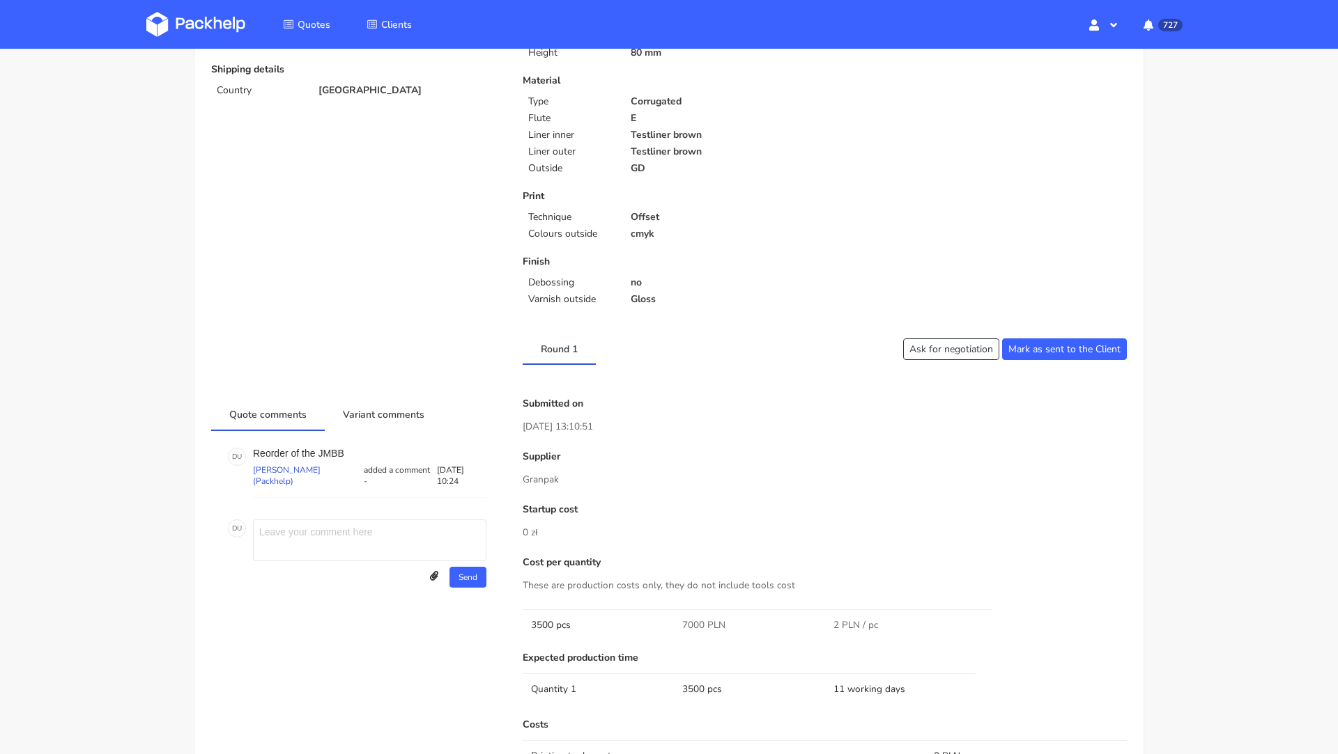
scroll to position [0, 0]
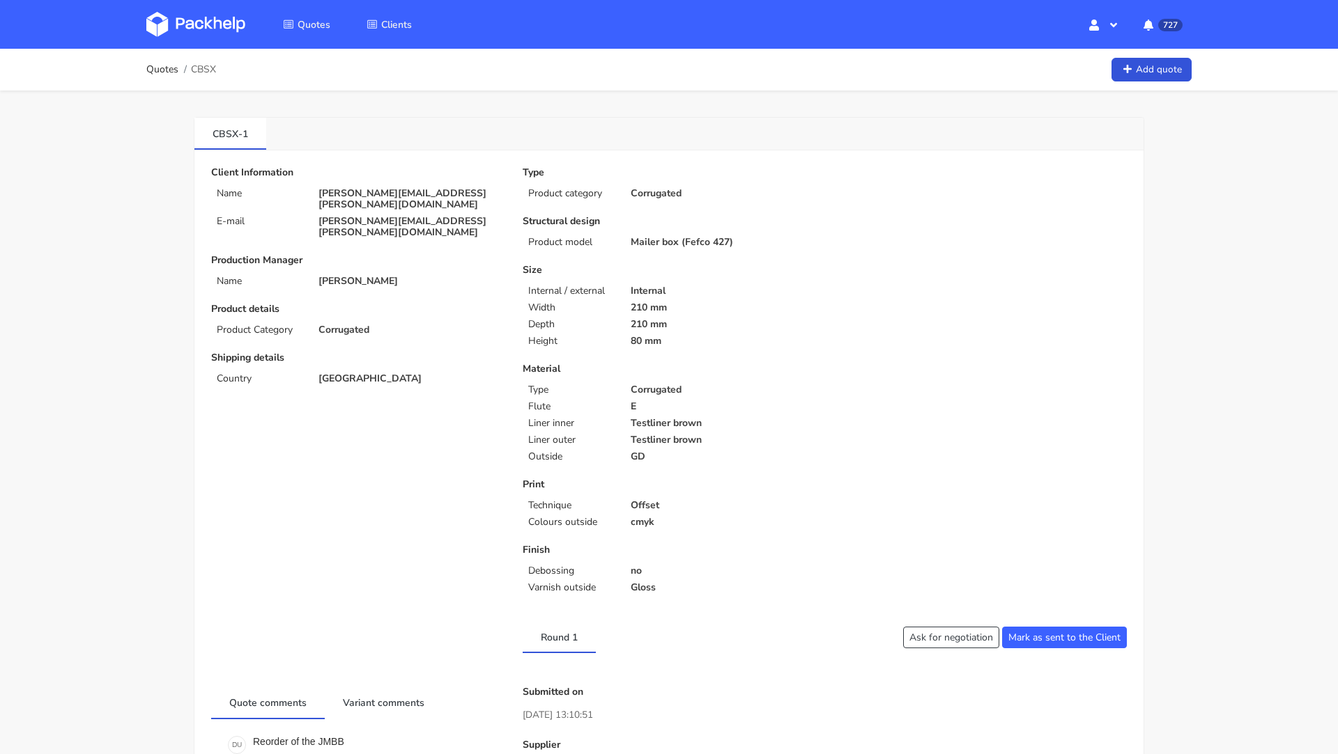
click at [196, 26] on img at bounding box center [195, 24] width 99 height 25
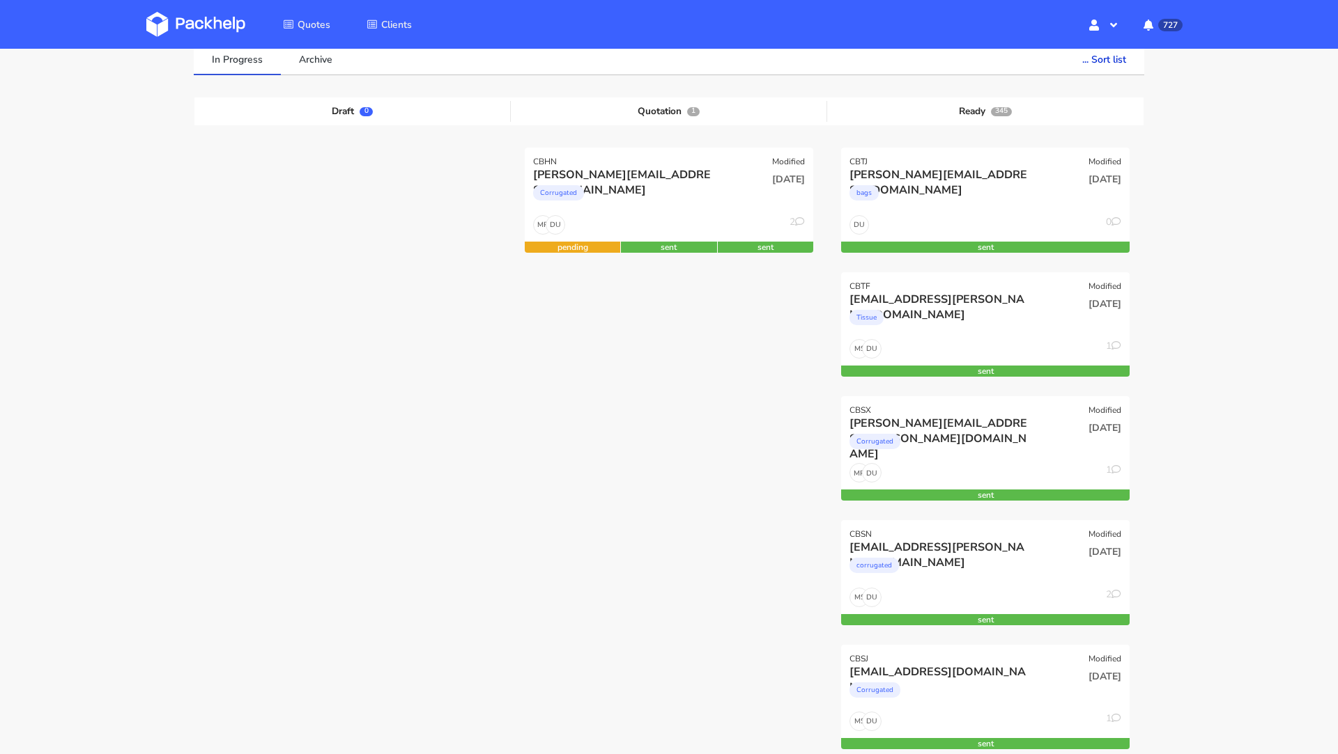
scroll to position [114, 0]
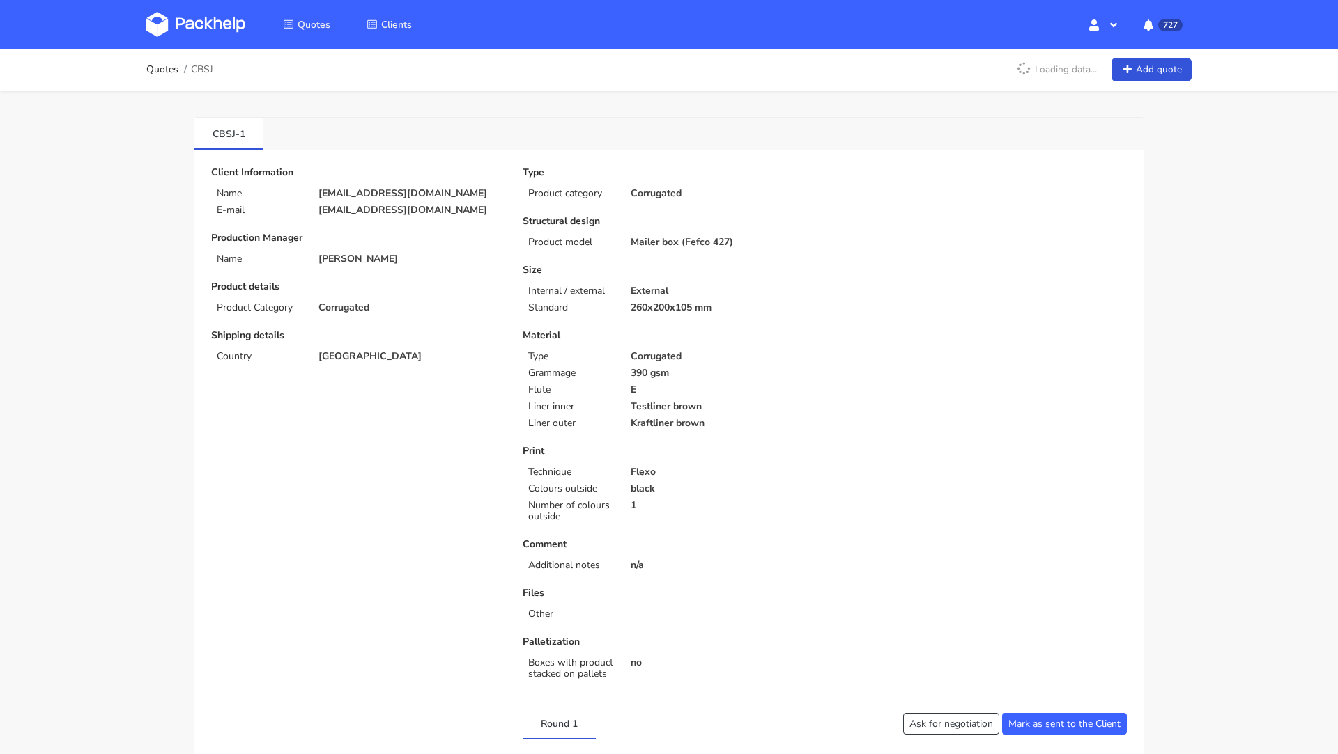
click at [338, 206] on p "[EMAIL_ADDRESS][DOMAIN_NAME]" at bounding box center [410, 210] width 185 height 11
click at [447, 212] on p "[EMAIL_ADDRESS][DOMAIN_NAME]" at bounding box center [410, 210] width 185 height 11
drag, startPoint x: 450, startPoint y: 212, endPoint x: 339, endPoint y: 210, distance: 111.5
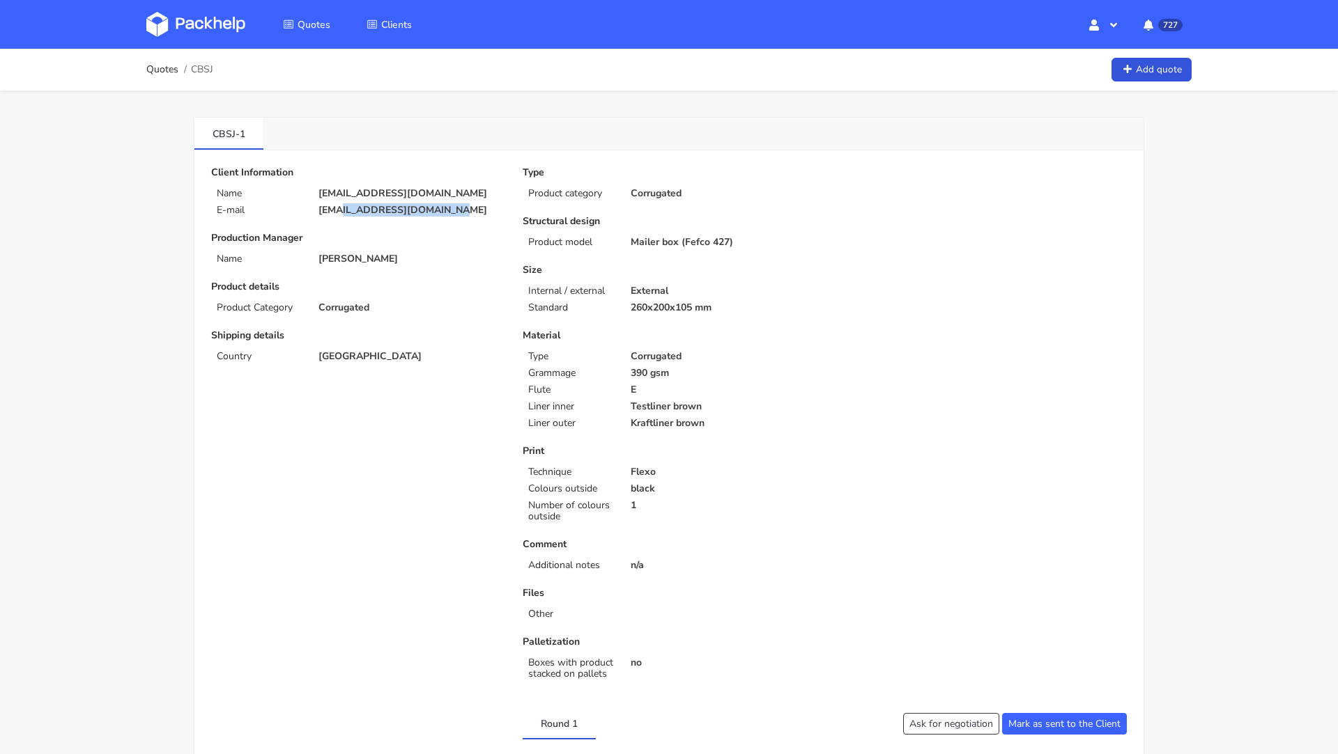
click at [339, 210] on p "[EMAIL_ADDRESS][DOMAIN_NAME]" at bounding box center [410, 210] width 185 height 11
copy p "@mtbmarket-luebeck.de"
click at [385, 205] on p "[EMAIL_ADDRESS][DOMAIN_NAME]" at bounding box center [410, 210] width 185 height 11
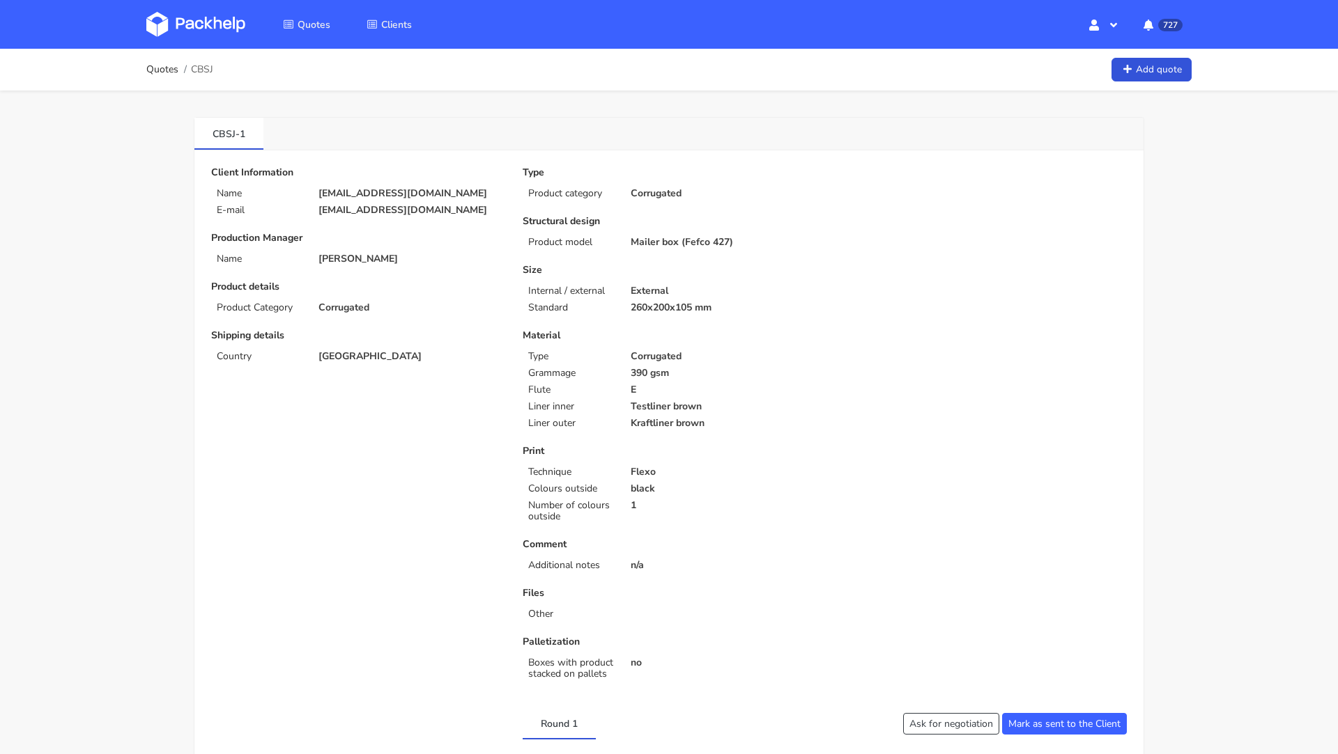
click at [203, 72] on span "CBSJ" at bounding box center [202, 69] width 22 height 11
copy span "CBSJ"
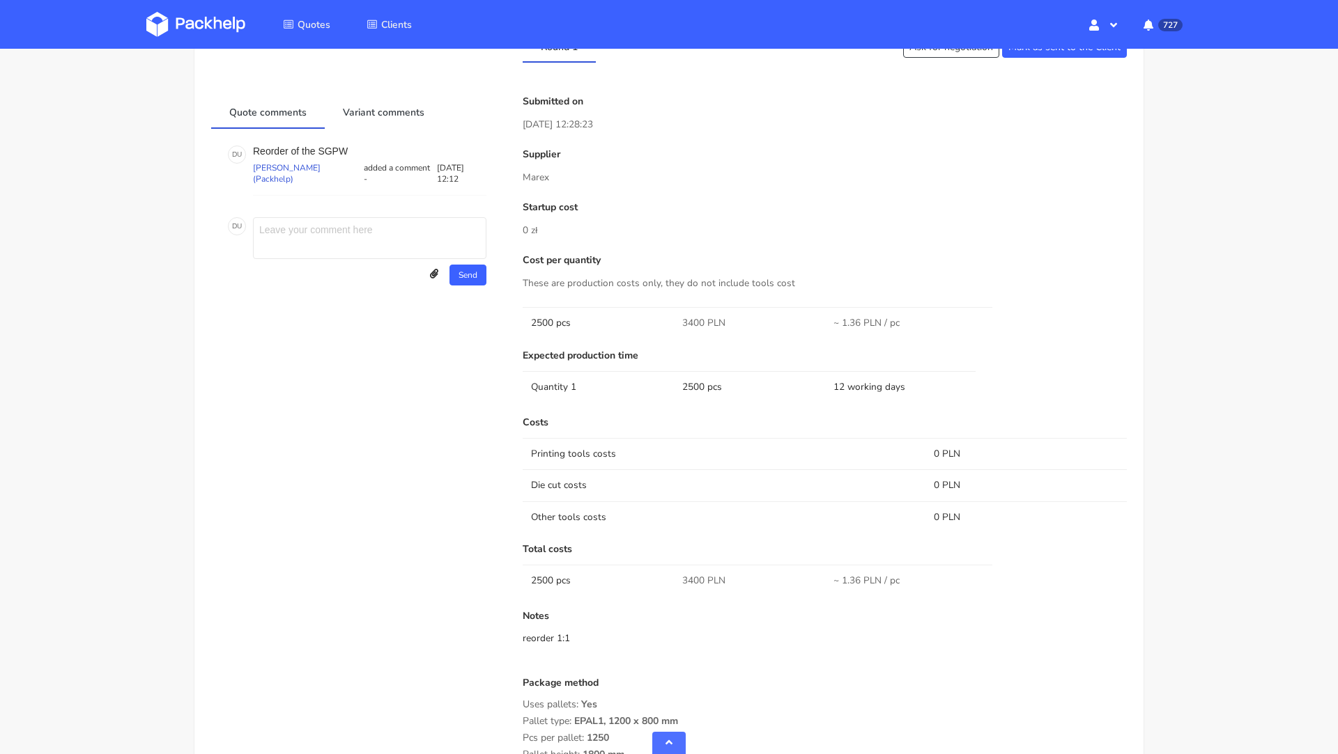
scroll to position [683, 0]
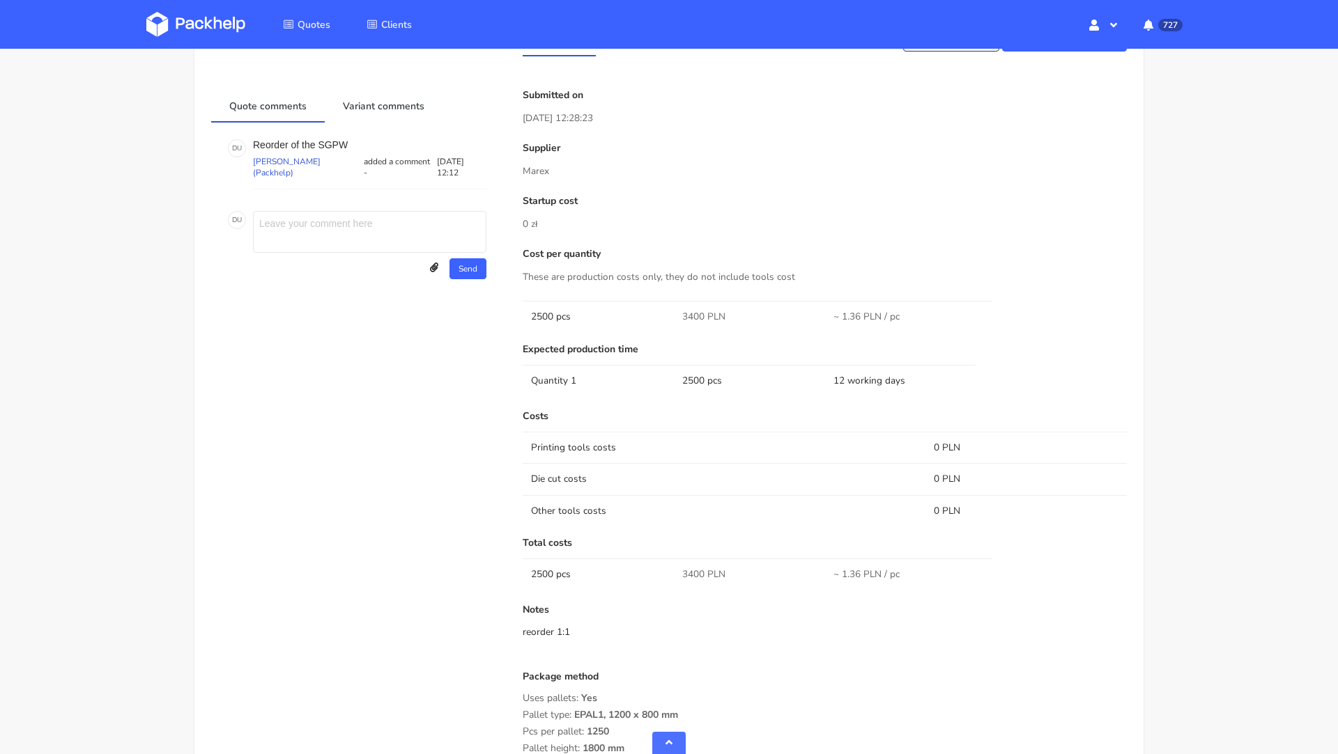
click at [692, 568] on span "3400 PLN" at bounding box center [703, 575] width 43 height 14
copy span "3400"
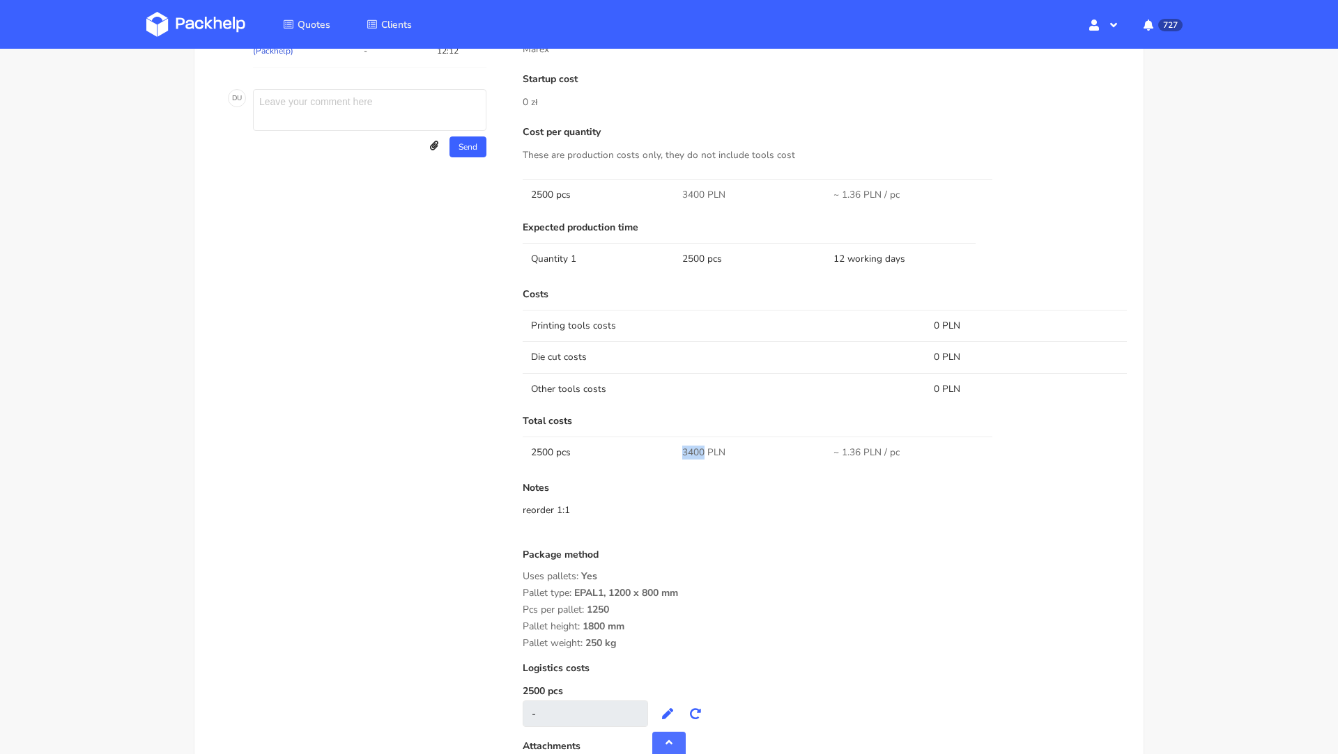
scroll to position [818, 0]
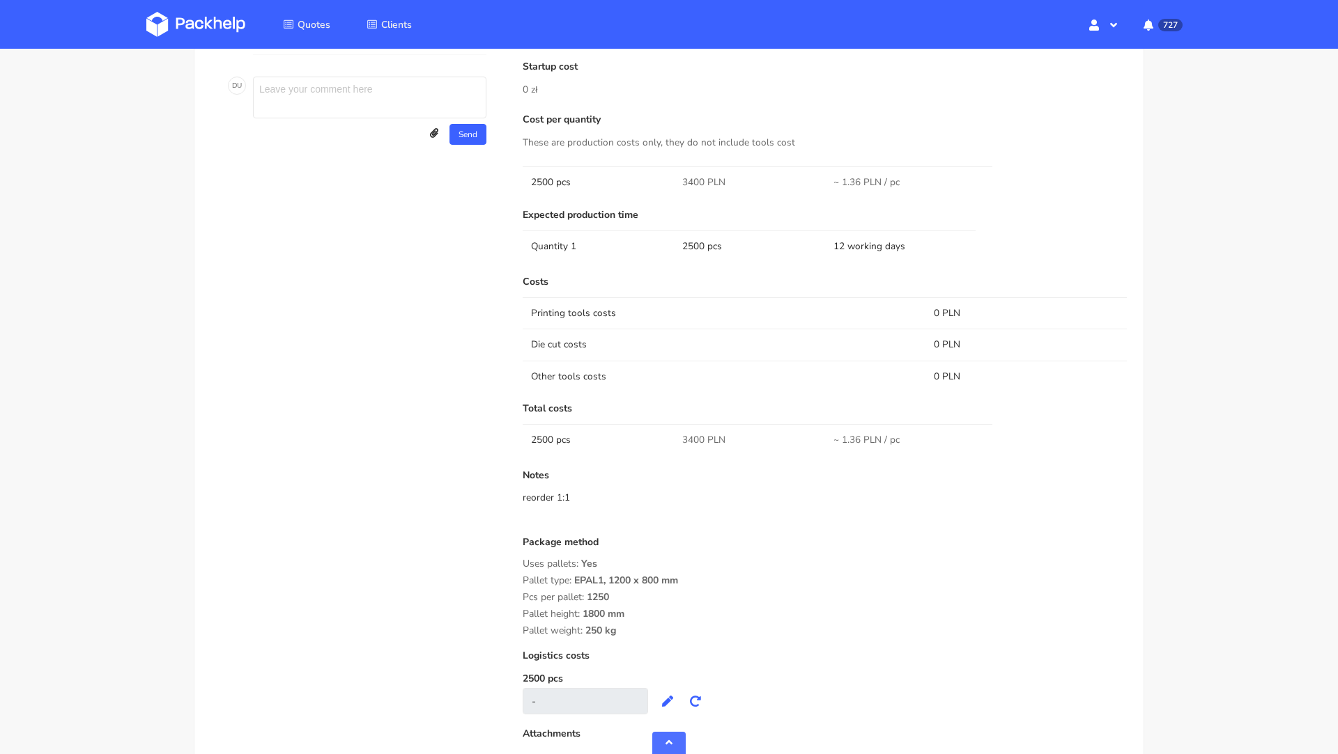
click at [780, 587] on div "Package method Uses pallets: Yes Pallet type: EPAL1, 1200 x 800 mm Pcs per pall…" at bounding box center [824, 587] width 604 height 100
click at [178, 27] on img at bounding box center [195, 24] width 99 height 25
